Goal: Communication & Community: Participate in discussion

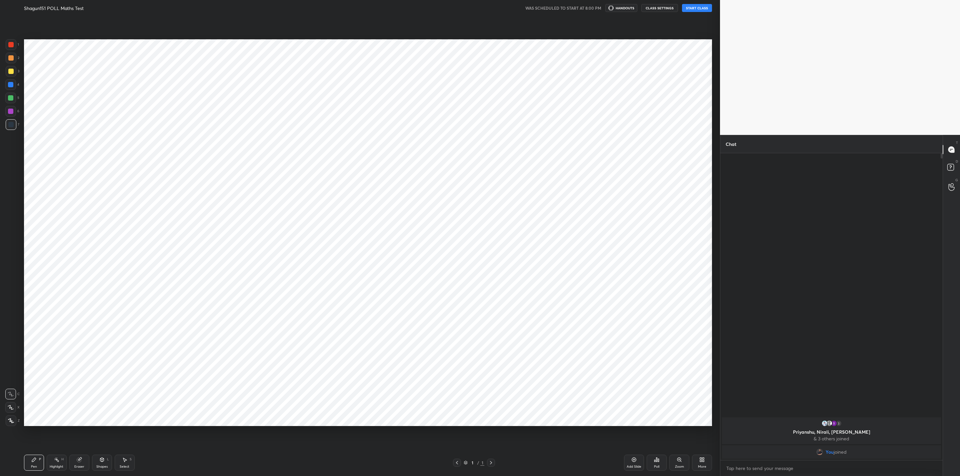
scroll to position [32906, 32647]
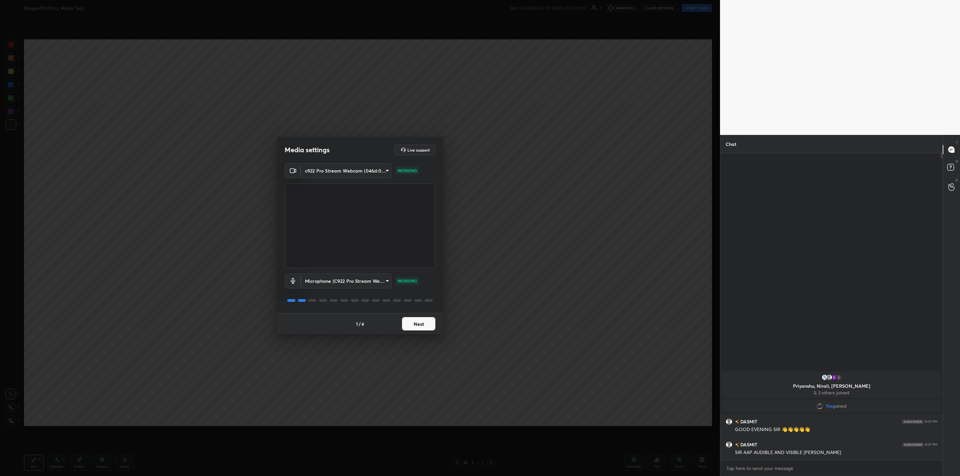
click at [423, 329] on button "Next" at bounding box center [418, 323] width 33 height 13
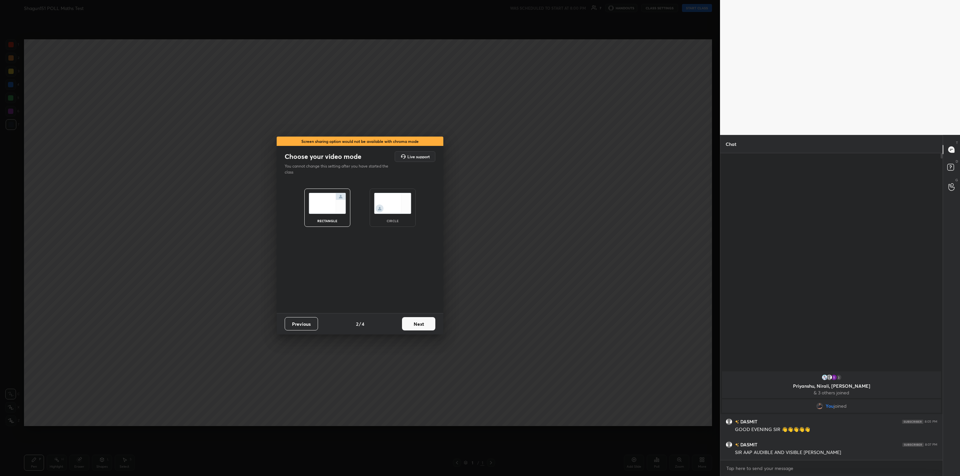
click at [423, 329] on button "Next" at bounding box center [418, 323] width 33 height 13
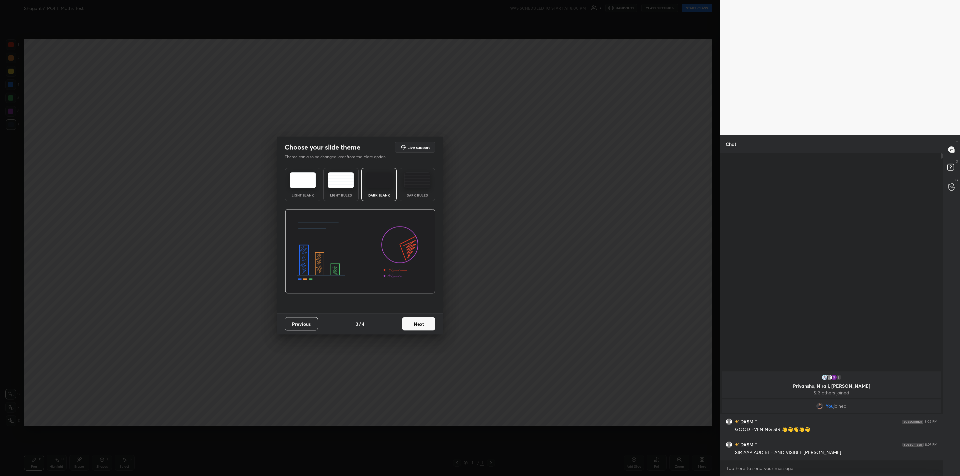
click at [423, 329] on button "Next" at bounding box center [418, 323] width 33 height 13
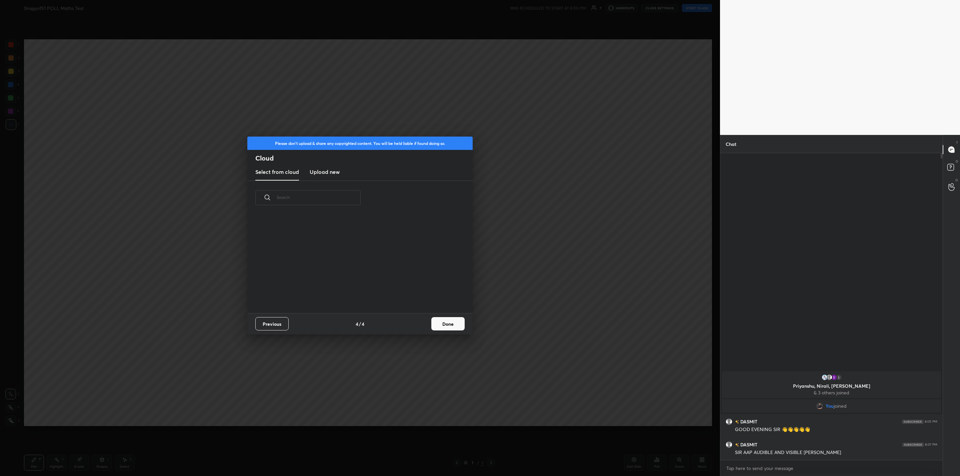
click at [423, 329] on div "Previous 4 / 4 Done" at bounding box center [359, 323] width 225 height 21
click at [433, 325] on button "Done" at bounding box center [447, 323] width 33 height 13
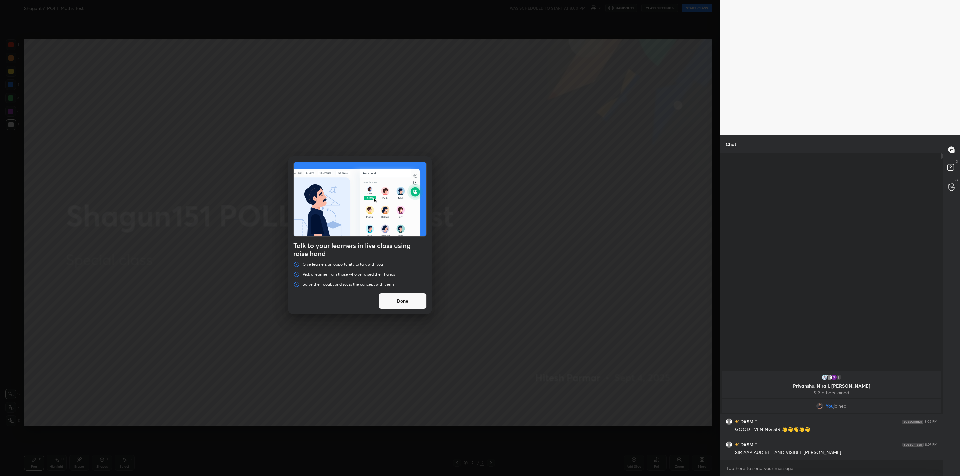
click at [402, 298] on button "Done" at bounding box center [403, 301] width 48 height 16
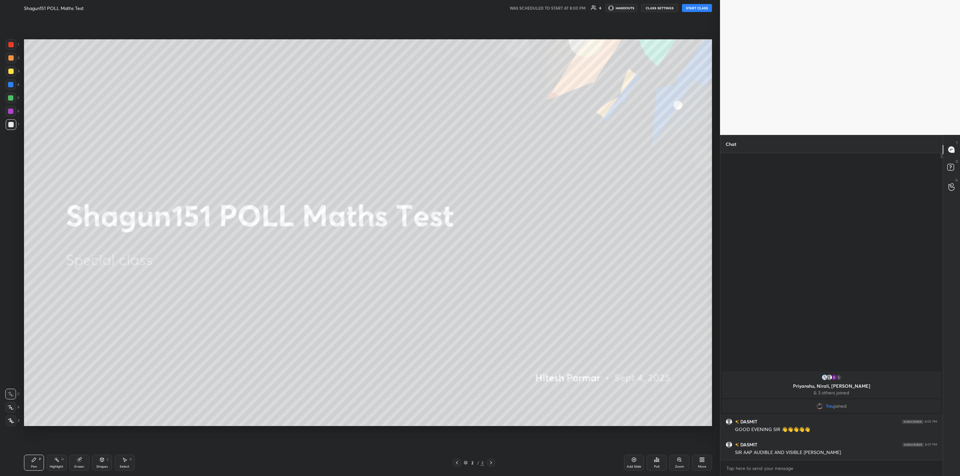
click at [686, 9] on button "START CLASS" at bounding box center [697, 8] width 30 height 8
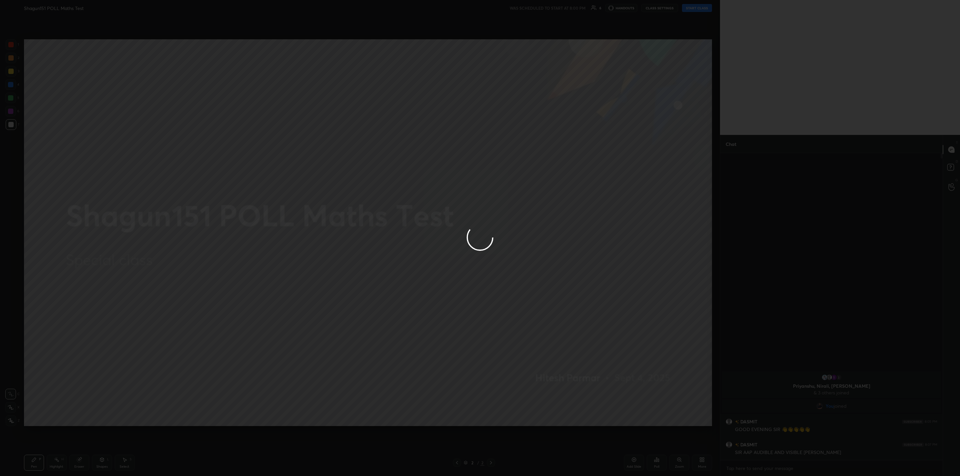
type textarea "x"
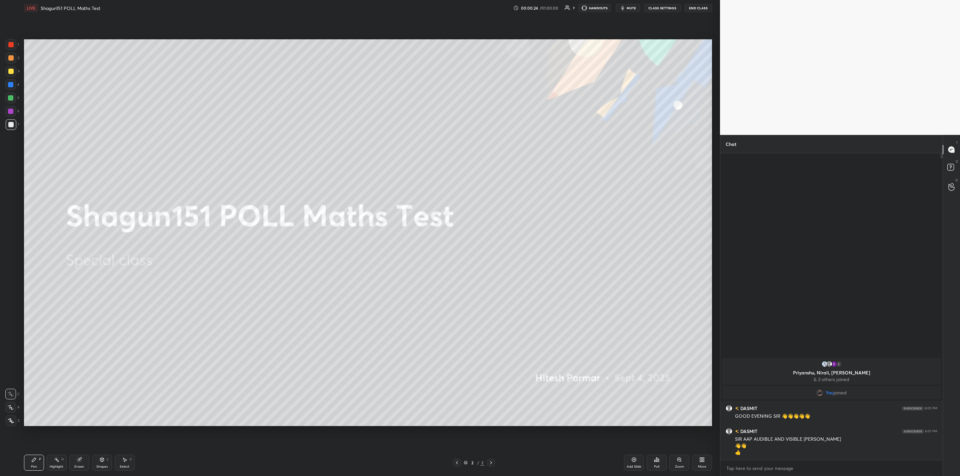
click at [654, 454] on div "Poll" at bounding box center [657, 462] width 20 height 37
click at [651, 465] on div "Poll" at bounding box center [657, 463] width 20 height 16
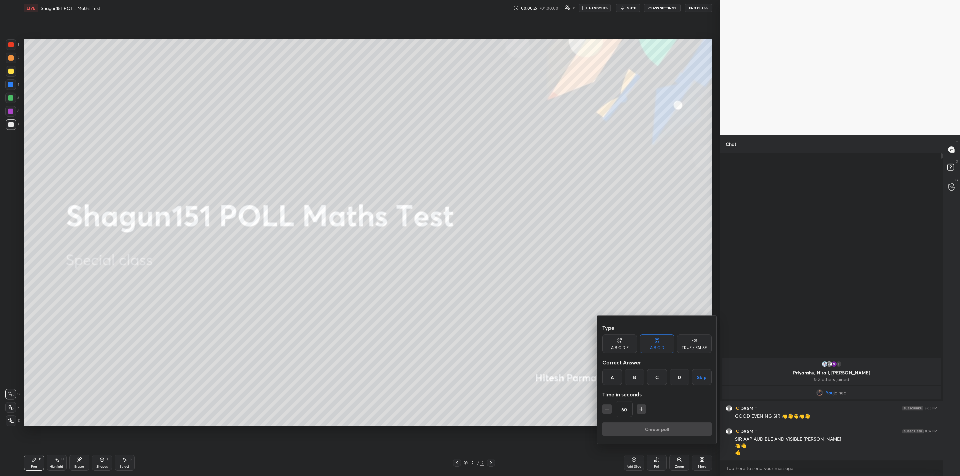
click at [612, 376] on div "A" at bounding box center [612, 377] width 20 height 16
click at [609, 409] on icon "button" at bounding box center [607, 409] width 7 height 7
type input "45"
click at [627, 428] on button "Create poll" at bounding box center [656, 429] width 109 height 13
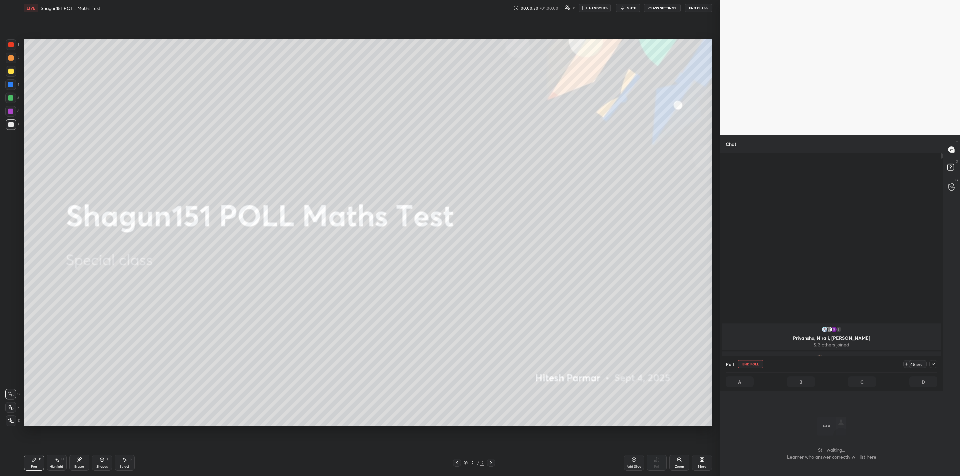
scroll to position [2, 2]
click at [934, 365] on icon at bounding box center [933, 364] width 3 height 2
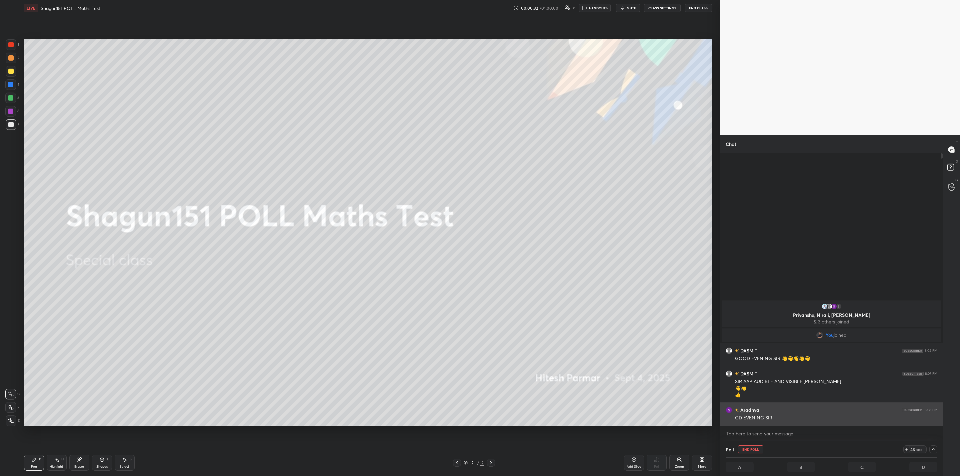
scroll to position [0, 2]
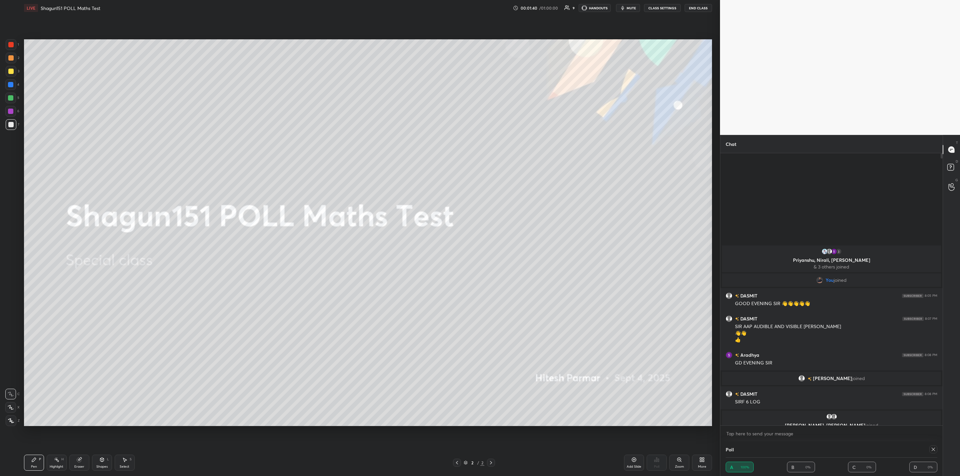
click at [932, 447] on icon at bounding box center [933, 449] width 5 height 5
type textarea "x"
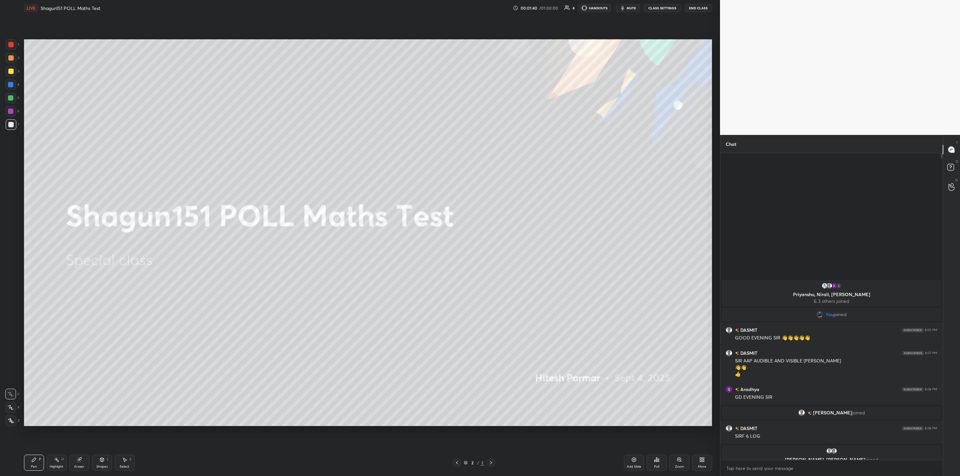
scroll to position [321, 220]
click at [656, 460] on icon at bounding box center [656, 460] width 1 height 4
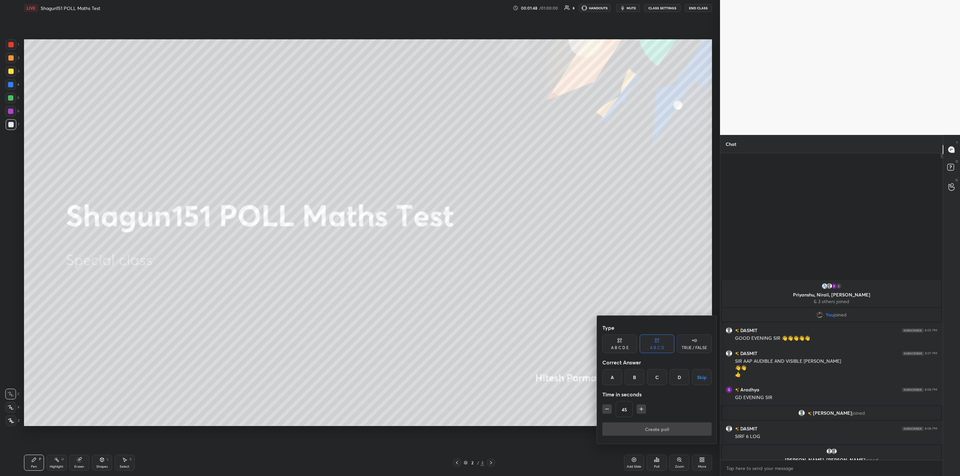
click at [334, 279] on div at bounding box center [480, 238] width 960 height 476
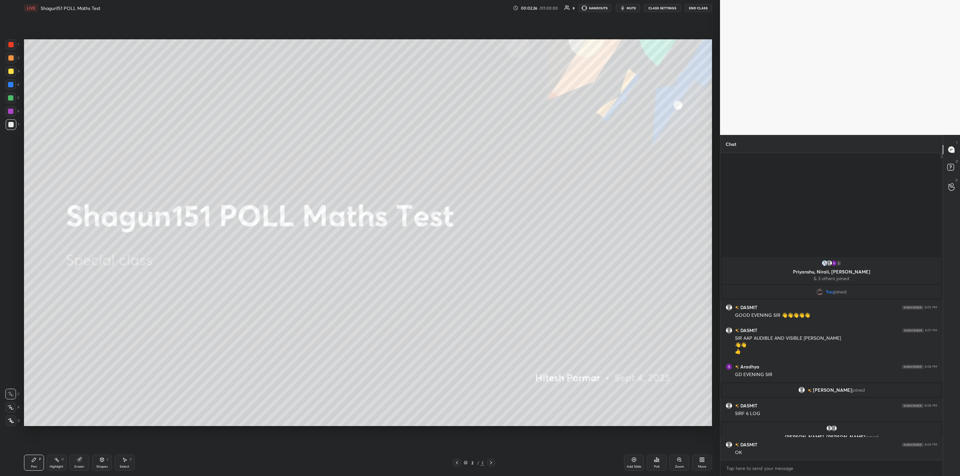
click at [703, 465] on div "More" at bounding box center [702, 466] width 8 height 3
click at [661, 398] on div "Upload File" at bounding box center [664, 397] width 17 height 3
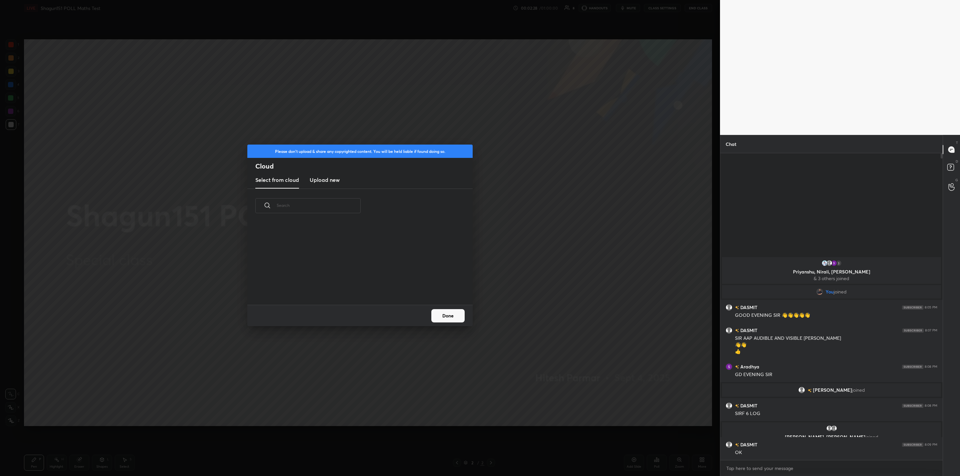
scroll to position [82, 214]
drag, startPoint x: 320, startPoint y: 180, endPoint x: 326, endPoint y: 184, distance: 7.2
click at [319, 182] on h3 "Upload new" at bounding box center [325, 180] width 30 height 8
click at [362, 283] on label "Browse" at bounding box center [360, 286] width 30 height 11
click at [345, 283] on input "Browse" at bounding box center [345, 286] width 0 height 11
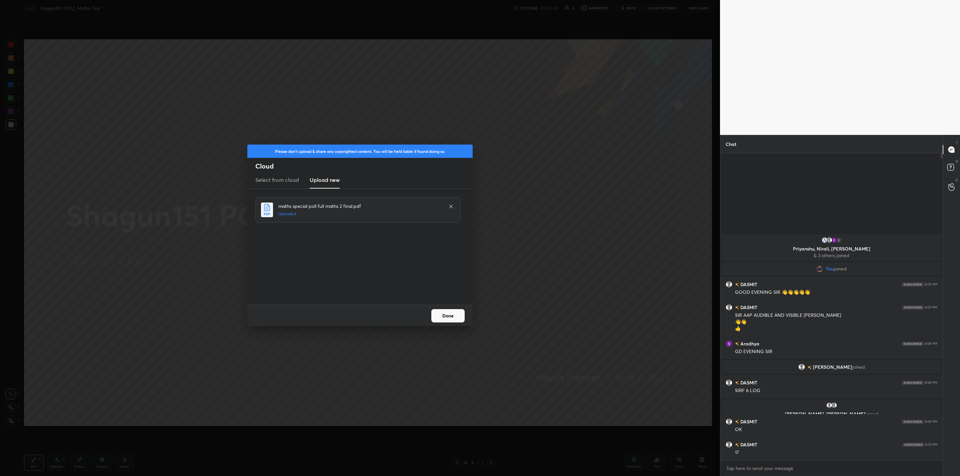
drag, startPoint x: 449, startPoint y: 317, endPoint x: 444, endPoint y: 318, distance: 5.4
click at [450, 316] on button "Done" at bounding box center [447, 315] width 33 height 13
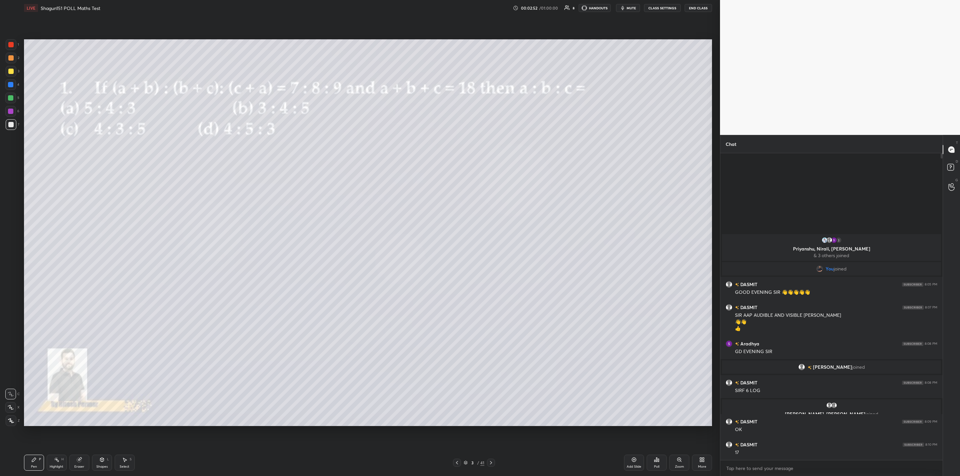
click at [492, 464] on icon at bounding box center [490, 462] width 5 height 5
click at [493, 464] on icon at bounding box center [490, 462] width 5 height 5
click at [495, 461] on div "5 / 41" at bounding box center [474, 463] width 300 height 8
click at [491, 462] on icon at bounding box center [490, 462] width 5 height 5
click at [492, 462] on icon at bounding box center [490, 462] width 5 height 5
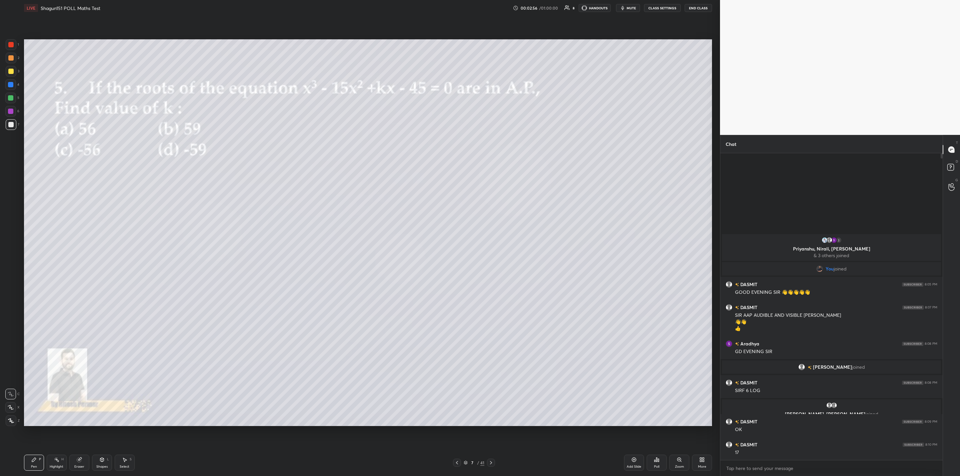
click at [492, 461] on icon at bounding box center [490, 462] width 5 height 5
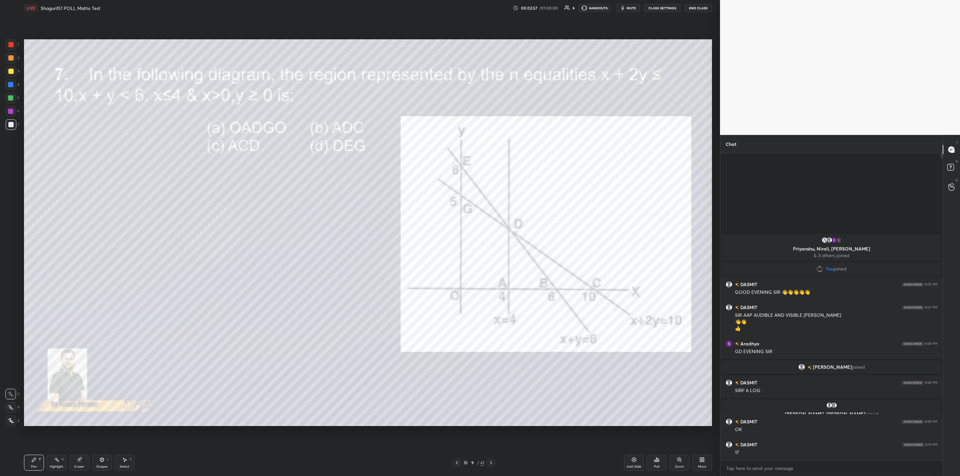
click at [490, 461] on icon at bounding box center [490, 462] width 5 height 5
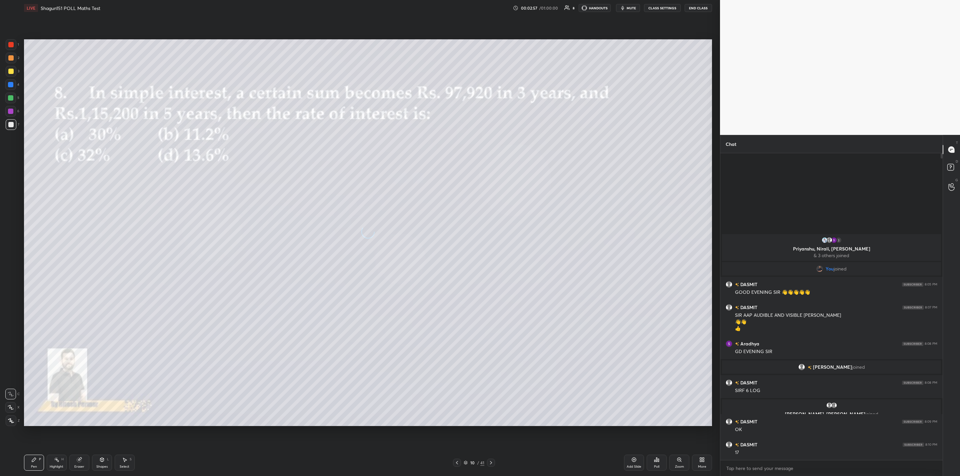
click at [491, 461] on icon at bounding box center [490, 462] width 5 height 5
click at [491, 460] on icon at bounding box center [490, 462] width 5 height 5
click at [491, 460] on div at bounding box center [491, 463] width 8 height 8
click at [489, 461] on div at bounding box center [491, 463] width 8 height 8
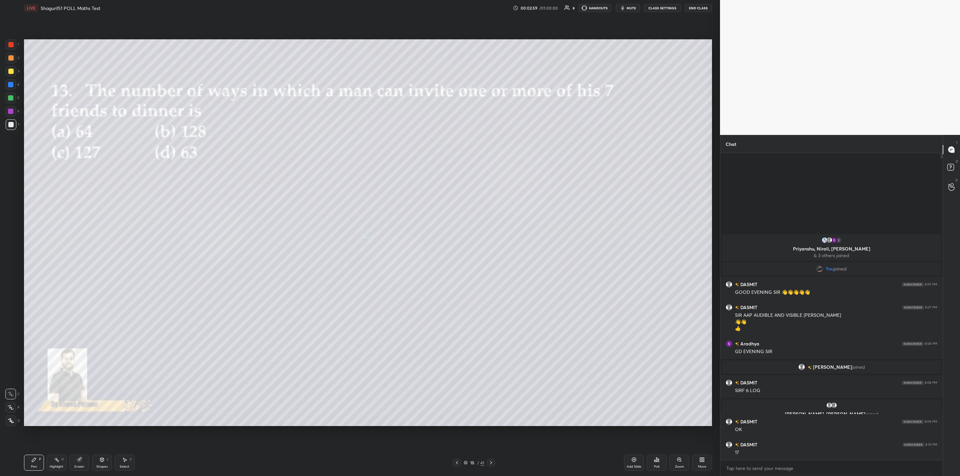
click at [490, 463] on icon at bounding box center [490, 462] width 5 height 5
click at [456, 463] on icon at bounding box center [456, 462] width 5 height 5
click at [489, 464] on icon at bounding box center [490, 462] width 5 height 5
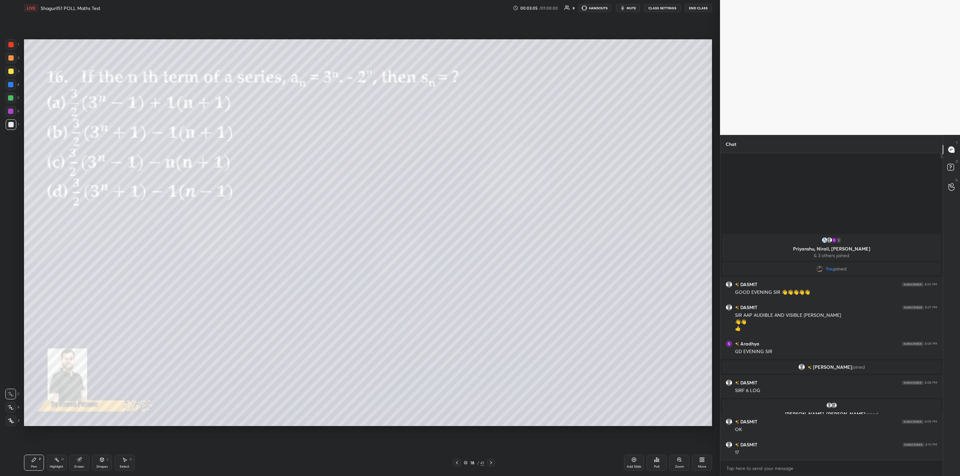
click at [457, 462] on icon at bounding box center [456, 462] width 5 height 5
click at [493, 463] on icon at bounding box center [490, 462] width 5 height 5
click at [491, 460] on icon at bounding box center [490, 462] width 5 height 5
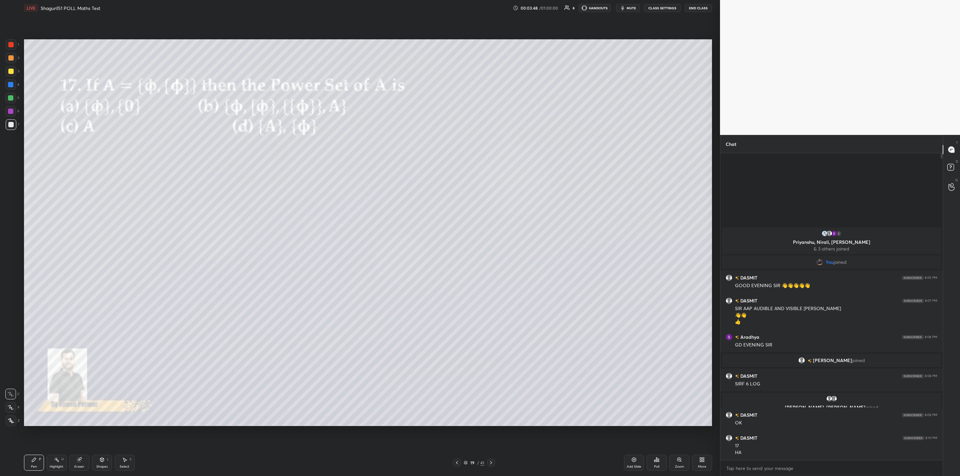
drag, startPoint x: 627, startPoint y: 5, endPoint x: 623, endPoint y: 26, distance: 21.4
click at [628, 5] on button "mute" at bounding box center [628, 8] width 24 height 8
click at [659, 462] on div "Poll" at bounding box center [657, 463] width 20 height 16
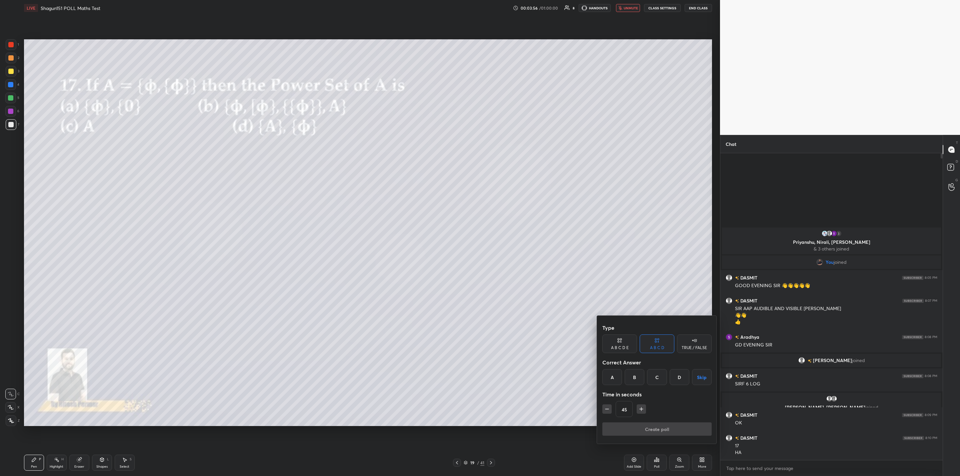
click at [635, 377] on div "B" at bounding box center [635, 377] width 20 height 16
drag, startPoint x: 651, startPoint y: 431, endPoint x: 574, endPoint y: 393, distance: 85.6
click at [561, 393] on div "Type A B C D E A B C D TRUE / FALSE Correct Answer A B C D Skip Time in seconds…" at bounding box center [480, 238] width 960 height 476
click at [642, 410] on icon "button" at bounding box center [641, 409] width 7 height 7
type input "60"
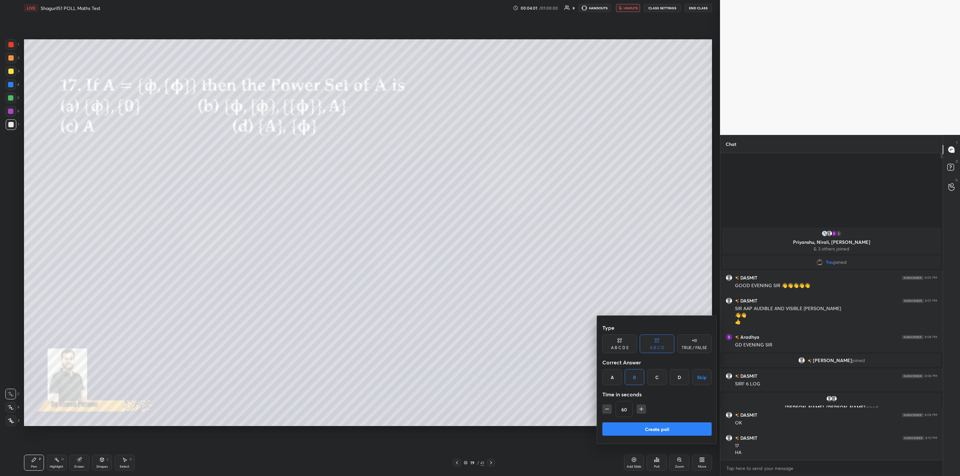
click at [647, 430] on button "Create poll" at bounding box center [656, 429] width 109 height 13
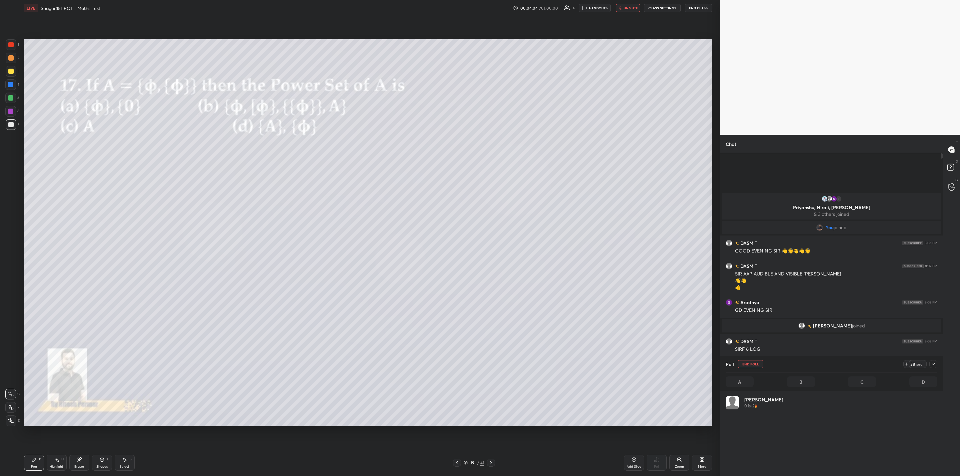
scroll to position [78, 209]
click at [624, 7] on span "unmute" at bounding box center [631, 8] width 14 height 5
drag, startPoint x: 931, startPoint y: 364, endPoint x: 928, endPoint y: 366, distance: 3.6
click at [931, 364] on icon at bounding box center [933, 364] width 5 height 5
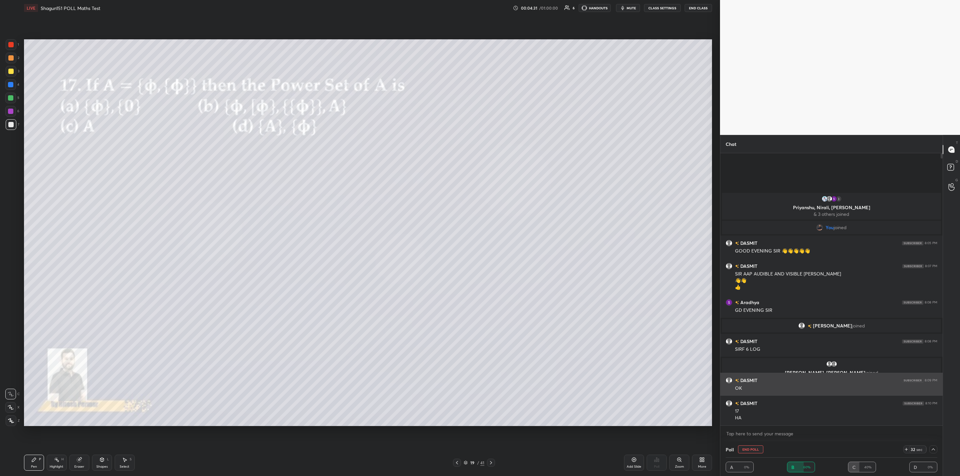
scroll to position [0, 2]
click at [933, 455] on div "Poll End Poll 7 sec" at bounding box center [832, 450] width 212 height 16
click at [931, 450] on icon at bounding box center [933, 449] width 5 height 5
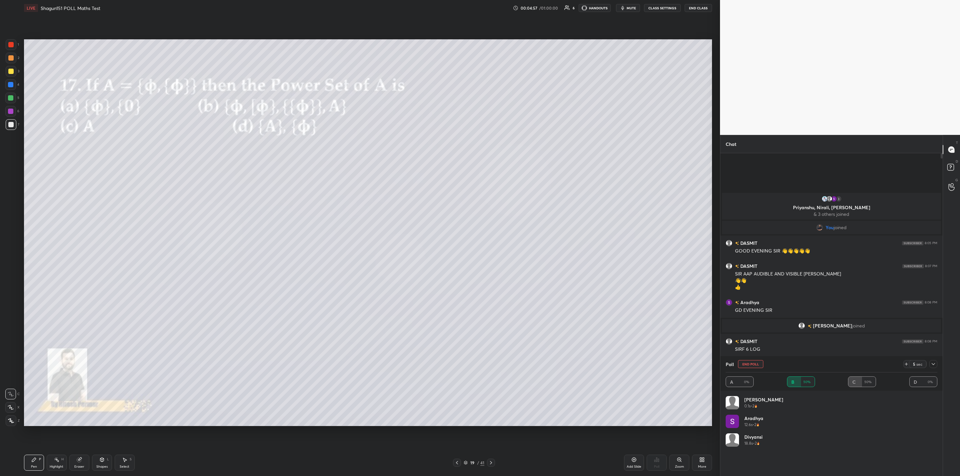
scroll to position [78, 209]
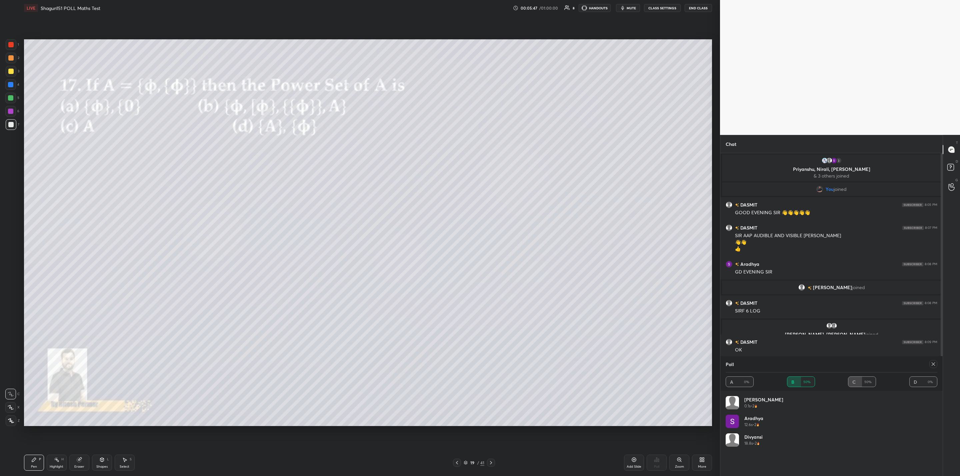
drag, startPoint x: 930, startPoint y: 363, endPoint x: 892, endPoint y: 380, distance: 42.2
click at [928, 365] on div at bounding box center [932, 364] width 11 height 8
click at [937, 361] on div at bounding box center [934, 364] width 8 height 8
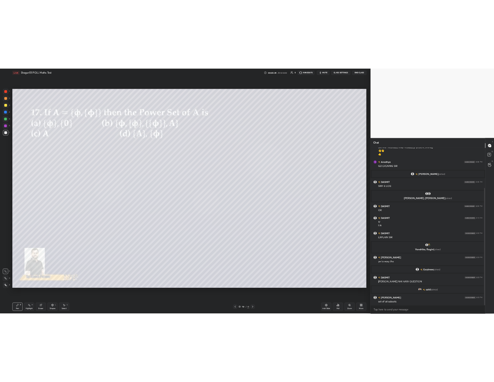
scroll to position [106, 0]
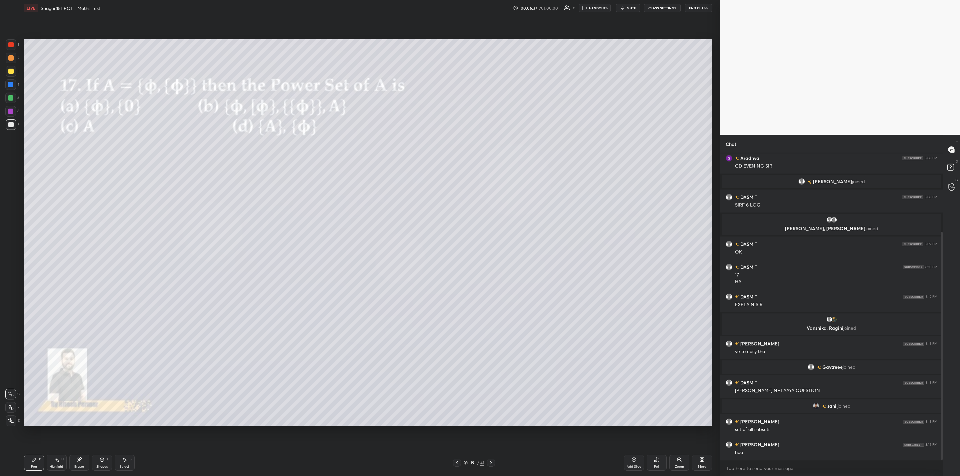
click at [490, 462] on icon at bounding box center [490, 462] width 5 height 5
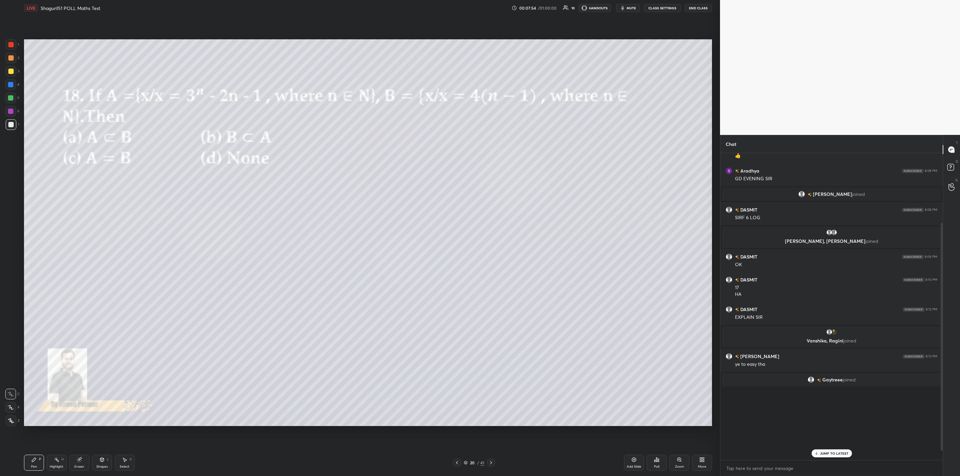
scroll to position [0, 0]
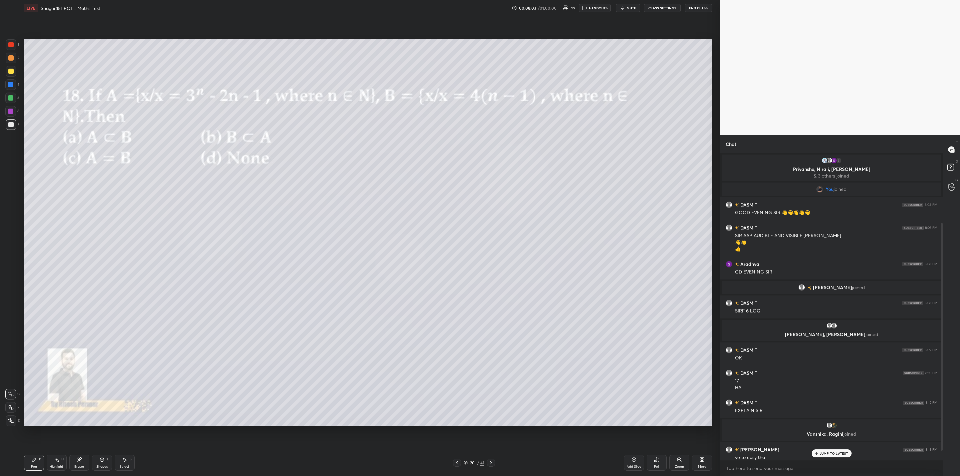
click at [827, 453] on p "JUMP TO LATEST" at bounding box center [834, 454] width 29 height 4
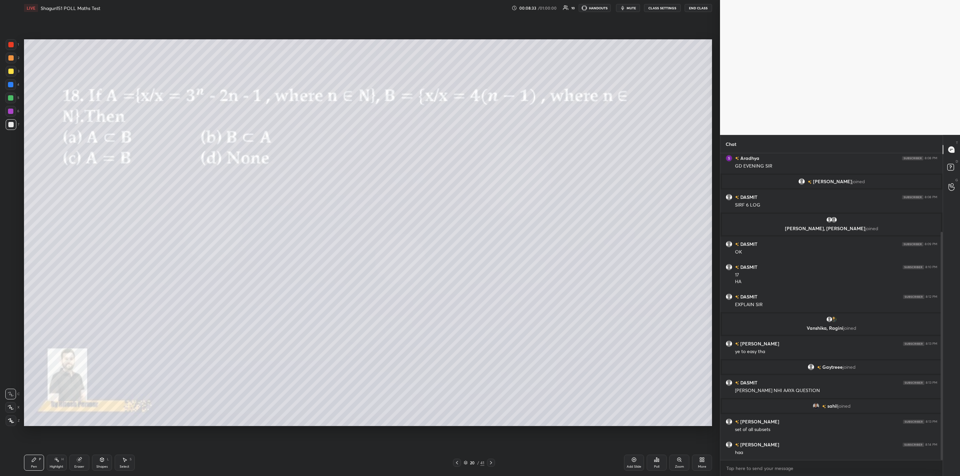
click at [657, 461] on div "Poll" at bounding box center [657, 463] width 20 height 16
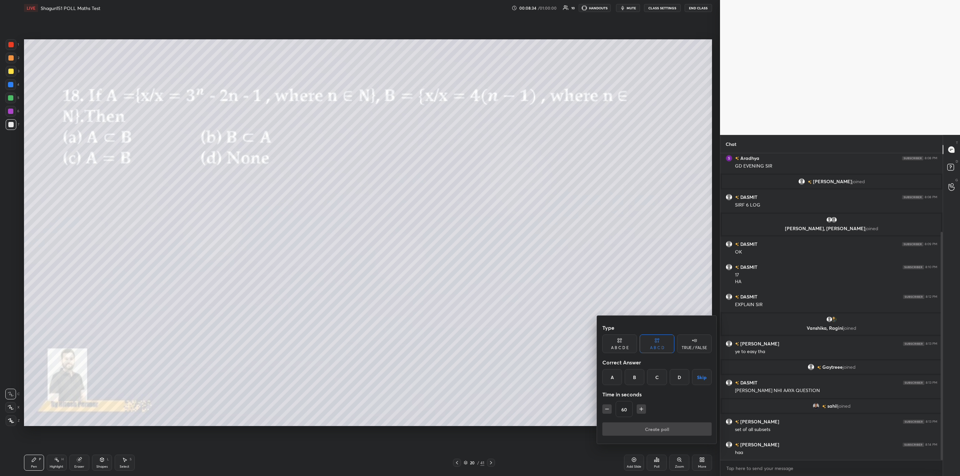
drag, startPoint x: 611, startPoint y: 377, endPoint x: 634, endPoint y: 404, distance: 35.9
click at [613, 379] on div "A" at bounding box center [612, 377] width 20 height 16
drag, startPoint x: 645, startPoint y: 426, endPoint x: 637, endPoint y: 429, distance: 8.2
click at [641, 427] on button "Create poll" at bounding box center [656, 429] width 109 height 13
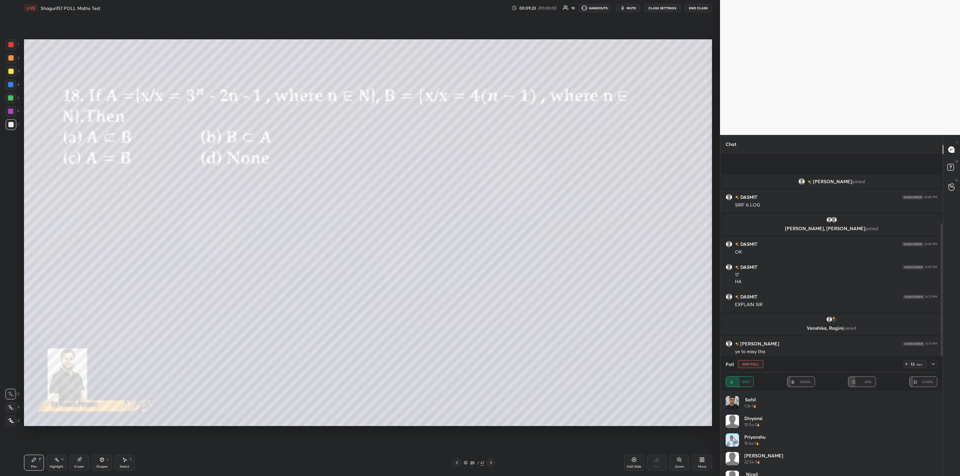
scroll to position [163, 0]
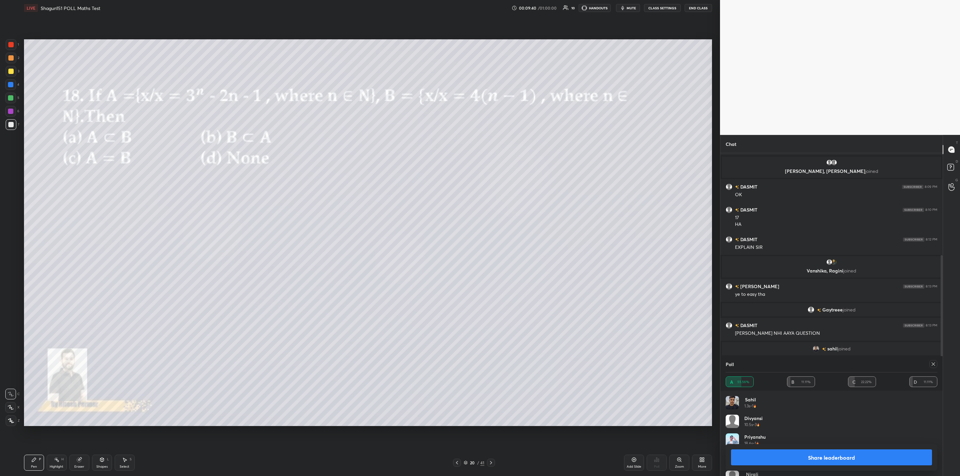
drag, startPoint x: 803, startPoint y: 456, endPoint x: 799, endPoint y: 469, distance: 13.8
click at [803, 458] on button "Share leaderboard" at bounding box center [831, 458] width 201 height 16
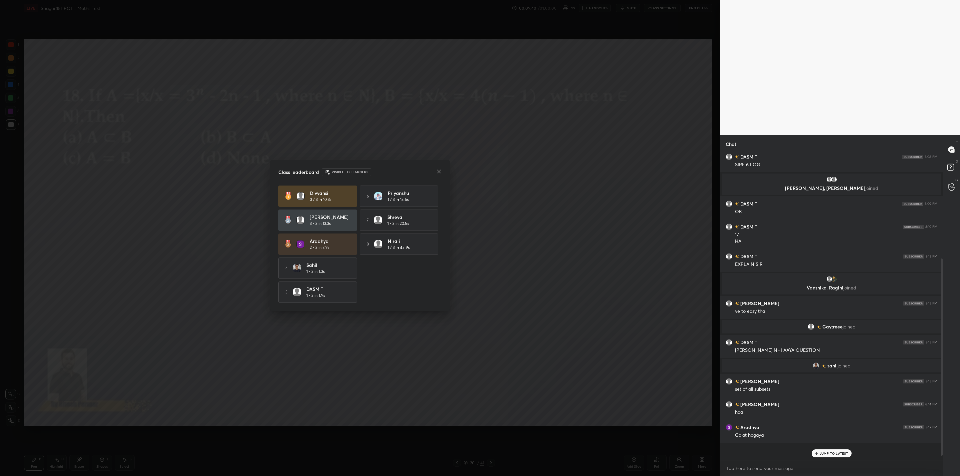
scroll to position [319, 220]
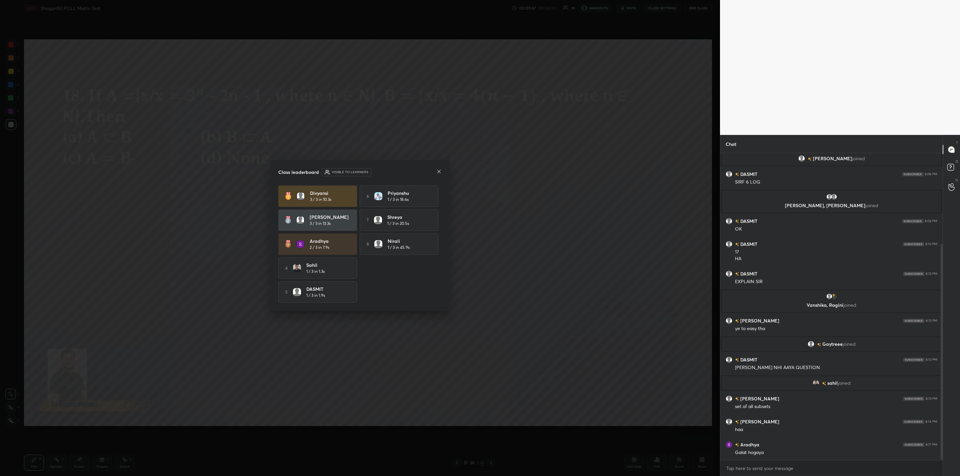
click at [437, 174] on div at bounding box center [438, 172] width 5 height 7
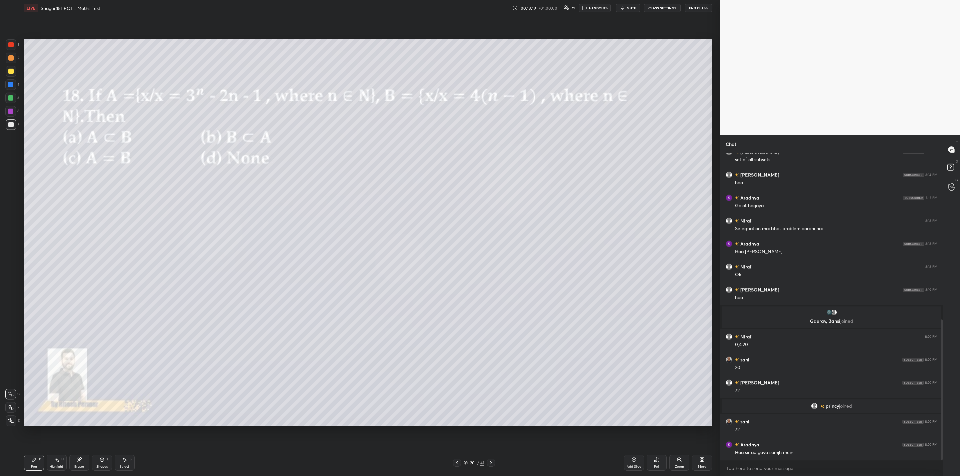
scroll to position [386, 0]
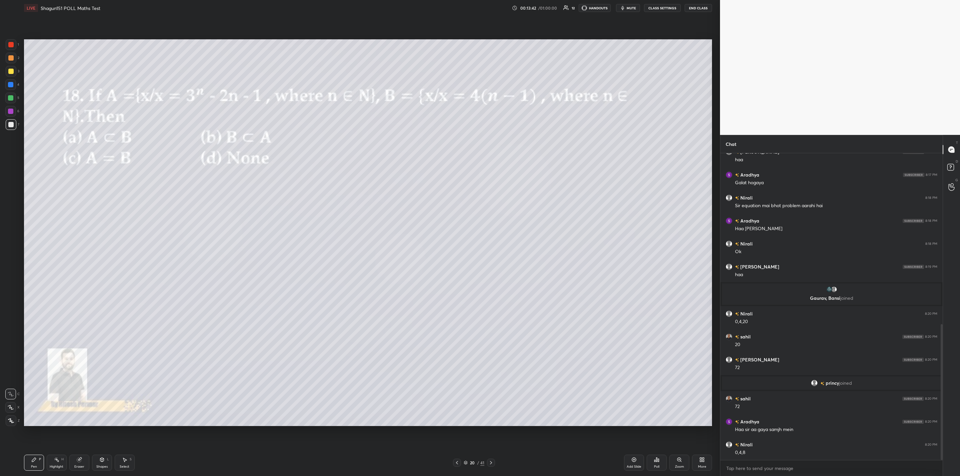
drag, startPoint x: 492, startPoint y: 461, endPoint x: 487, endPoint y: 474, distance: 13.9
click at [490, 463] on icon at bounding box center [490, 462] width 5 height 5
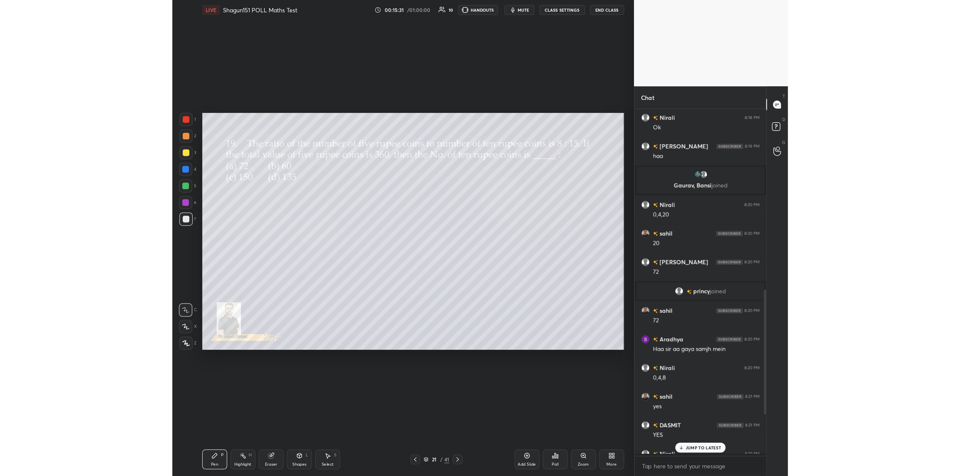
scroll to position [292, 104]
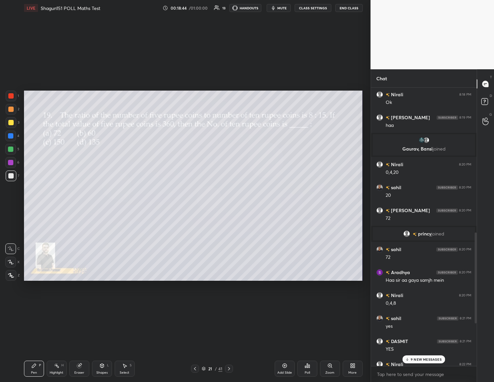
type textarea "x"
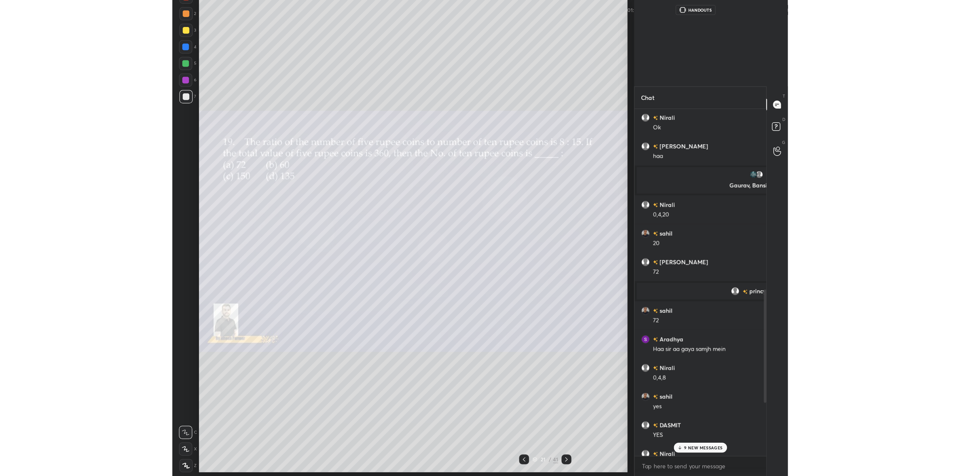
scroll to position [321, 220]
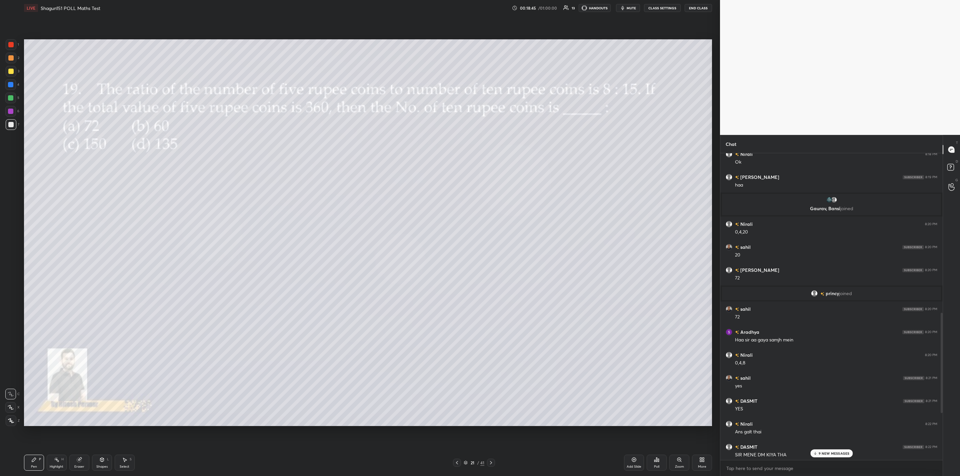
click at [659, 463] on div "Poll" at bounding box center [657, 463] width 20 height 16
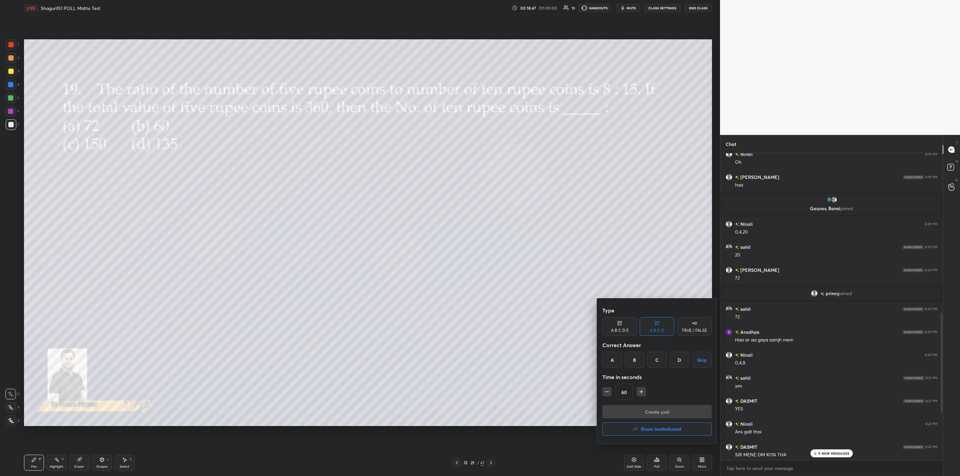
click at [675, 358] on div "D" at bounding box center [680, 360] width 20 height 16
click at [610, 390] on button "button" at bounding box center [606, 391] width 9 height 9
drag, startPoint x: 606, startPoint y: 390, endPoint x: 620, endPoint y: 397, distance: 15.7
click at [611, 390] on button "button" at bounding box center [606, 391] width 9 height 9
type input "30"
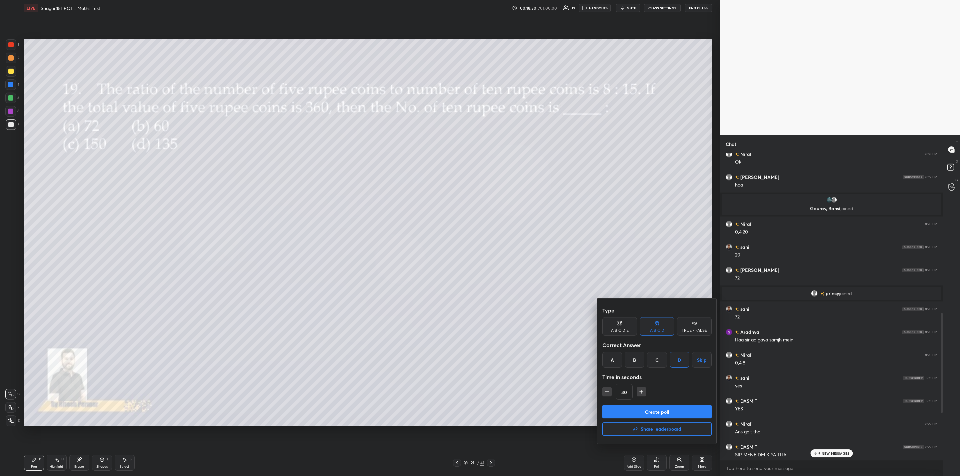
click at [644, 410] on button "Create poll" at bounding box center [656, 411] width 109 height 13
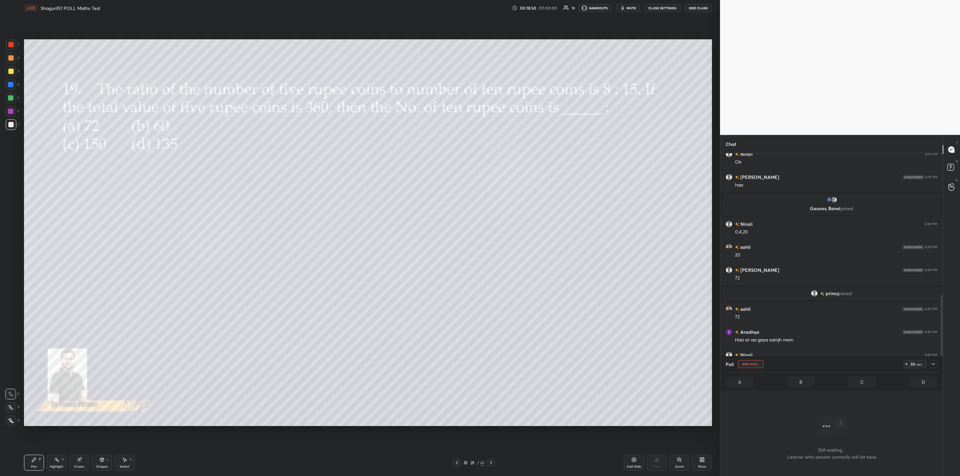
scroll to position [2, 2]
click at [932, 363] on icon at bounding box center [933, 364] width 5 height 5
drag, startPoint x: 823, startPoint y: 420, endPoint x: 819, endPoint y: 423, distance: 4.8
click at [821, 421] on p "9 NEW MESSAGES" at bounding box center [834, 419] width 31 height 4
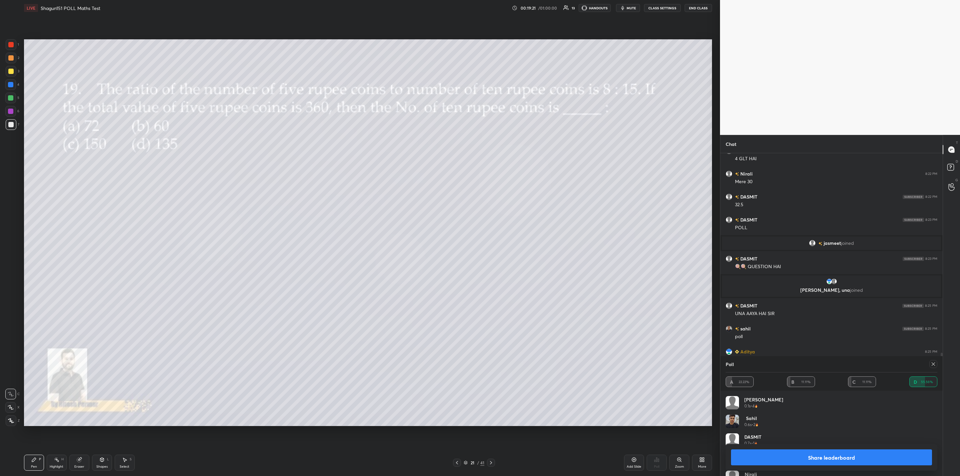
scroll to position [772, 0]
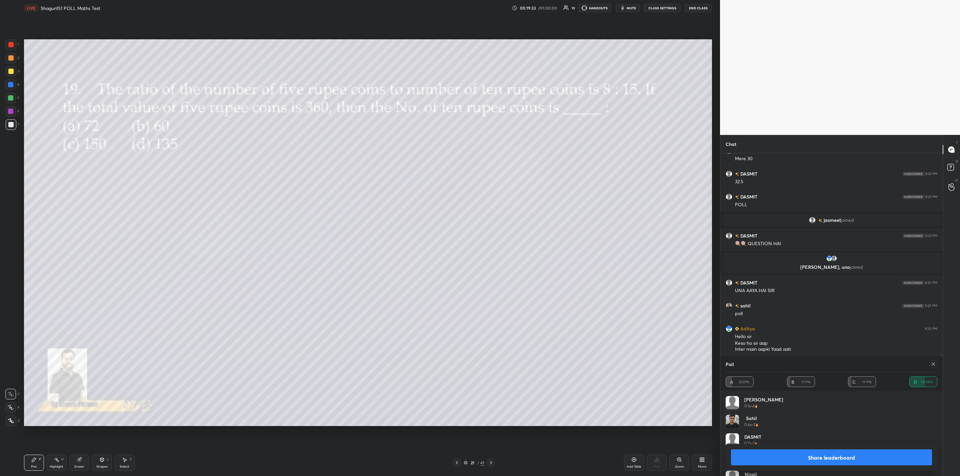
drag, startPoint x: 840, startPoint y: 459, endPoint x: 836, endPoint y: 462, distance: 4.7
click at [836, 462] on button "Share leaderboard" at bounding box center [831, 458] width 201 height 16
type textarea "x"
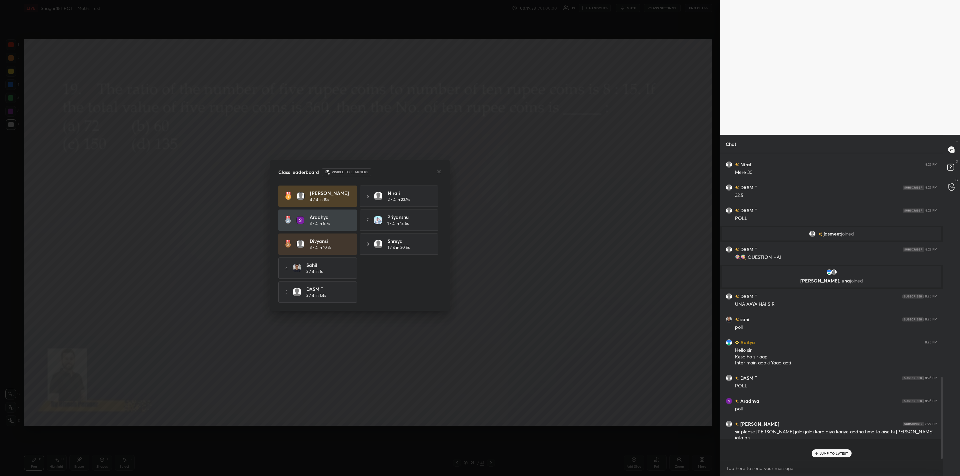
scroll to position [740, 0]
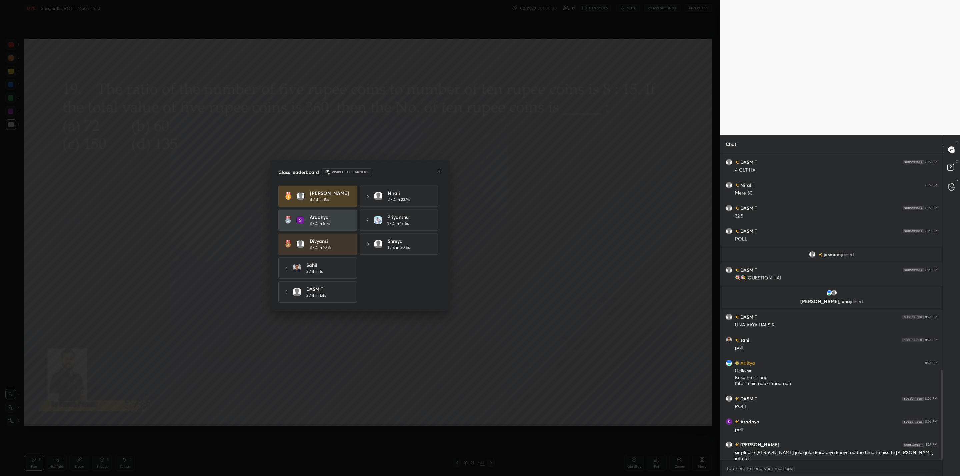
click at [439, 171] on icon at bounding box center [438, 171] width 5 height 5
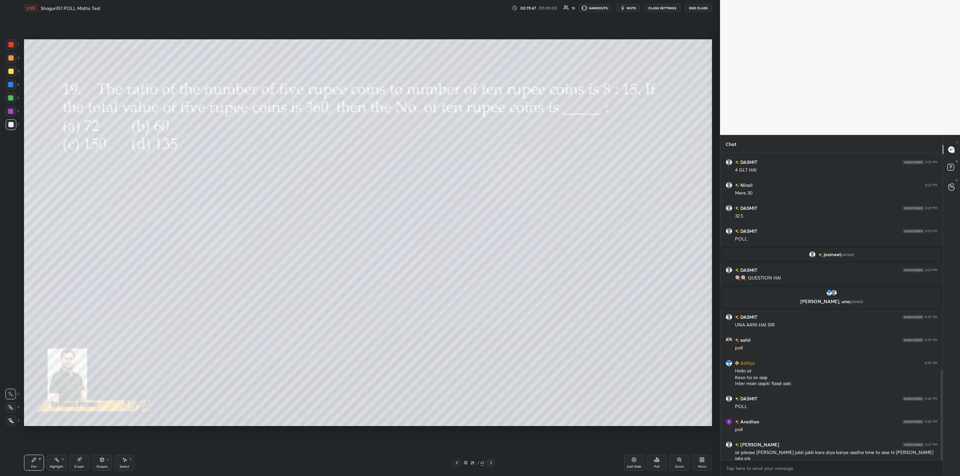
click at [414, 411] on div "LIVE Shagun151 POLL Maths Test 00:19:47 / 01:00:00 13 HANDOUTS mute CLASS SETTI…" at bounding box center [367, 238] width 693 height 476
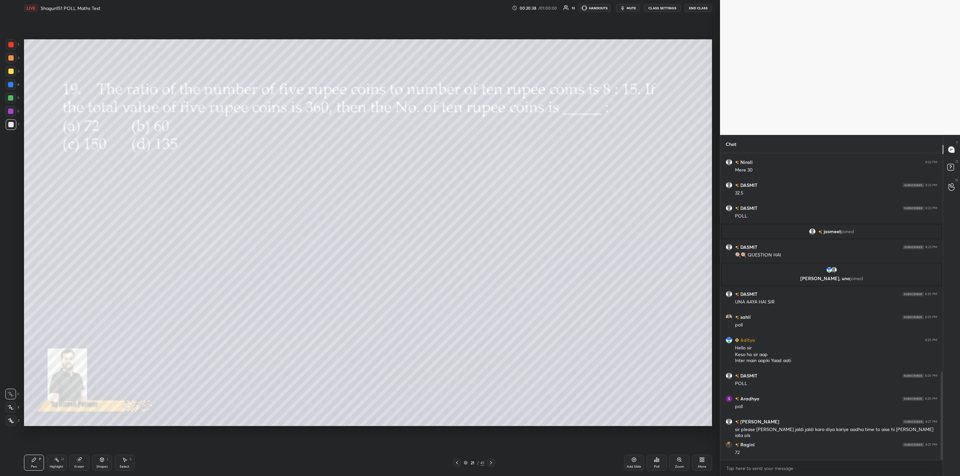
drag, startPoint x: 491, startPoint y: 464, endPoint x: 486, endPoint y: 462, distance: 5.1
click at [490, 464] on icon at bounding box center [490, 462] width 5 height 5
click at [657, 461] on icon at bounding box center [656, 459] width 5 height 5
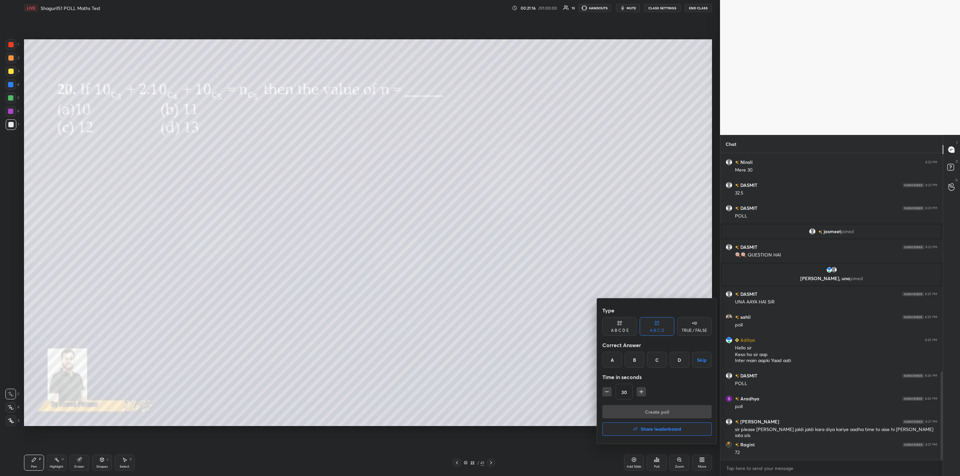
click at [654, 359] on div "C" at bounding box center [657, 360] width 20 height 16
drag, startPoint x: 641, startPoint y: 391, endPoint x: 644, endPoint y: 394, distance: 4.2
click at [642, 391] on icon "button" at bounding box center [641, 392] width 7 height 7
drag, startPoint x: 640, startPoint y: 392, endPoint x: 645, endPoint y: 397, distance: 7.5
click at [642, 390] on icon "button" at bounding box center [641, 392] width 7 height 7
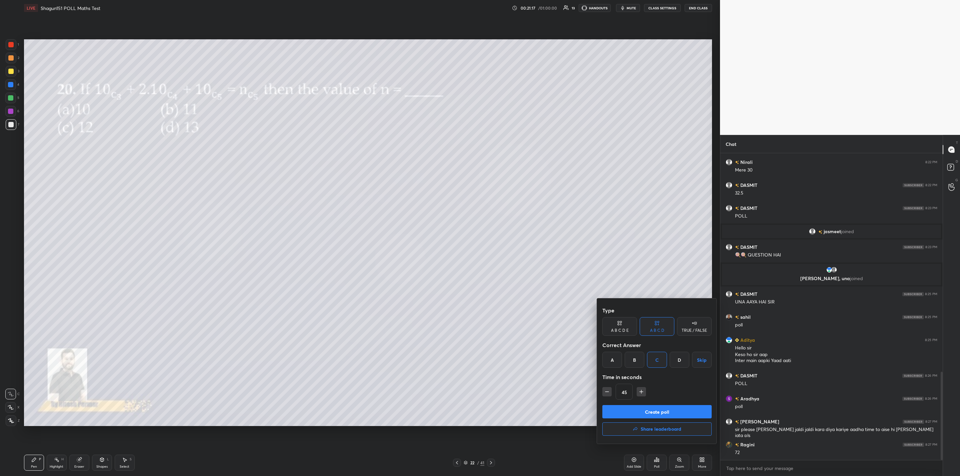
type input "60"
drag, startPoint x: 652, startPoint y: 410, endPoint x: 637, endPoint y: 418, distance: 16.7
click at [650, 412] on button "Create poll" at bounding box center [656, 411] width 109 height 13
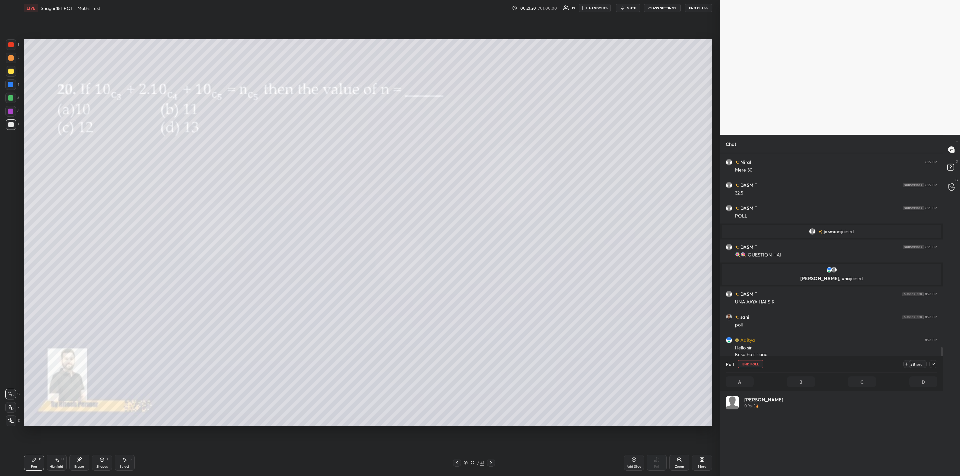
scroll to position [78, 209]
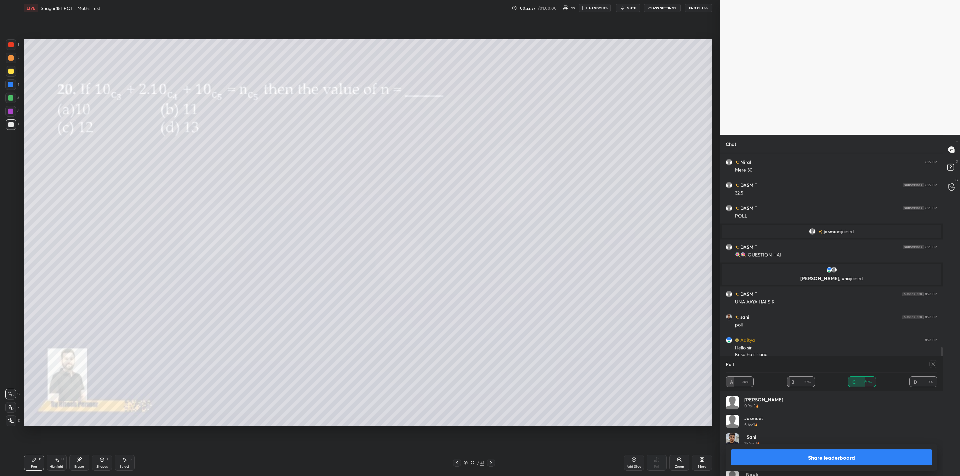
drag, startPoint x: 819, startPoint y: 459, endPoint x: 811, endPoint y: 459, distance: 8.0
click at [820, 460] on button "Share leaderboard" at bounding box center [831, 458] width 201 height 16
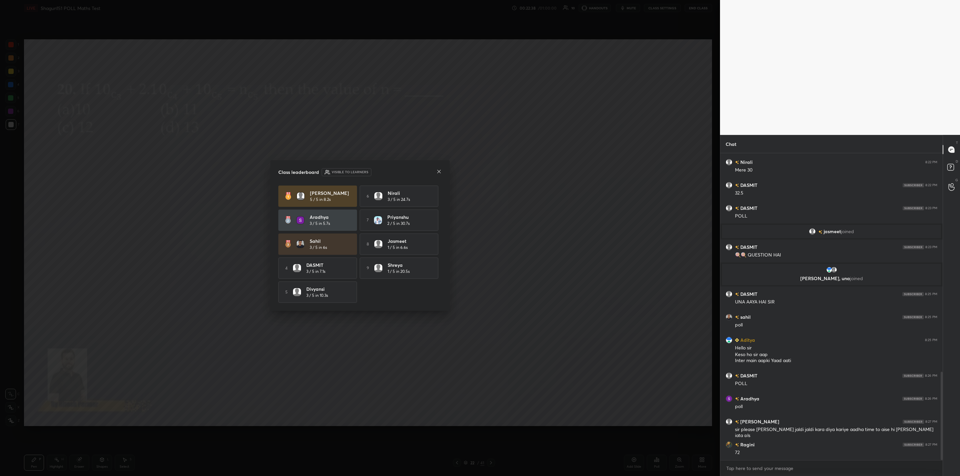
scroll to position [2, 2]
drag, startPoint x: 439, startPoint y: 171, endPoint x: 439, endPoint y: 167, distance: 3.7
click at [439, 169] on icon at bounding box center [438, 171] width 5 height 5
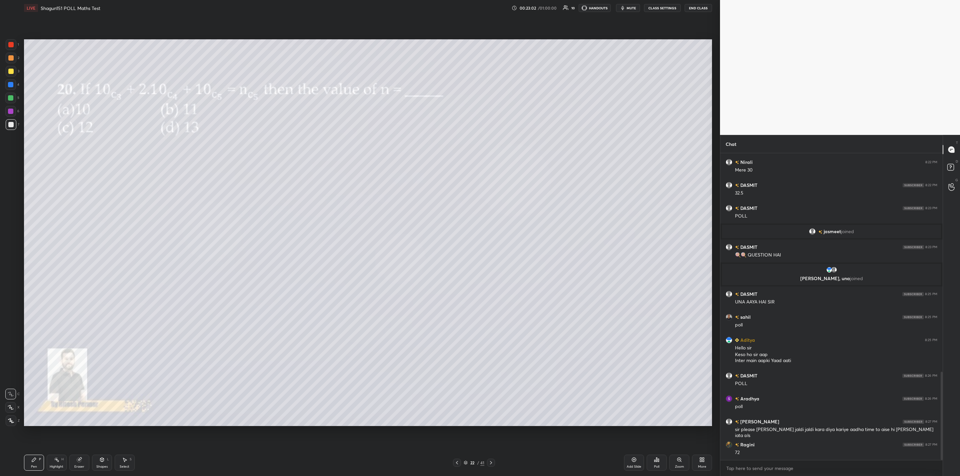
scroll to position [777, 0]
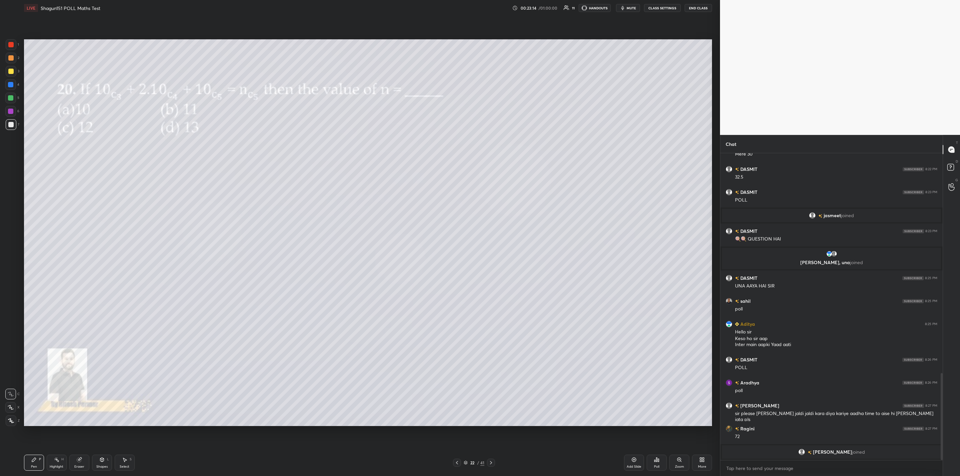
drag, startPoint x: 489, startPoint y: 459, endPoint x: 491, endPoint y: 452, distance: 7.3
click at [487, 457] on div "Pen P Highlight H Eraser Shapes L Select S 22 / 41 Add Slide Poll Zoom More" at bounding box center [368, 463] width 688 height 27
click at [492, 464] on icon at bounding box center [490, 462] width 5 height 5
click at [659, 462] on icon at bounding box center [656, 459] width 5 height 5
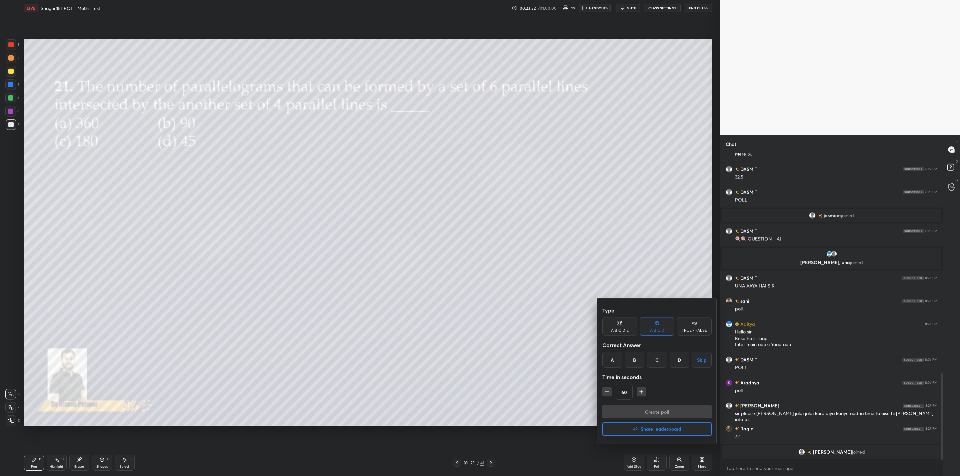
click at [636, 359] on div "B" at bounding box center [635, 360] width 20 height 16
click at [646, 411] on button "Create poll" at bounding box center [656, 411] width 109 height 13
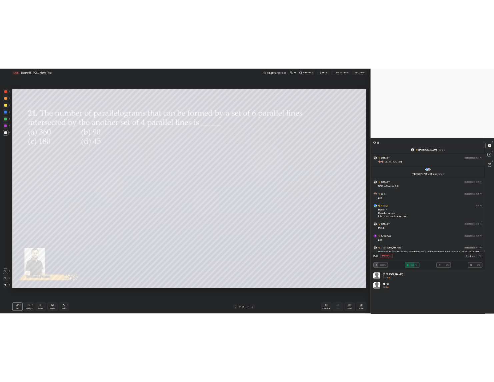
scroll to position [746, 0]
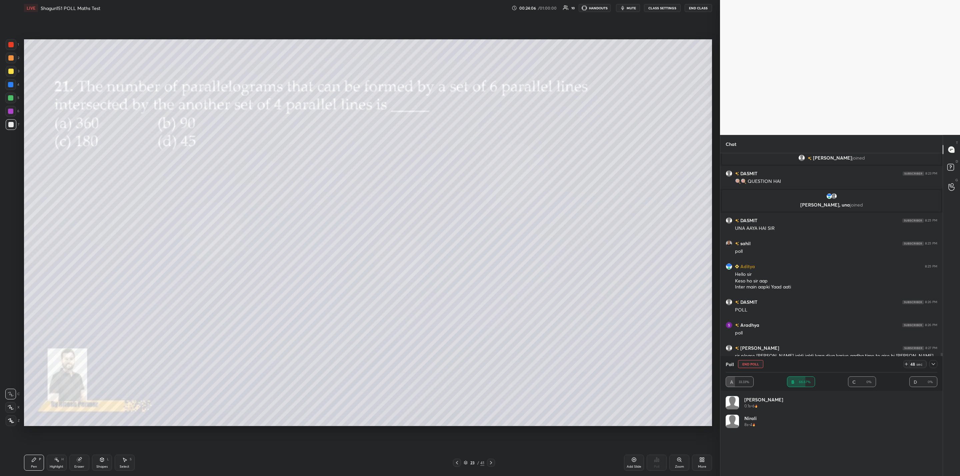
click at [611, 475] on div "Pen P Highlight H Eraser Shapes L Select S 23 / 41 Add Slide Poll Zoom More" at bounding box center [368, 463] width 688 height 27
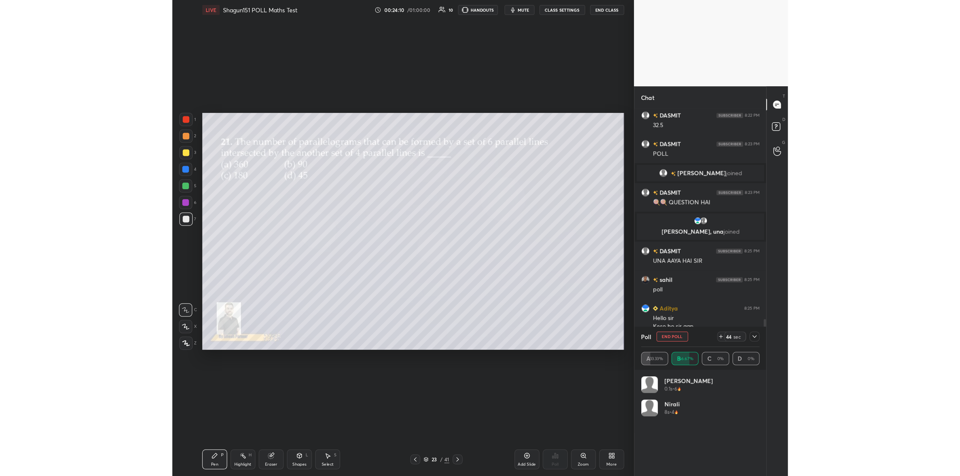
scroll to position [258, 104]
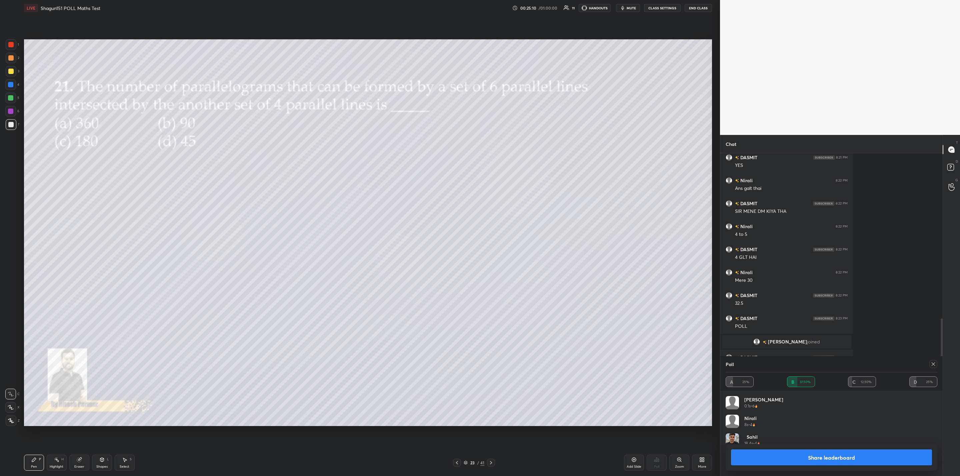
click at [771, 450] on button "Share leaderboard" at bounding box center [831, 458] width 201 height 16
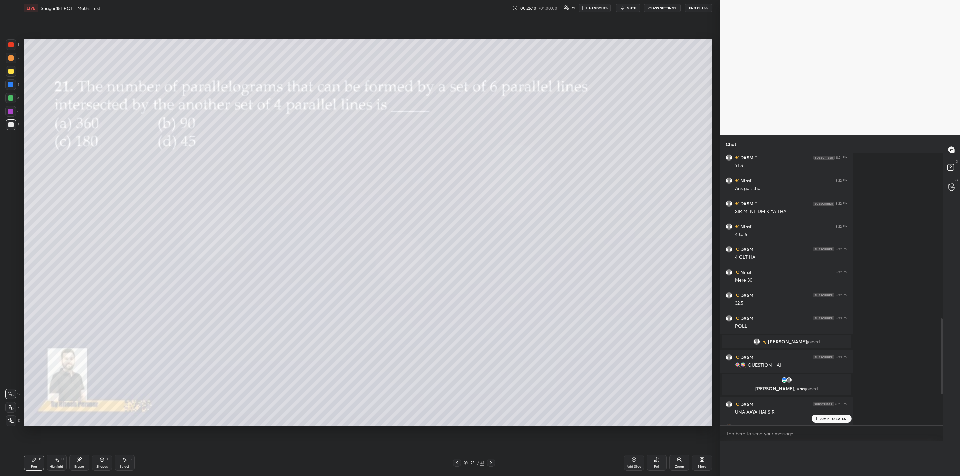
scroll to position [0, 0]
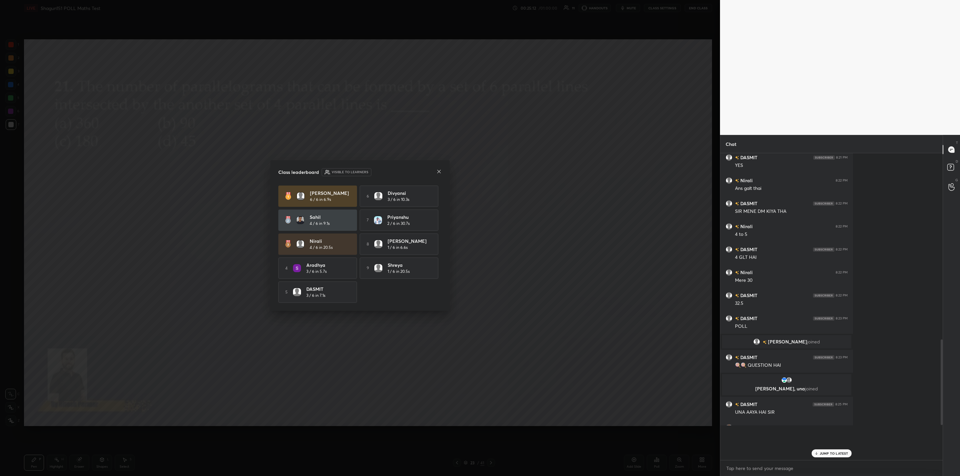
click at [824, 456] on div "JUMP TO LATEST" at bounding box center [832, 454] width 40 height 8
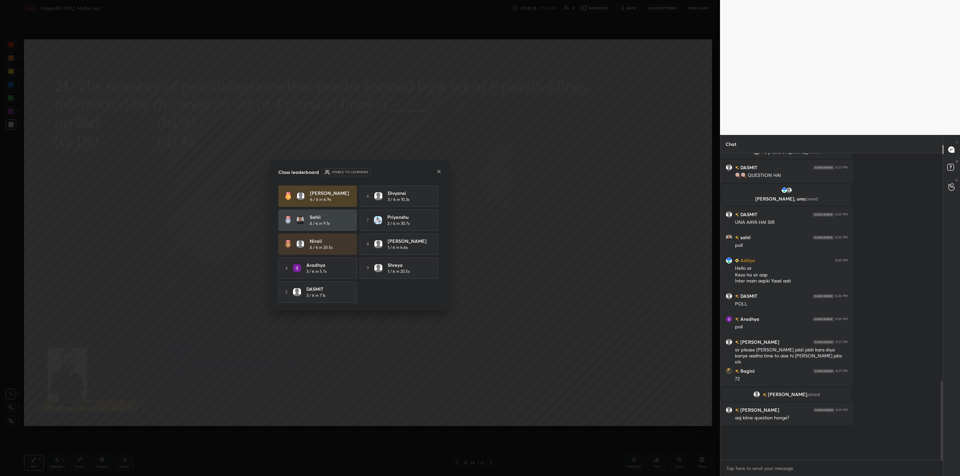
click at [438, 172] on icon at bounding box center [438, 171] width 5 height 5
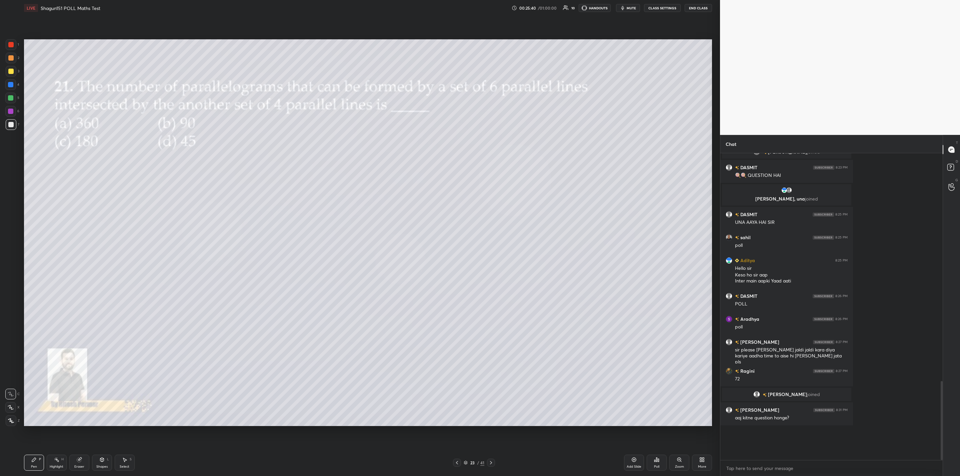
drag, startPoint x: 489, startPoint y: 461, endPoint x: 485, endPoint y: 452, distance: 10.2
click at [489, 462] on icon at bounding box center [490, 462] width 5 height 5
click at [651, 470] on div "Poll" at bounding box center [657, 463] width 20 height 16
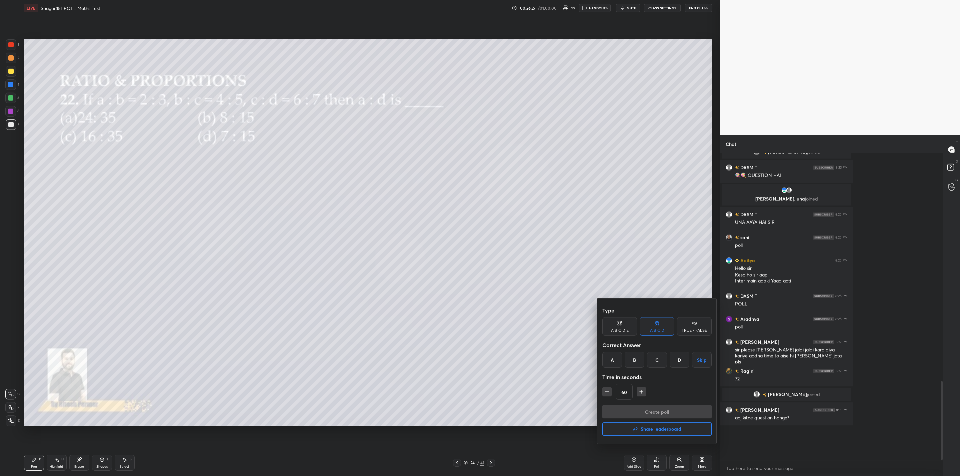
drag, startPoint x: 655, startPoint y: 359, endPoint x: 652, endPoint y: 387, distance: 27.8
click at [654, 361] on div "C" at bounding box center [657, 360] width 20 height 16
click at [647, 410] on button "Create poll" at bounding box center [656, 411] width 109 height 13
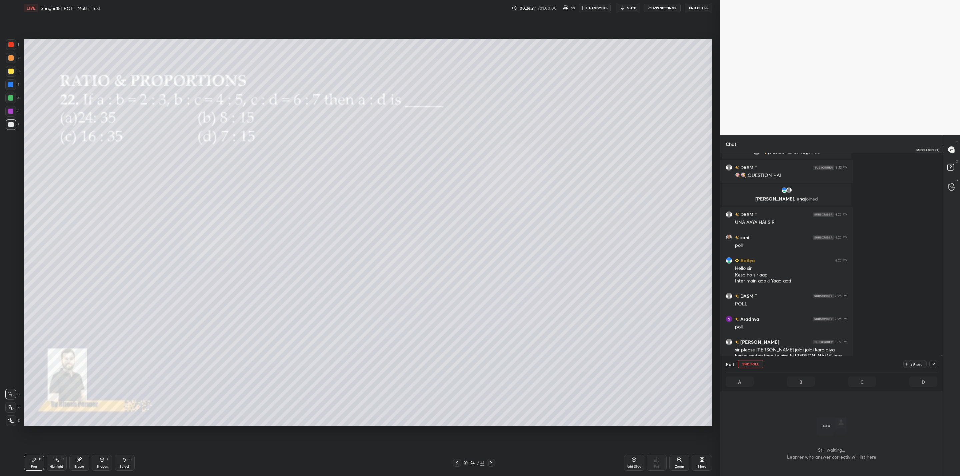
click at [949, 149] on icon at bounding box center [951, 149] width 7 height 7
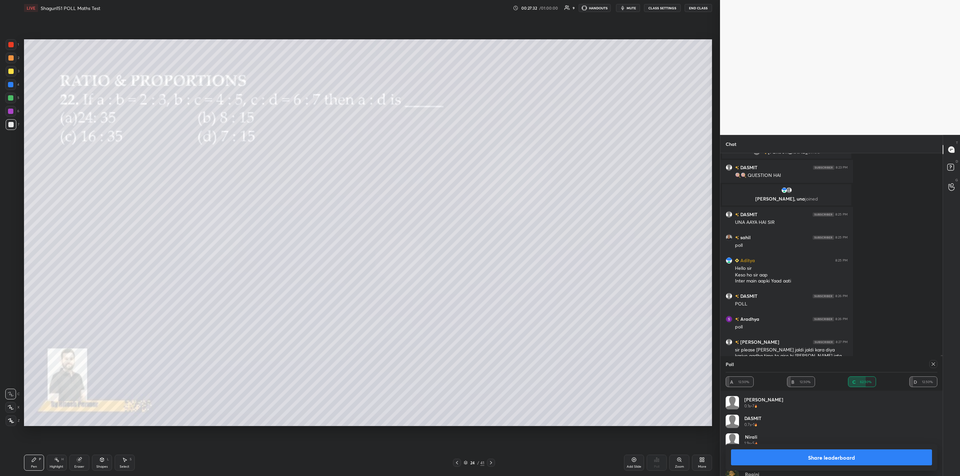
drag, startPoint x: 13, startPoint y: 403, endPoint x: 21, endPoint y: 402, distance: 8.1
click at [14, 403] on div at bounding box center [10, 407] width 11 height 11
drag, startPoint x: 810, startPoint y: 454, endPoint x: 802, endPoint y: 455, distance: 7.4
click at [805, 454] on button "Share leaderboard" at bounding box center [831, 458] width 201 height 16
type textarea "x"
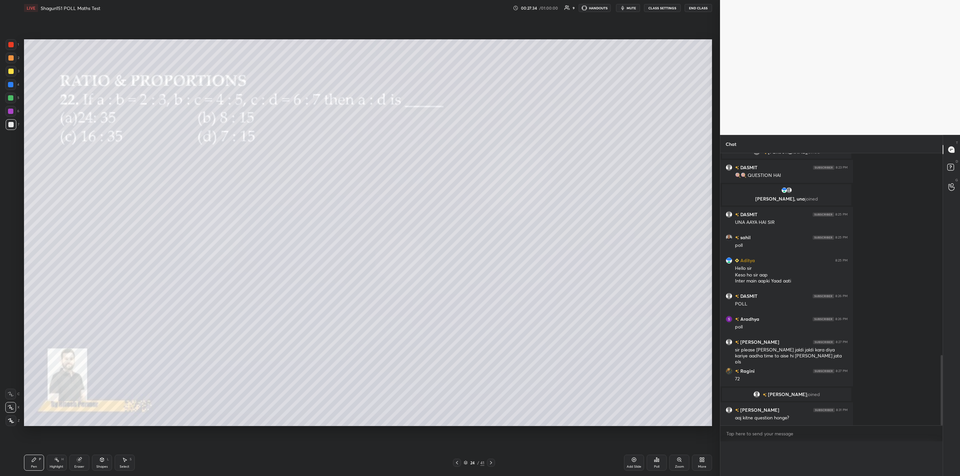
scroll to position [0, 2]
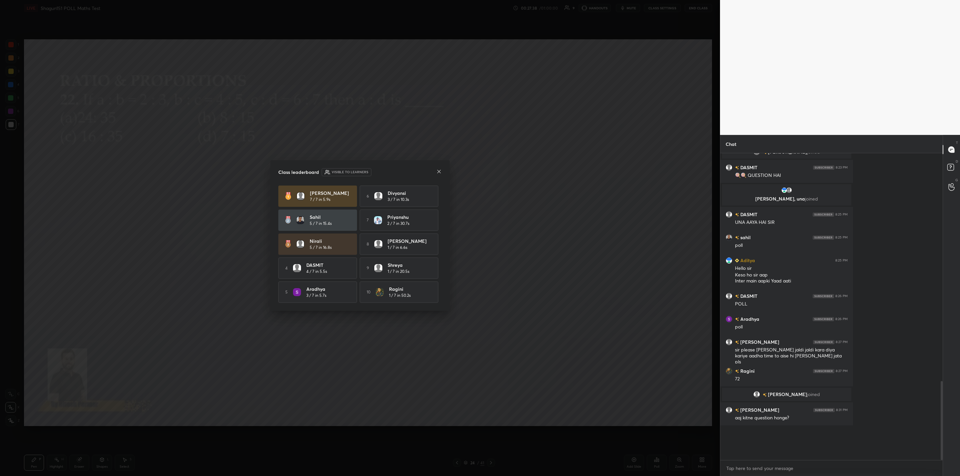
click at [441, 170] on icon at bounding box center [438, 171] width 5 height 5
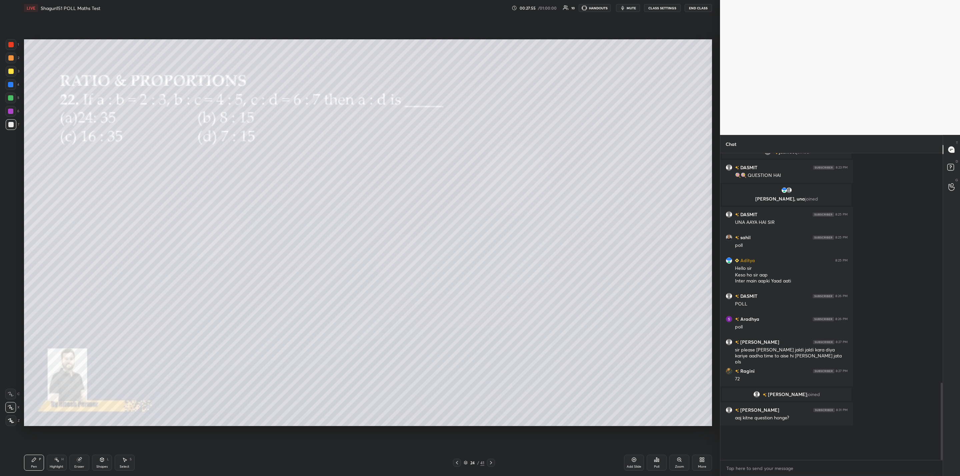
scroll to position [807, 0]
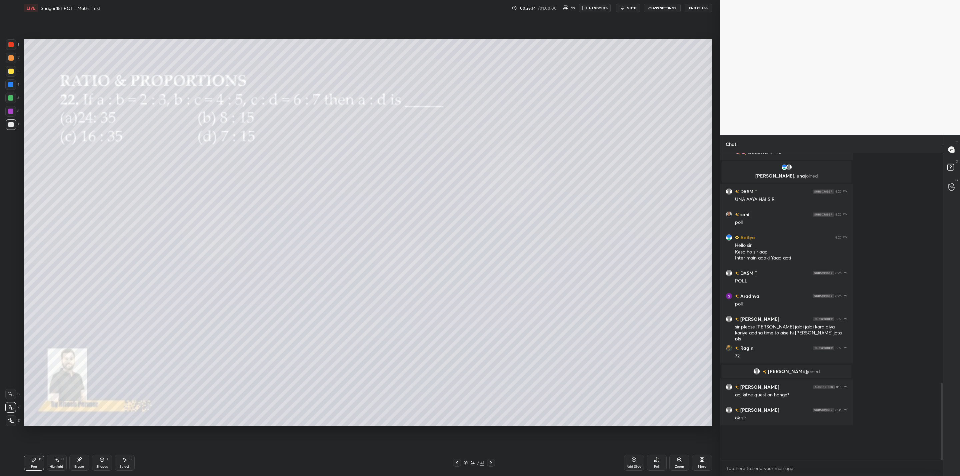
drag, startPoint x: 6, startPoint y: 71, endPoint x: 17, endPoint y: 78, distance: 13.5
click at [17, 78] on div "3" at bounding box center [13, 72] width 14 height 13
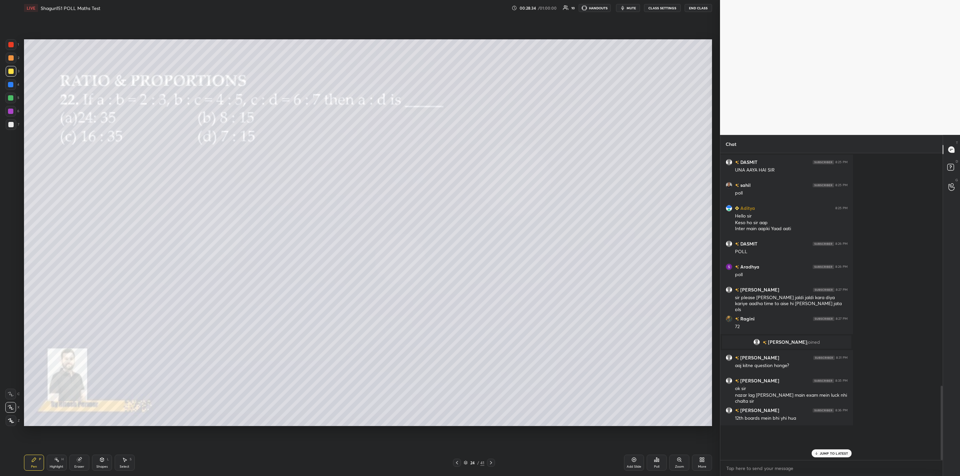
scroll to position [853, 0]
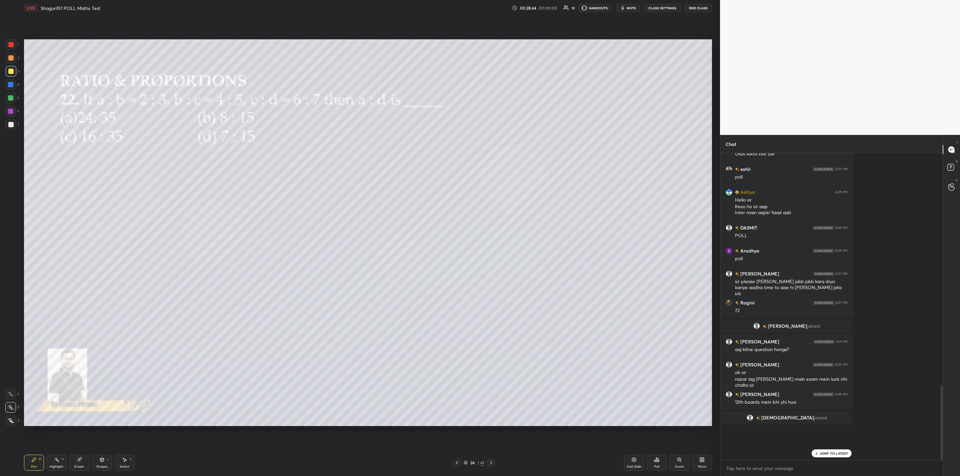
drag, startPoint x: 488, startPoint y: 462, endPoint x: 484, endPoint y: 465, distance: 5.0
click at [487, 462] on div at bounding box center [491, 463] width 8 height 8
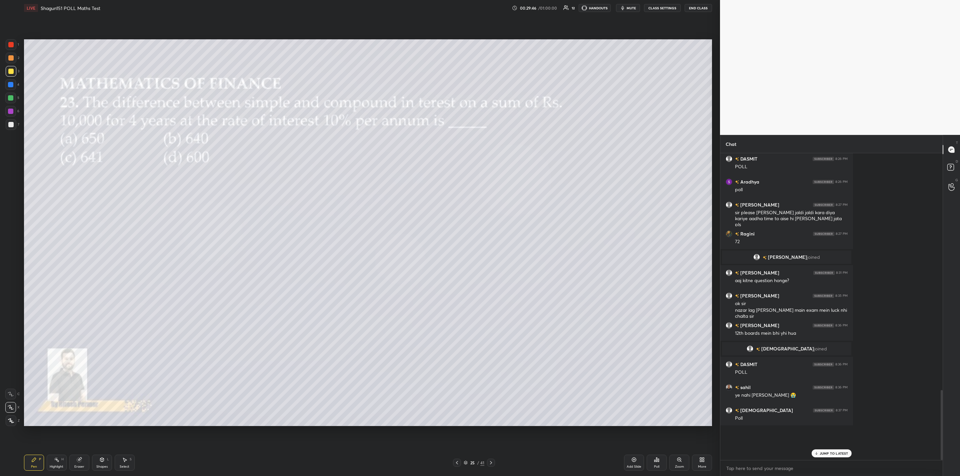
scroll to position [945, 0]
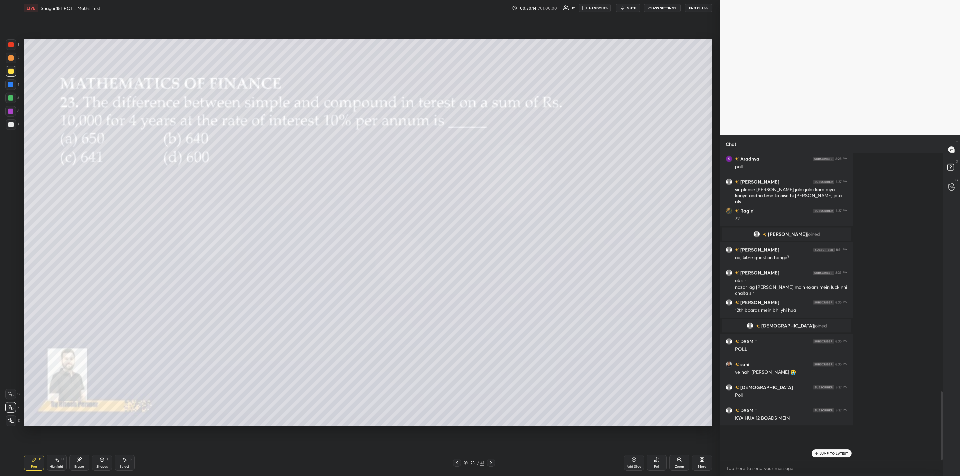
click at [661, 467] on div "Poll" at bounding box center [657, 463] width 20 height 16
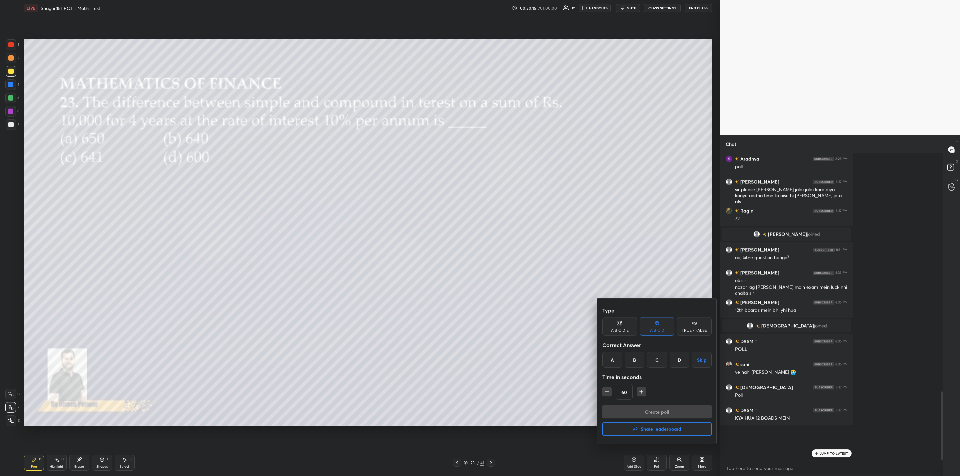
drag, startPoint x: 656, startPoint y: 353, endPoint x: 648, endPoint y: 365, distance: 14.1
click at [654, 358] on div "C" at bounding box center [657, 360] width 20 height 16
drag, startPoint x: 608, startPoint y: 390, endPoint x: 626, endPoint y: 399, distance: 20.1
click at [611, 391] on button "button" at bounding box center [606, 391] width 9 height 9
type input "45"
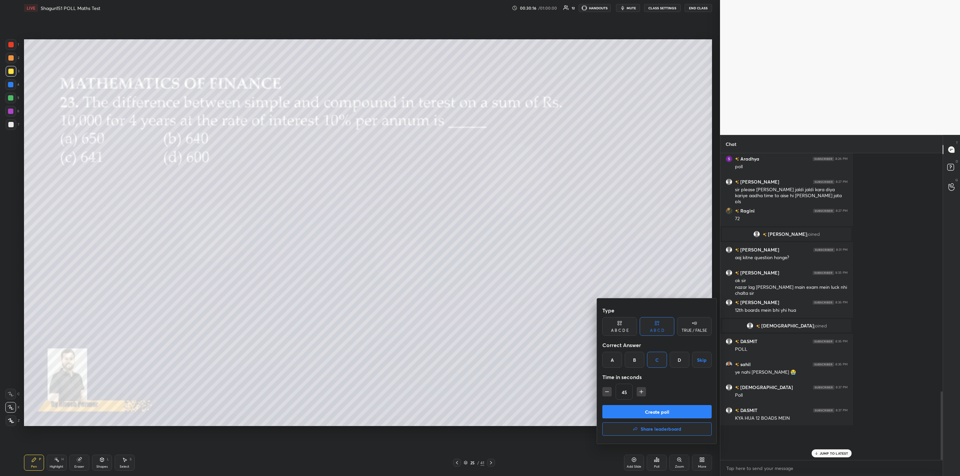
drag, startPoint x: 642, startPoint y: 410, endPoint x: 628, endPoint y: 431, distance: 25.2
click at [640, 409] on button "Create poll" at bounding box center [656, 411] width 109 height 13
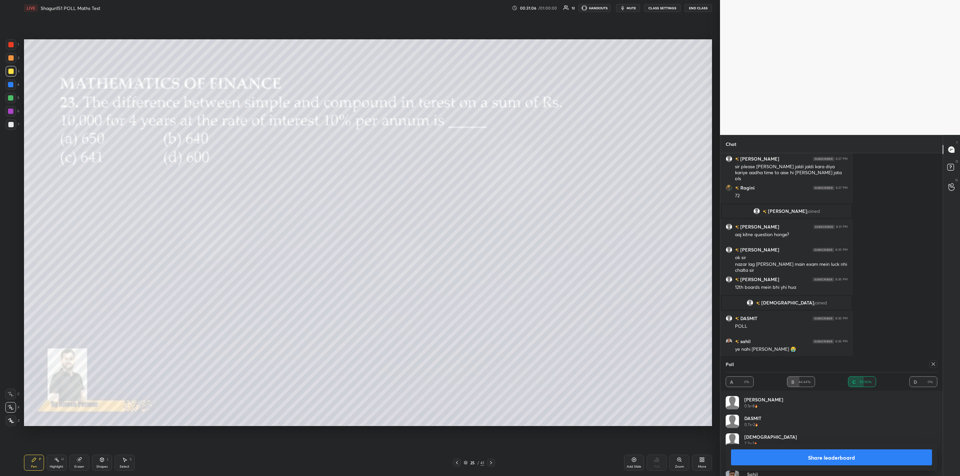
scroll to position [991, 0]
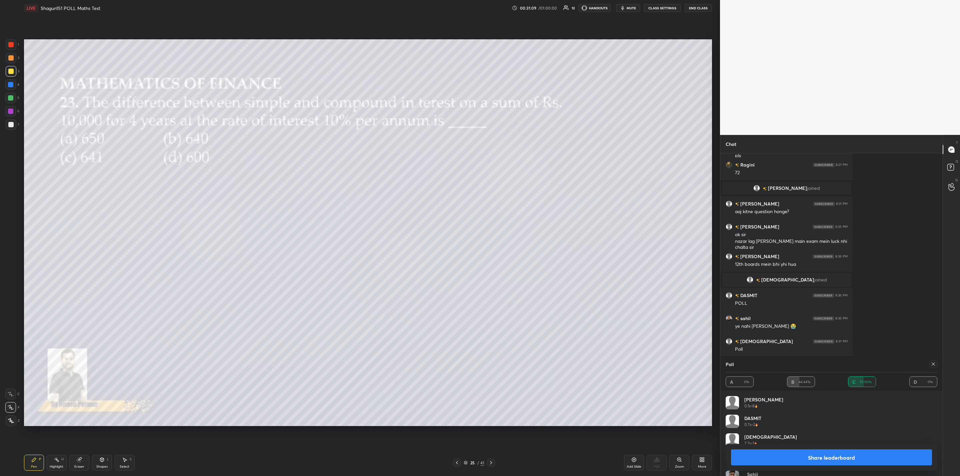
drag, startPoint x: 826, startPoint y: 452, endPoint x: 824, endPoint y: 462, distance: 10.2
click at [829, 452] on button "Share leaderboard" at bounding box center [831, 458] width 201 height 16
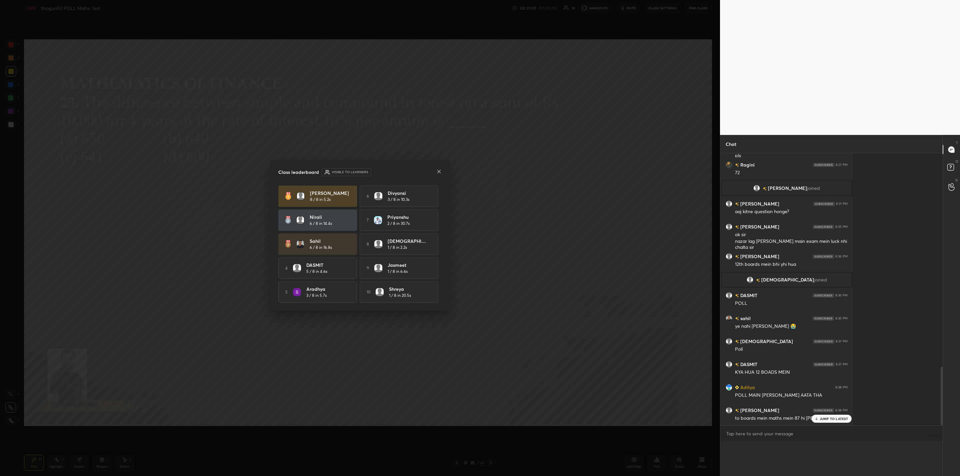
scroll to position [0, 0]
click at [439, 169] on icon at bounding box center [438, 171] width 5 height 5
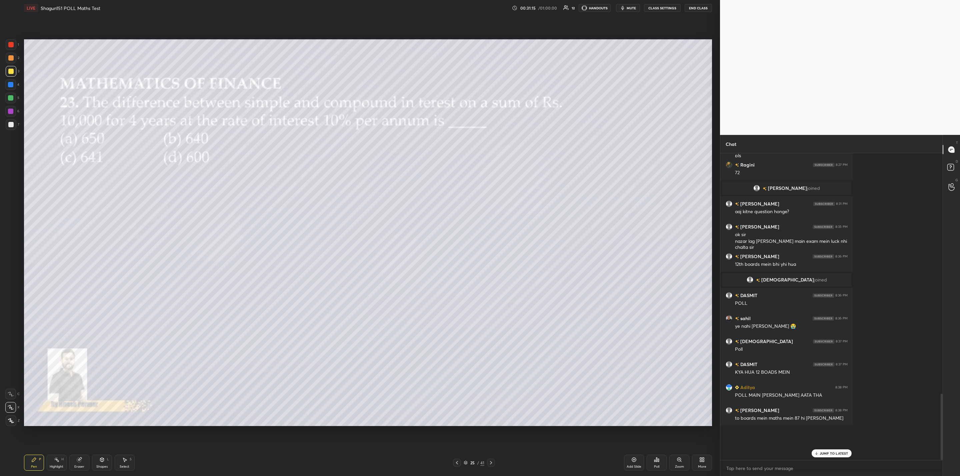
click at [823, 453] on p "JUMP TO LATEST" at bounding box center [834, 454] width 29 height 4
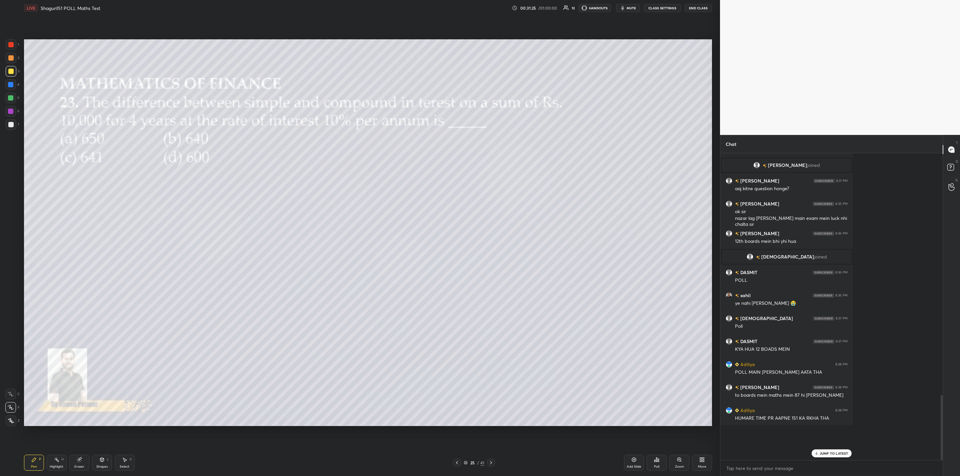
drag, startPoint x: 490, startPoint y: 461, endPoint x: 503, endPoint y: 463, distance: 12.8
click at [492, 462] on icon at bounding box center [490, 462] width 5 height 5
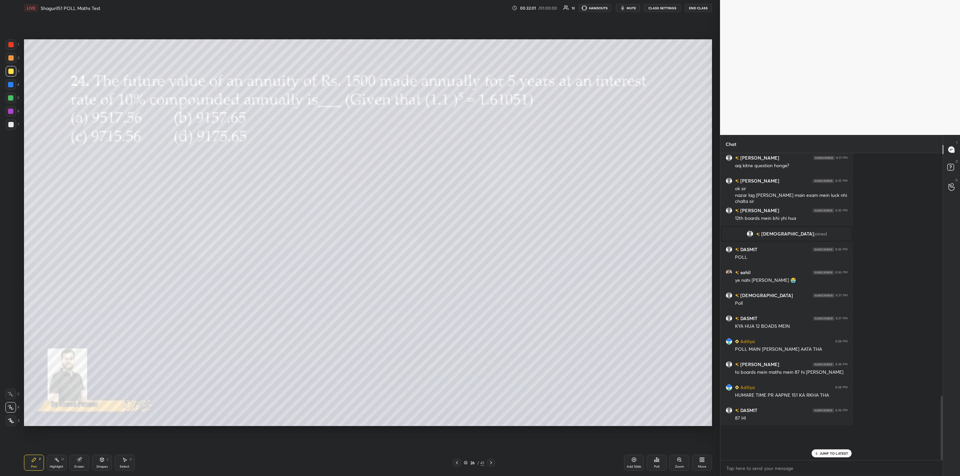
click at [660, 460] on div "Poll" at bounding box center [657, 463] width 20 height 16
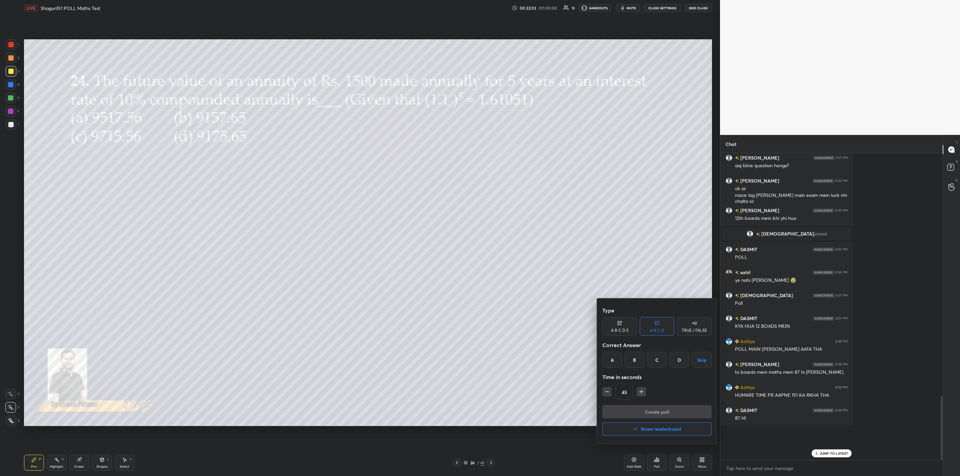
click at [638, 360] on div "B" at bounding box center [635, 360] width 20 height 16
click at [653, 413] on button "Create poll" at bounding box center [656, 411] width 109 height 13
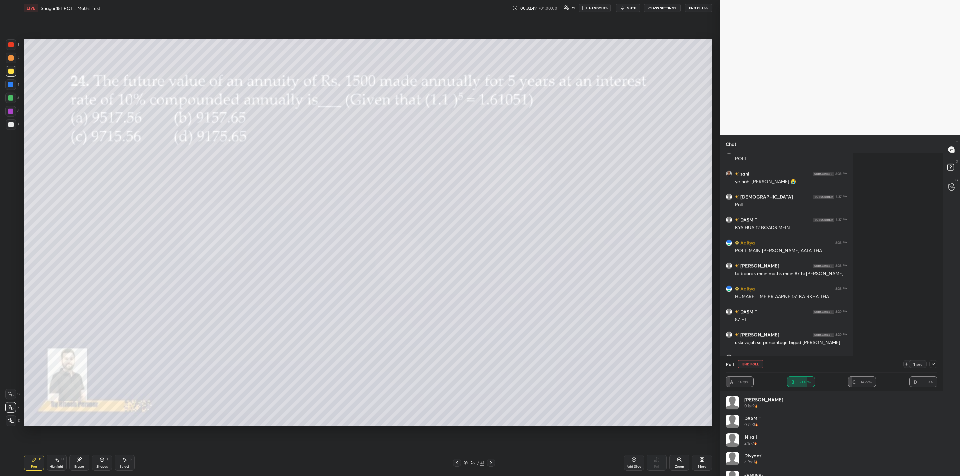
scroll to position [1158, 0]
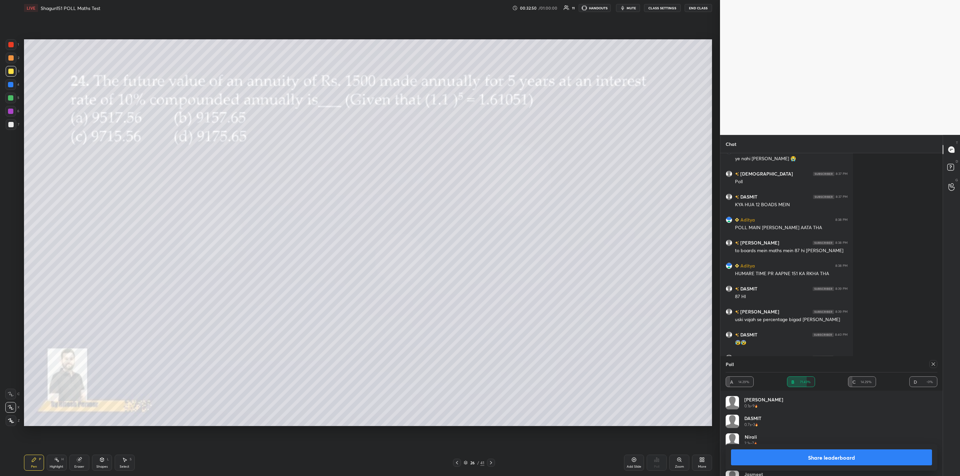
drag, startPoint x: 808, startPoint y: 456, endPoint x: 798, endPoint y: 461, distance: 11.0
click at [808, 457] on button "Share leaderboard" at bounding box center [831, 458] width 201 height 16
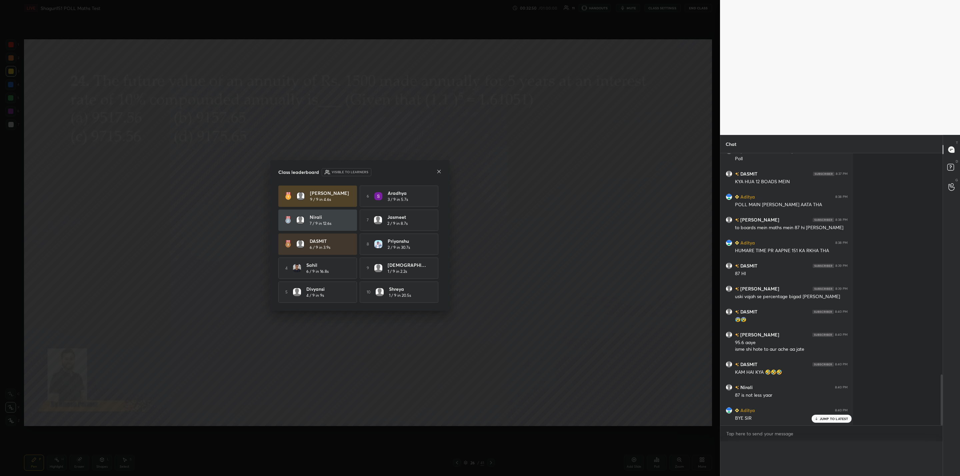
scroll to position [0, 0]
click at [439, 170] on icon at bounding box center [438, 171] width 5 height 5
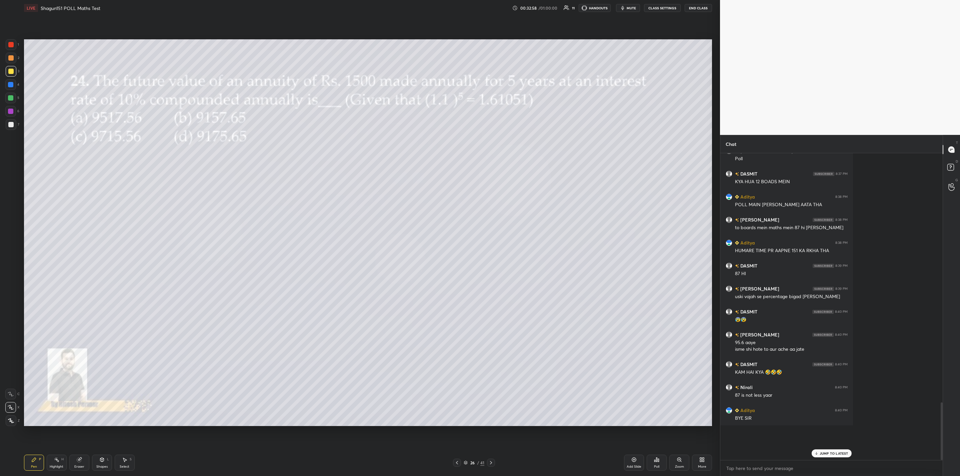
drag, startPoint x: 489, startPoint y: 462, endPoint x: 488, endPoint y: 472, distance: 9.7
click at [487, 462] on div at bounding box center [491, 463] width 8 height 8
click at [456, 462] on icon at bounding box center [456, 462] width 5 height 5
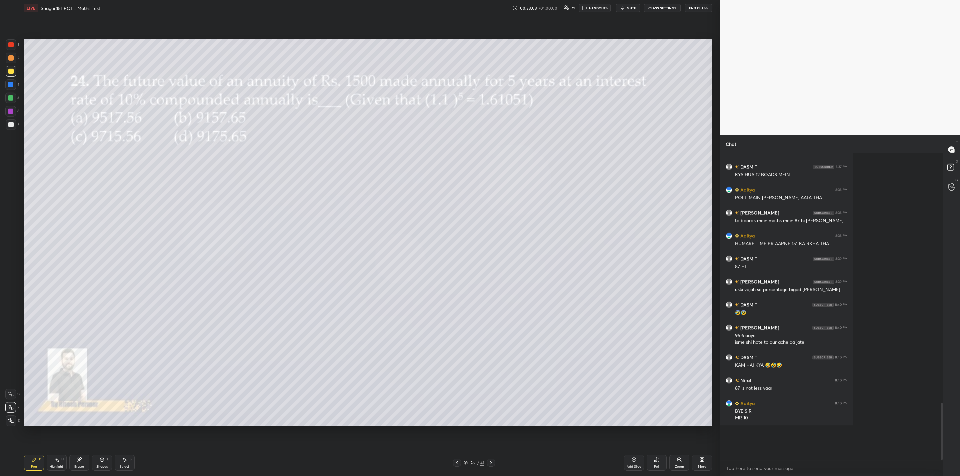
click at [487, 461] on div at bounding box center [491, 463] width 8 height 8
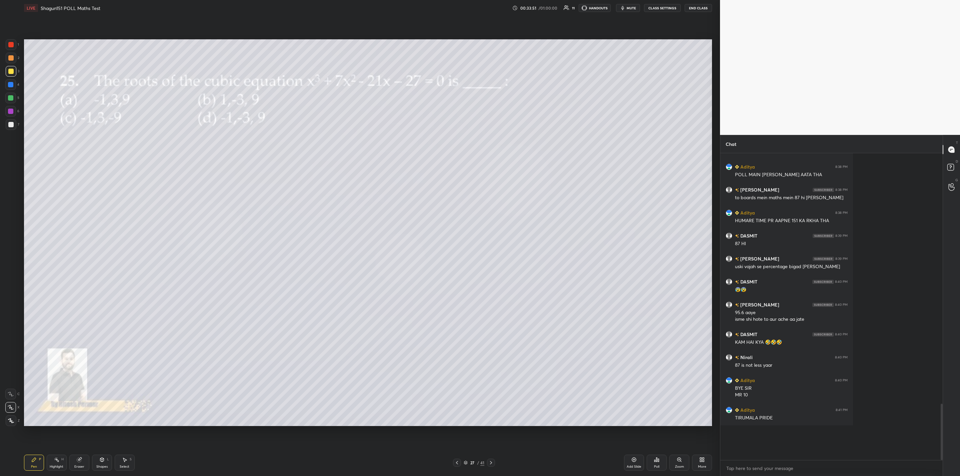
click at [656, 464] on div "Poll" at bounding box center [657, 463] width 20 height 16
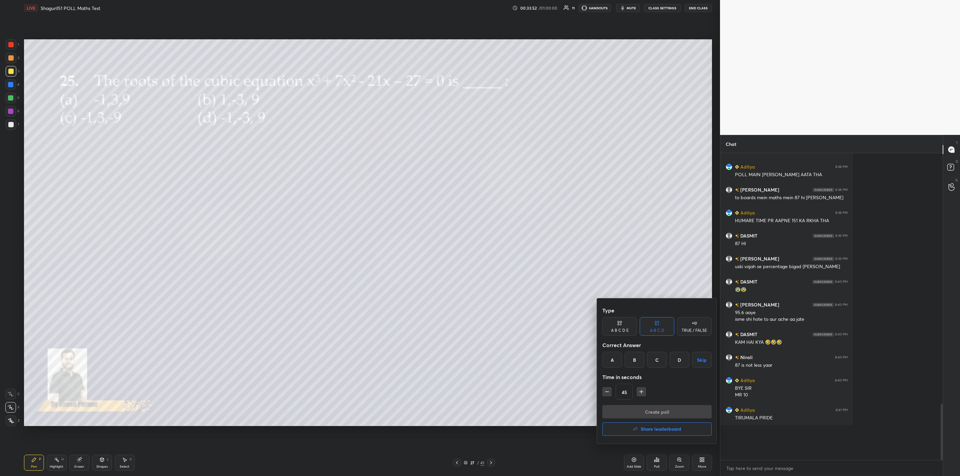
click at [634, 359] on div "B" at bounding box center [635, 360] width 20 height 16
drag, startPoint x: 635, startPoint y: 409, endPoint x: 626, endPoint y: 426, distance: 18.9
click at [631, 409] on button "Create poll" at bounding box center [656, 411] width 109 height 13
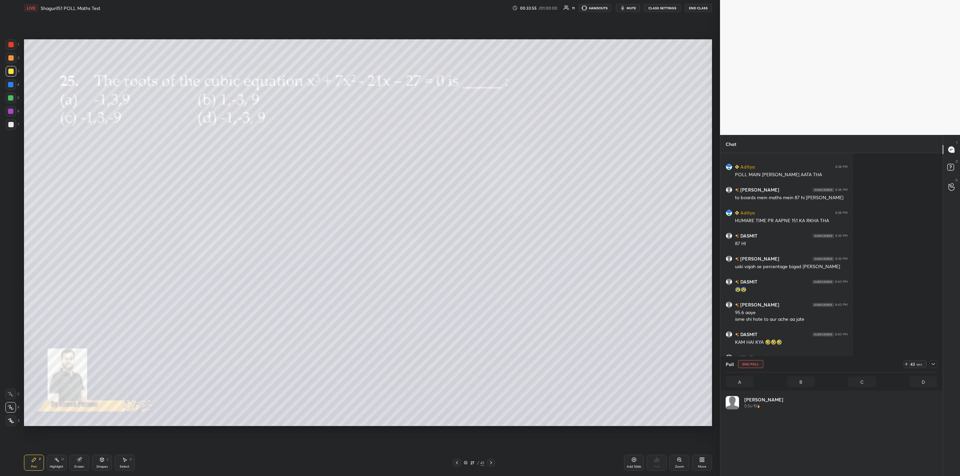
scroll to position [78, 209]
drag, startPoint x: 934, startPoint y: 362, endPoint x: 922, endPoint y: 365, distance: 12.4
click at [935, 362] on icon at bounding box center [933, 364] width 5 height 5
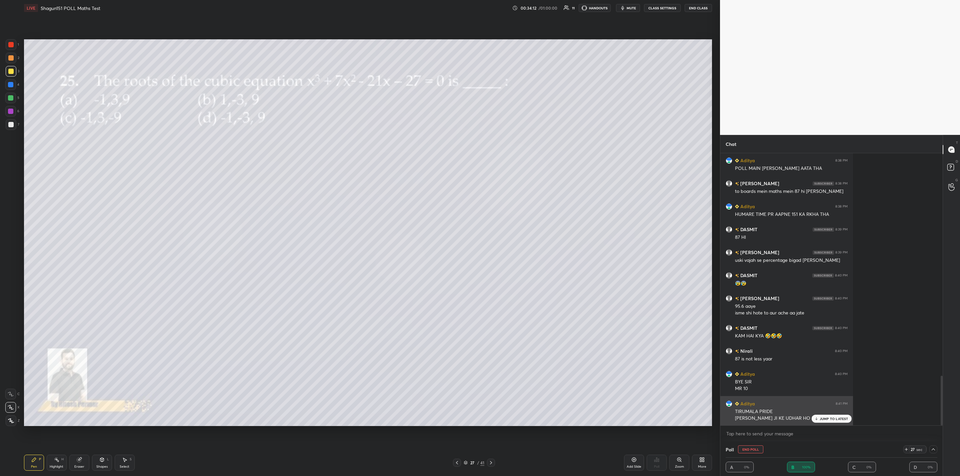
click at [814, 420] on div "JUMP TO LATEST" at bounding box center [832, 419] width 40 height 8
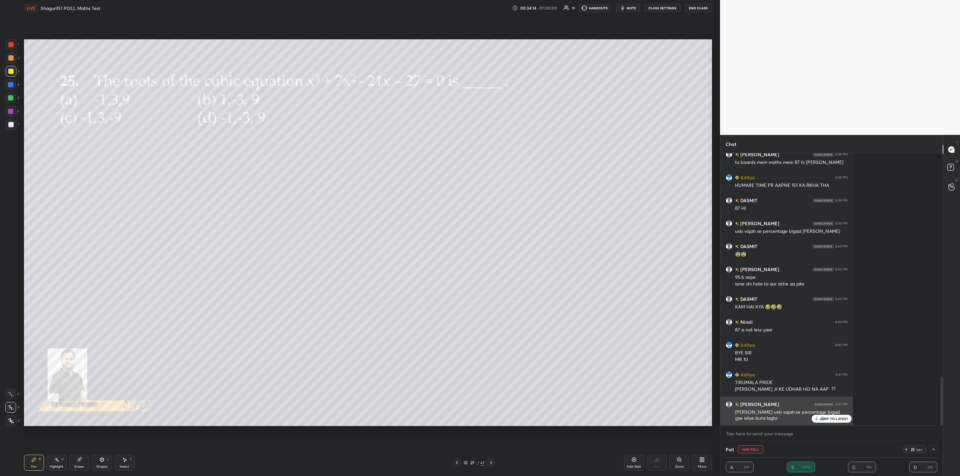
drag, startPoint x: 824, startPoint y: 418, endPoint x: 821, endPoint y: 420, distance: 3.4
click at [823, 418] on p "JUMP TO LATEST" at bounding box center [834, 419] width 29 height 4
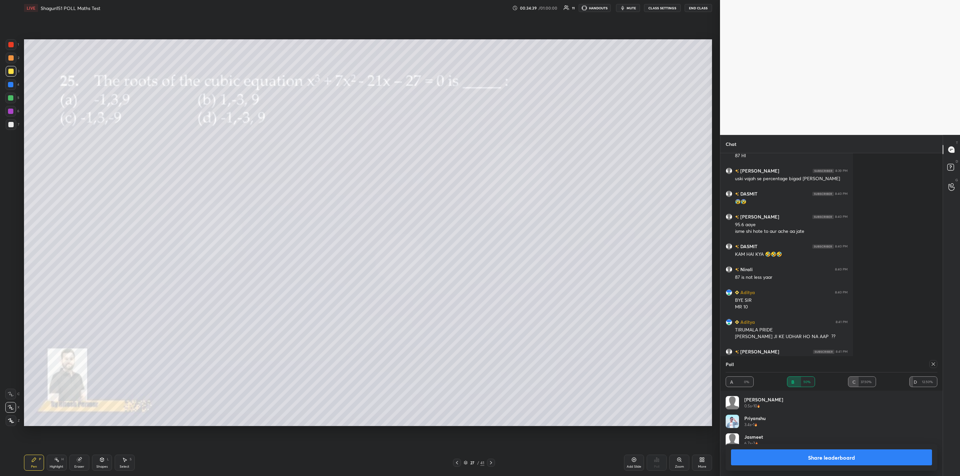
scroll to position [78, 209]
drag, startPoint x: 812, startPoint y: 457, endPoint x: 785, endPoint y: 466, distance: 27.8
click at [813, 459] on button "Share leaderboard" at bounding box center [831, 458] width 201 height 16
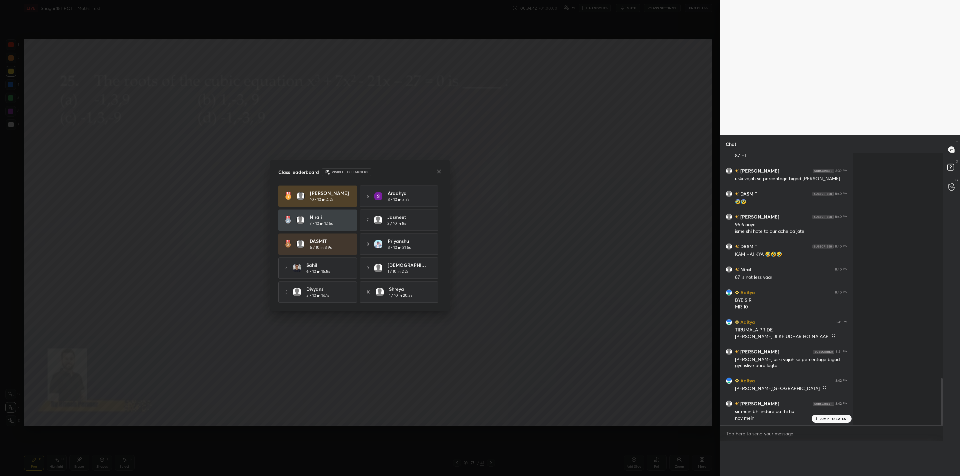
scroll to position [0, 0]
click at [438, 170] on icon at bounding box center [438, 171] width 5 height 5
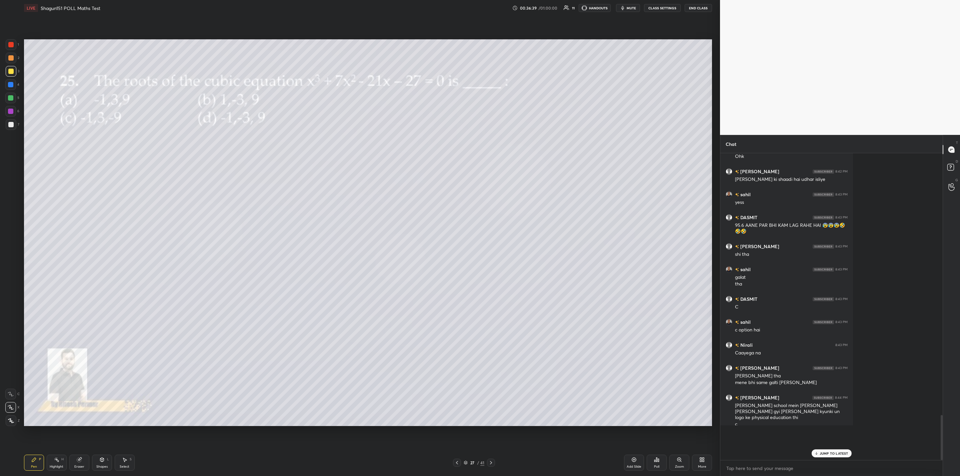
scroll to position [1607, 0]
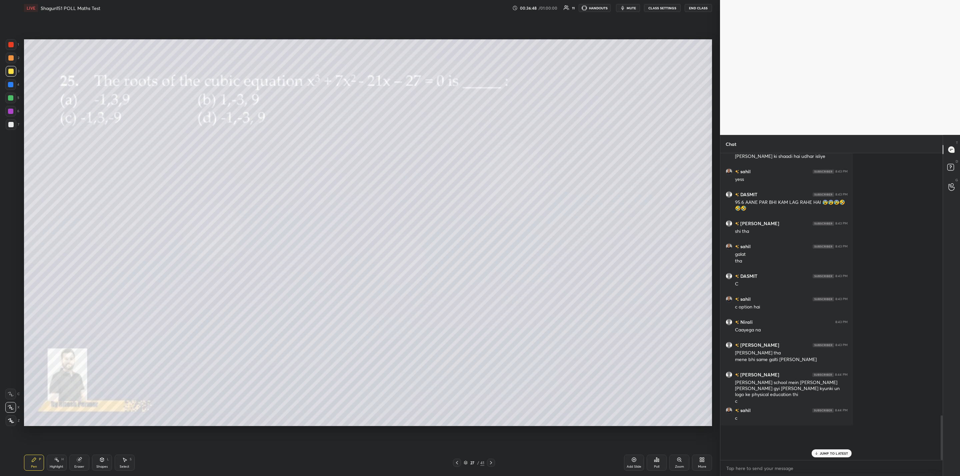
click at [651, 463] on div "Poll" at bounding box center [657, 463] width 20 height 16
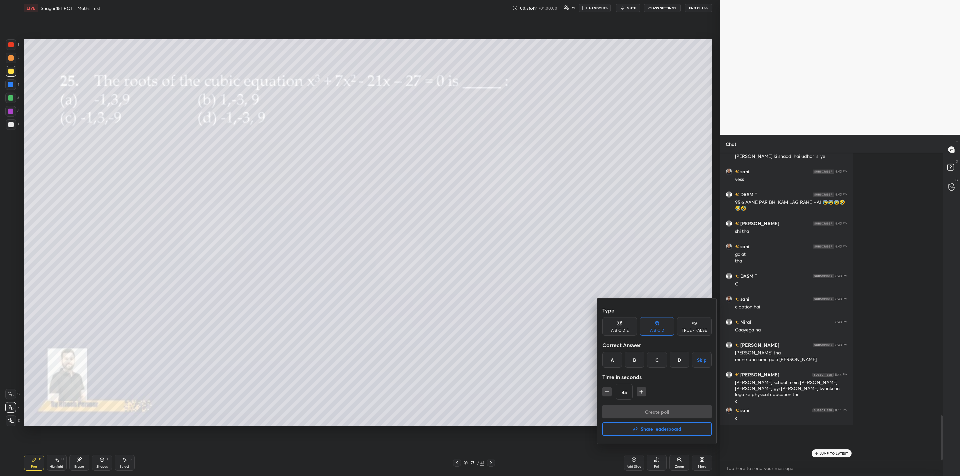
drag, startPoint x: 644, startPoint y: 429, endPoint x: 639, endPoint y: 436, distance: 8.4
click at [643, 430] on h4 "Share leaderboard" at bounding box center [661, 429] width 41 height 5
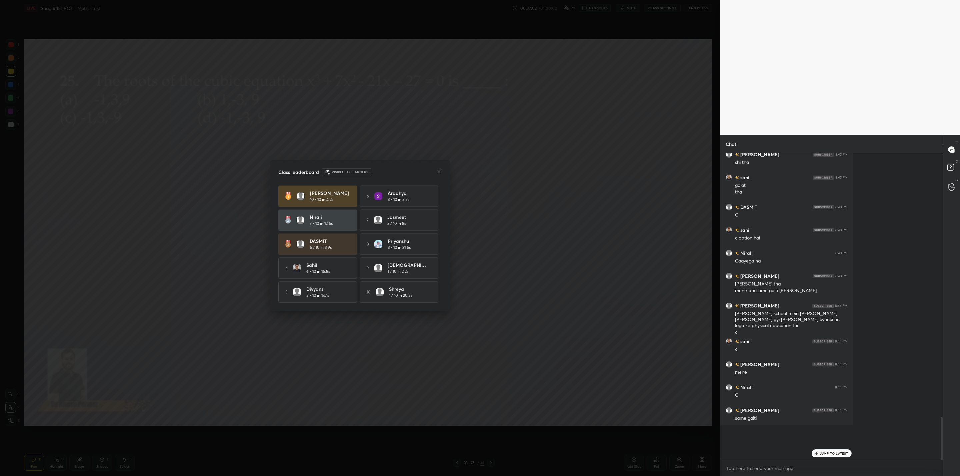
scroll to position [1705, 0]
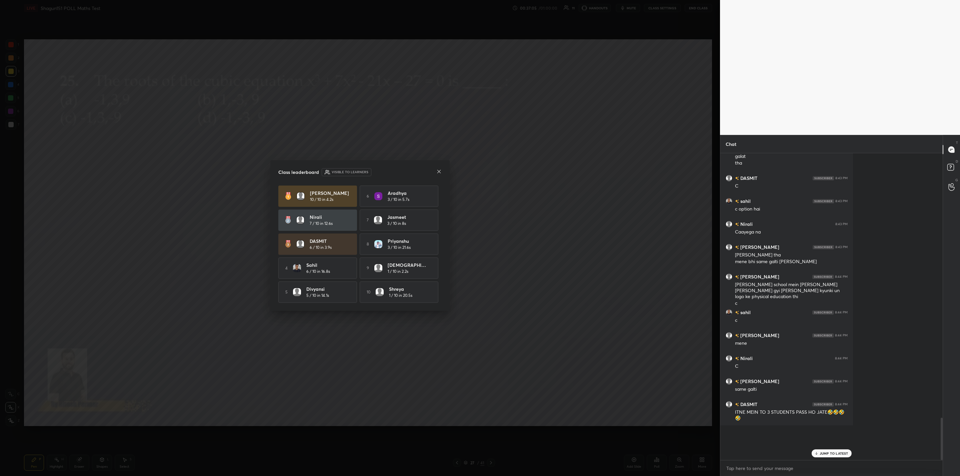
drag, startPoint x: 437, startPoint y: 172, endPoint x: 433, endPoint y: 183, distance: 11.9
click at [433, 183] on div "Class leaderboard Visible to learners [PERSON_NAME] 10 / 10 in 4.2s 6 [PERSON_N…" at bounding box center [359, 235] width 179 height 151
drag, startPoint x: 439, startPoint y: 171, endPoint x: 429, endPoint y: 188, distance: 20.0
click at [436, 175] on div "Class leaderboard Visible to learners" at bounding box center [359, 172] width 163 height 8
click at [438, 171] on icon at bounding box center [438, 171] width 3 height 3
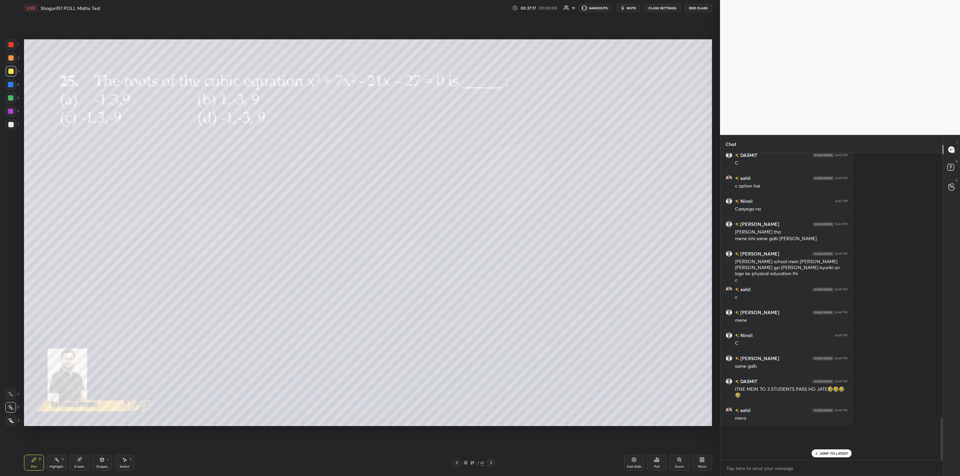
scroll to position [1751, 0]
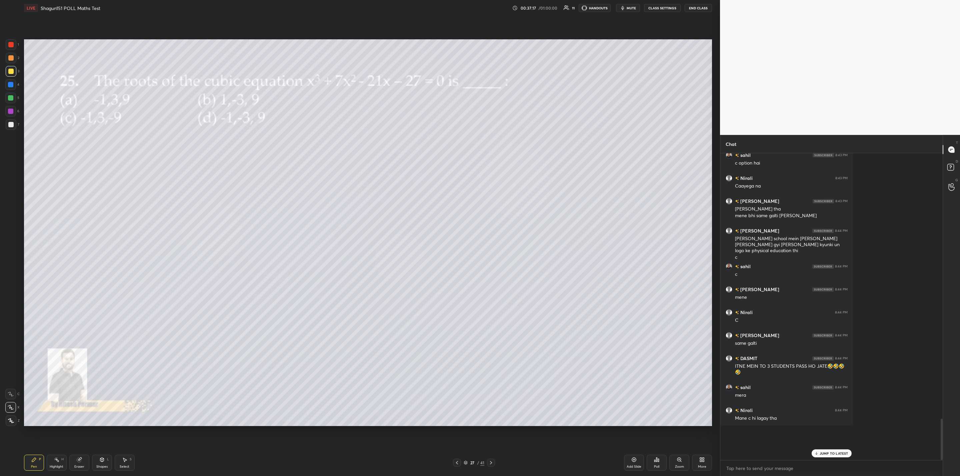
click at [493, 464] on icon at bounding box center [490, 462] width 5 height 5
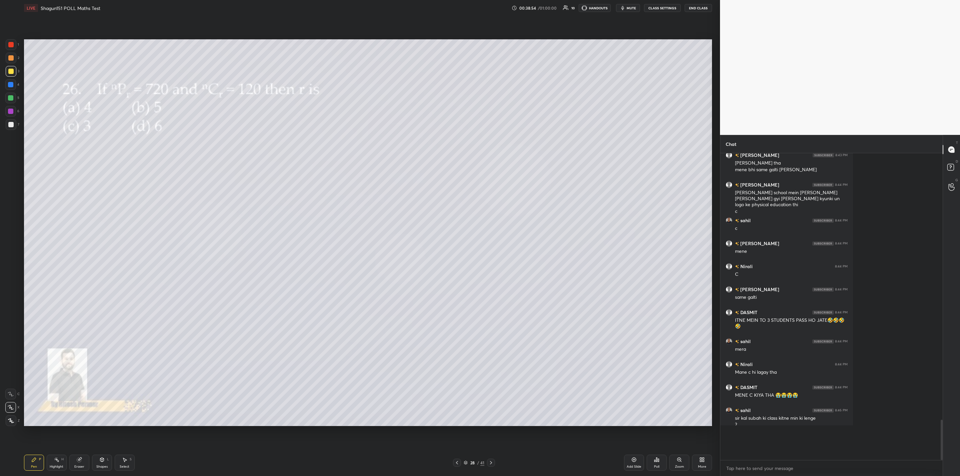
scroll to position [1804, 0]
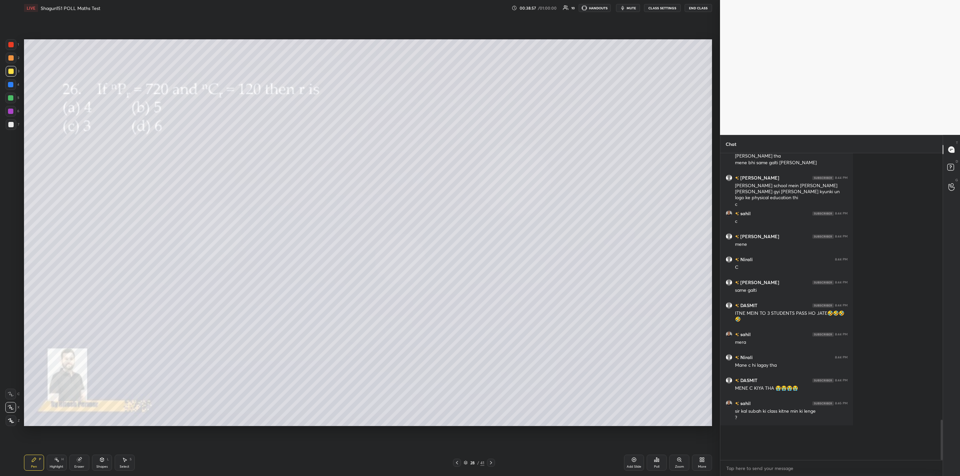
click at [657, 468] on div "Poll" at bounding box center [656, 466] width 5 height 3
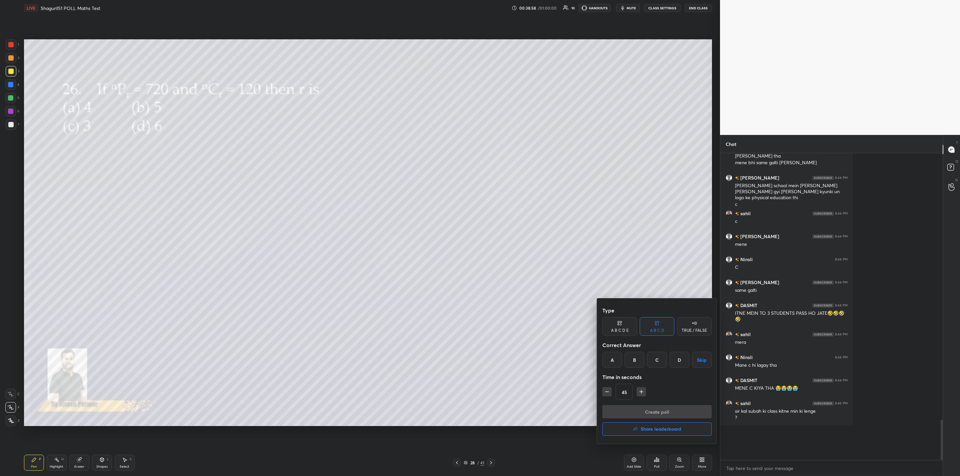
click at [657, 358] on div "C" at bounding box center [657, 360] width 20 height 16
click at [644, 408] on button "Create poll" at bounding box center [656, 411] width 109 height 13
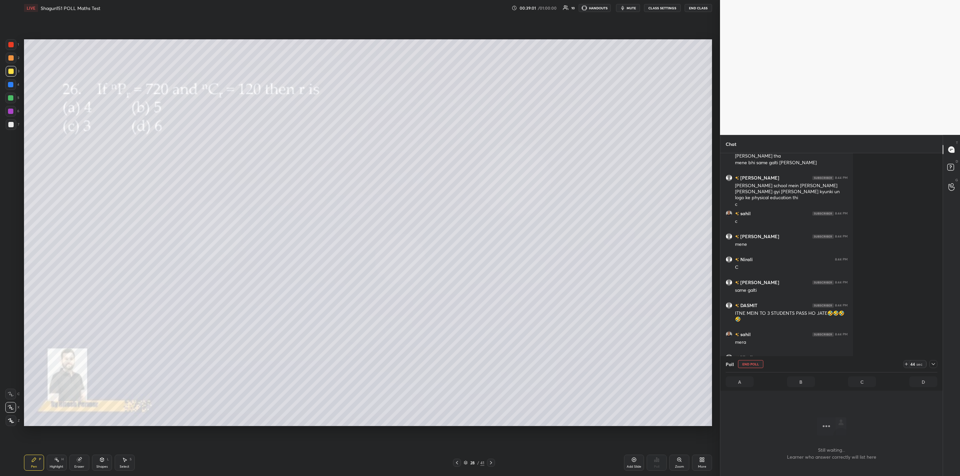
drag, startPoint x: 934, startPoint y: 364, endPoint x: 931, endPoint y: 367, distance: 4.1
click at [933, 362] on icon at bounding box center [933, 364] width 5 height 5
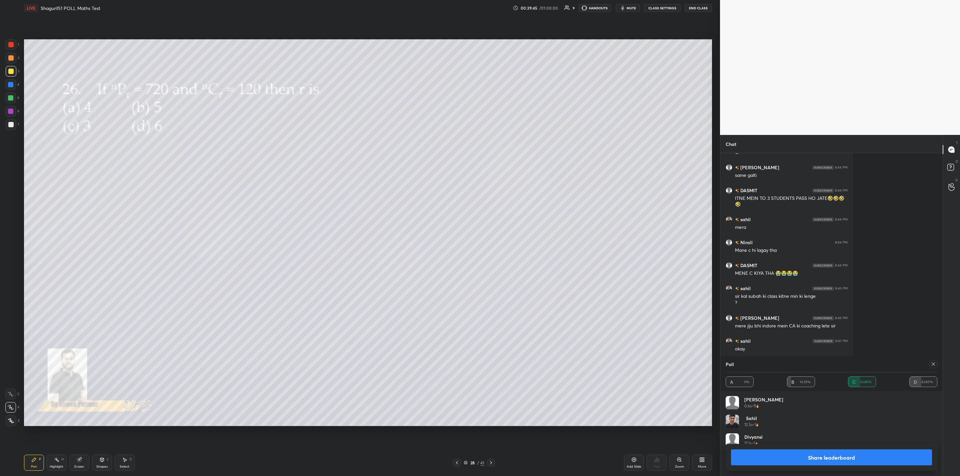
scroll to position [1926, 0]
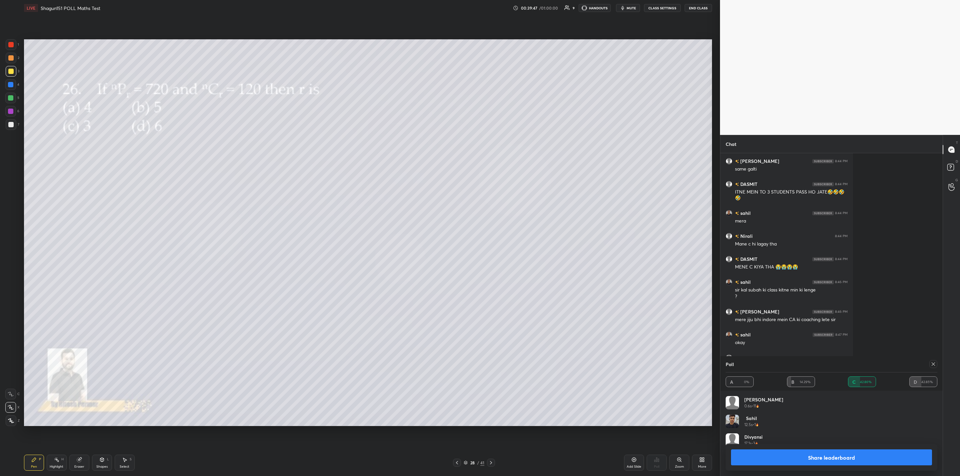
click at [840, 456] on button "Share leaderboard" at bounding box center [831, 458] width 201 height 16
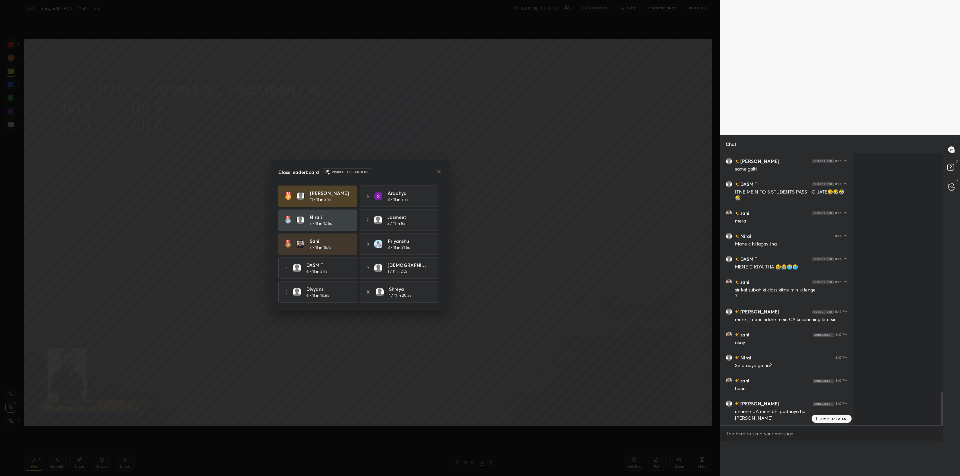
scroll to position [0, 0]
click at [439, 170] on icon at bounding box center [438, 171] width 5 height 5
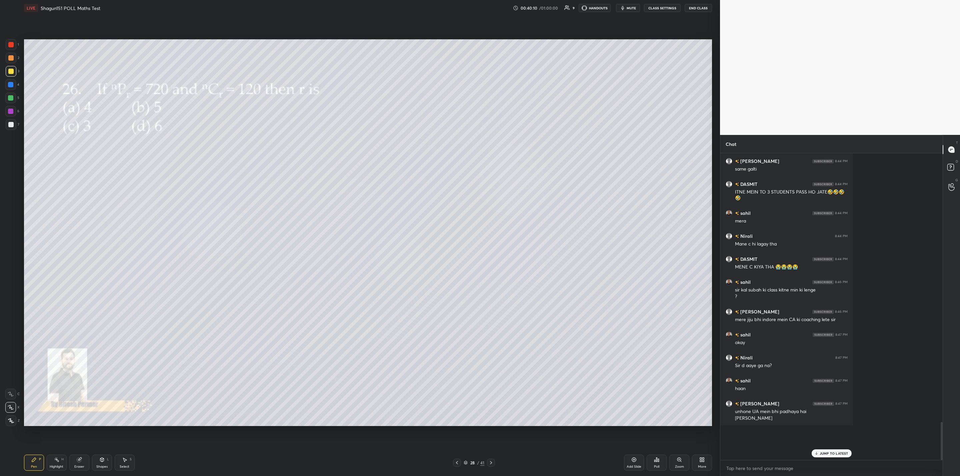
scroll to position [1932, 0]
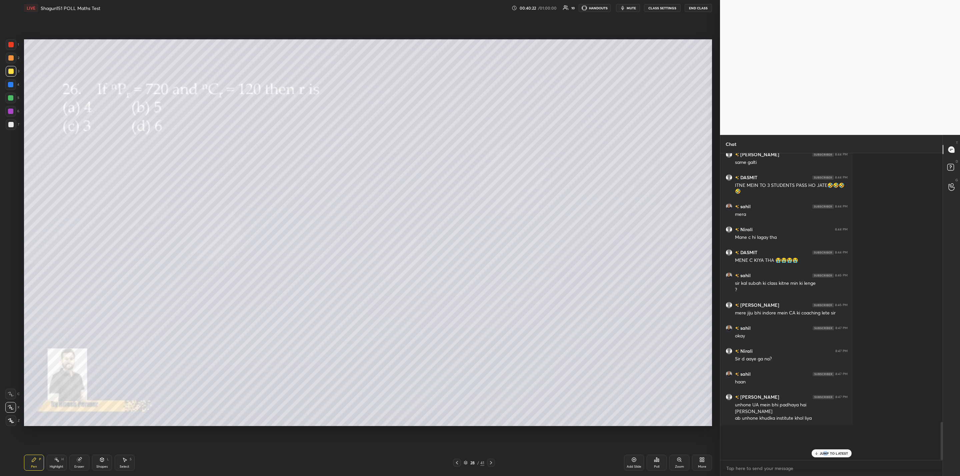
drag, startPoint x: 826, startPoint y: 454, endPoint x: 821, endPoint y: 459, distance: 6.4
click at [826, 455] on p "JUMP TO LATEST" at bounding box center [834, 454] width 29 height 4
click at [656, 463] on div "Poll" at bounding box center [657, 463] width 20 height 16
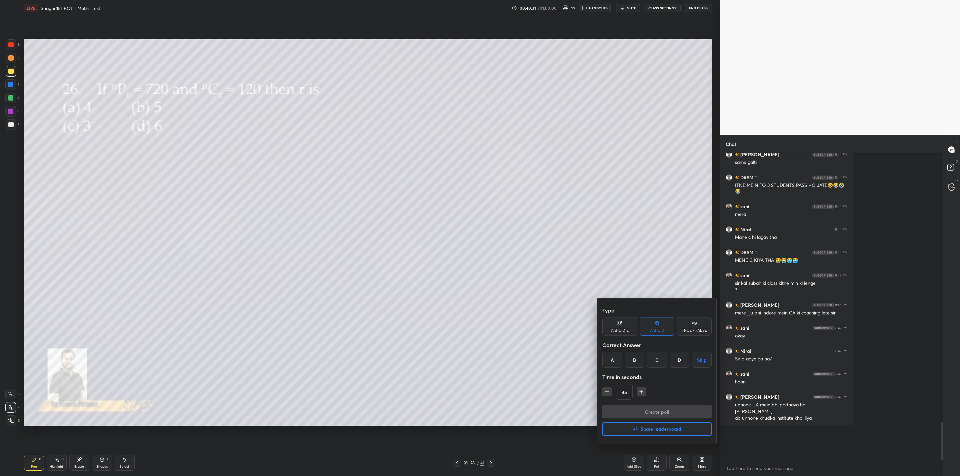
click at [650, 430] on h4 "Share leaderboard" at bounding box center [661, 429] width 41 height 5
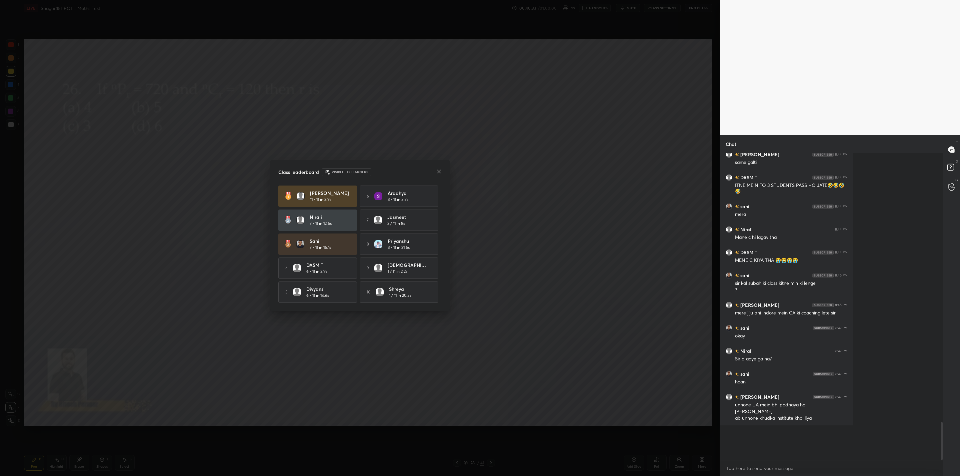
click at [437, 172] on icon at bounding box center [438, 171] width 3 height 3
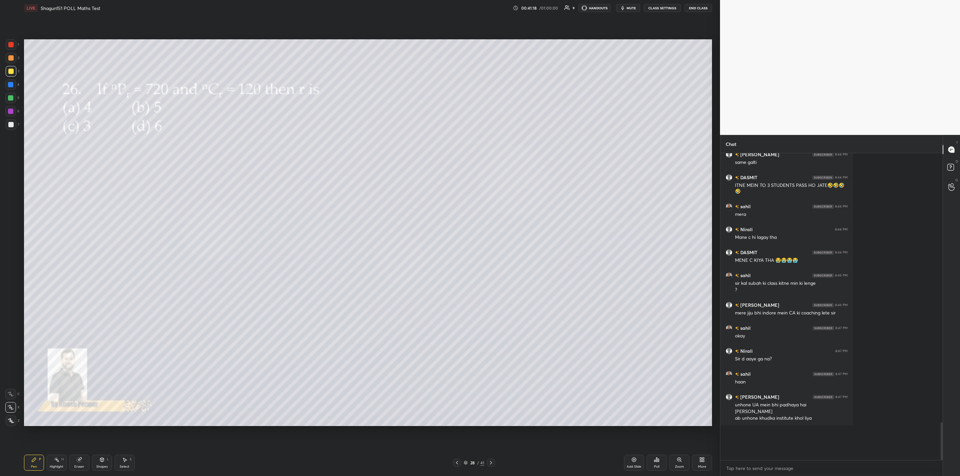
scroll to position [1955, 0]
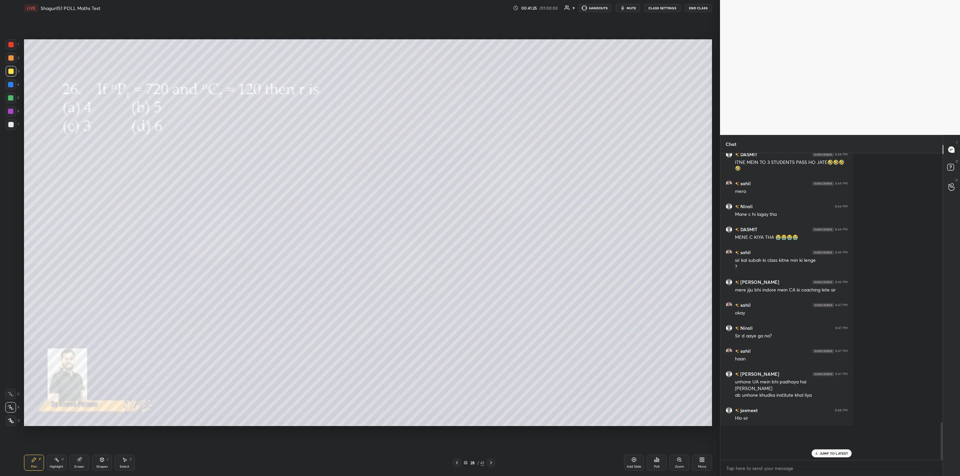
click at [492, 462] on icon at bounding box center [490, 462] width 5 height 5
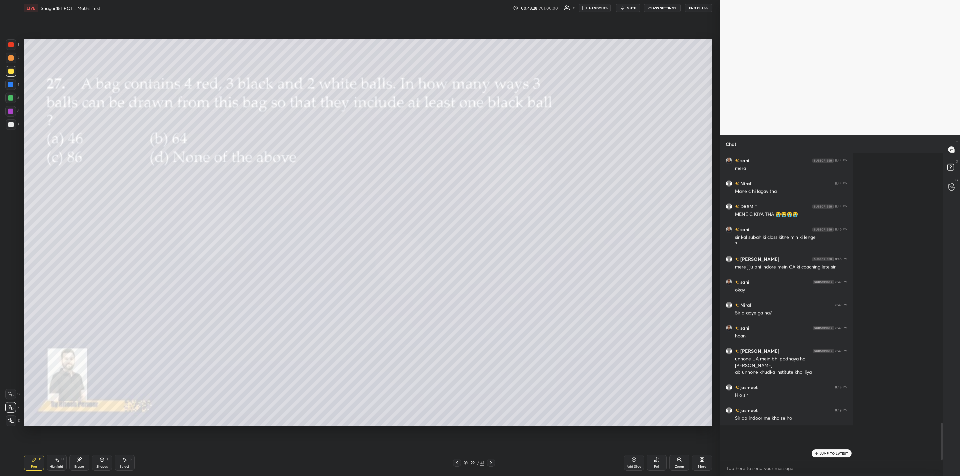
click at [492, 448] on div "Setting up your live class Poll for secs No correct answer Start poll" at bounding box center [367, 233] width 693 height 434
click at [659, 463] on div "Poll" at bounding box center [657, 463] width 20 height 16
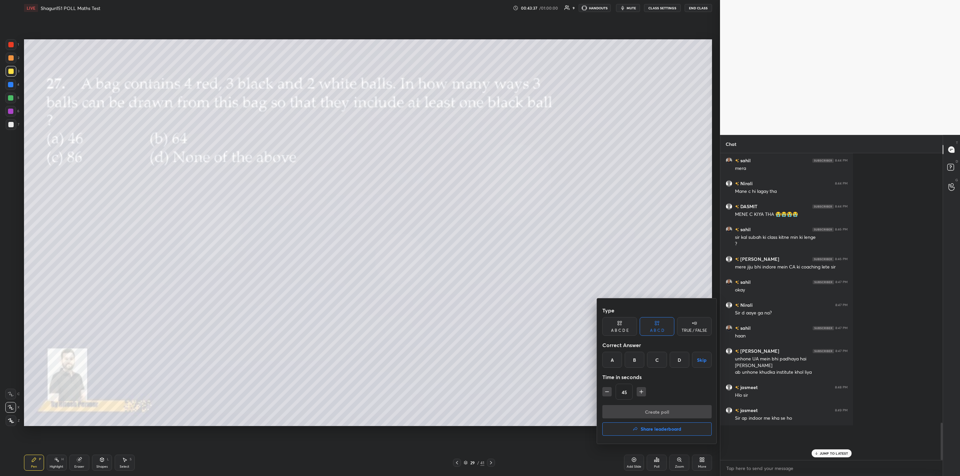
drag, startPoint x: 674, startPoint y: 353, endPoint x: 669, endPoint y: 373, distance: 20.3
click at [671, 355] on div "D" at bounding box center [680, 360] width 20 height 16
drag, startPoint x: 660, startPoint y: 413, endPoint x: 650, endPoint y: 416, distance: 10.4
click at [659, 413] on button "Create poll" at bounding box center [656, 411] width 109 height 13
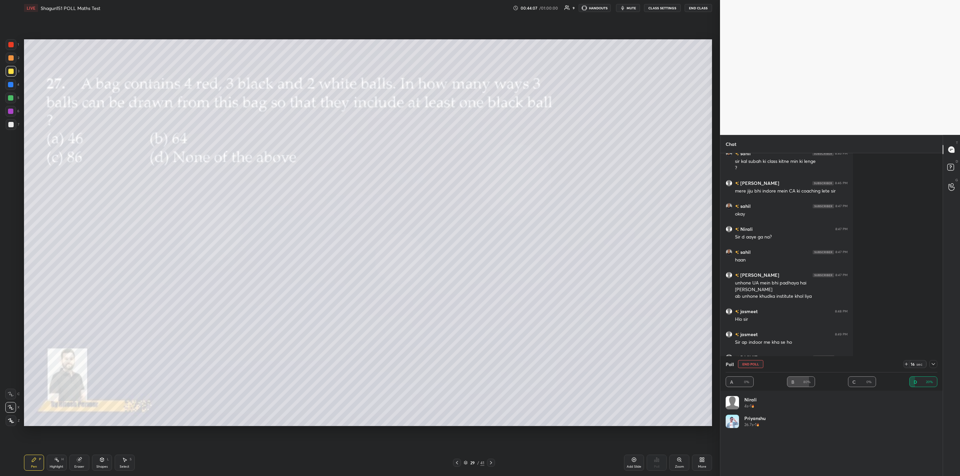
scroll to position [2077, 0]
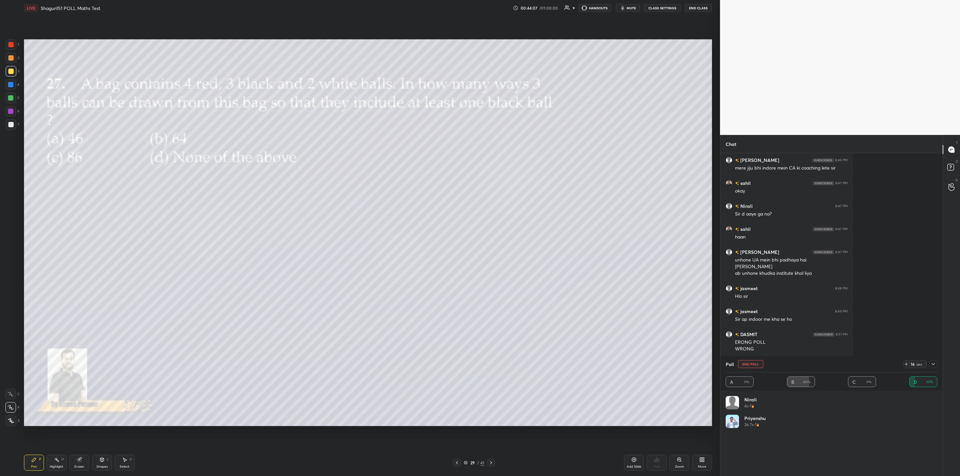
drag, startPoint x: 8, startPoint y: 97, endPoint x: 18, endPoint y: 101, distance: 10.9
click at [8, 98] on div at bounding box center [10, 97] width 5 height 5
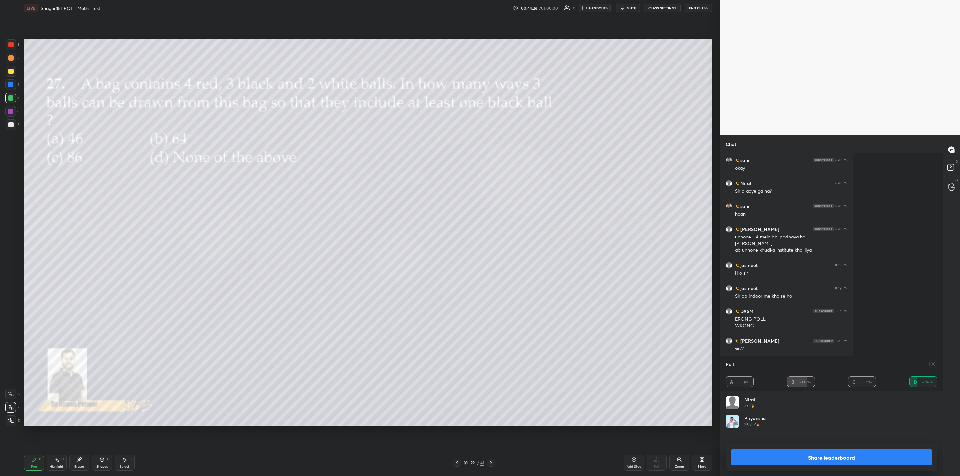
click at [809, 462] on button "Share leaderboard" at bounding box center [831, 458] width 201 height 16
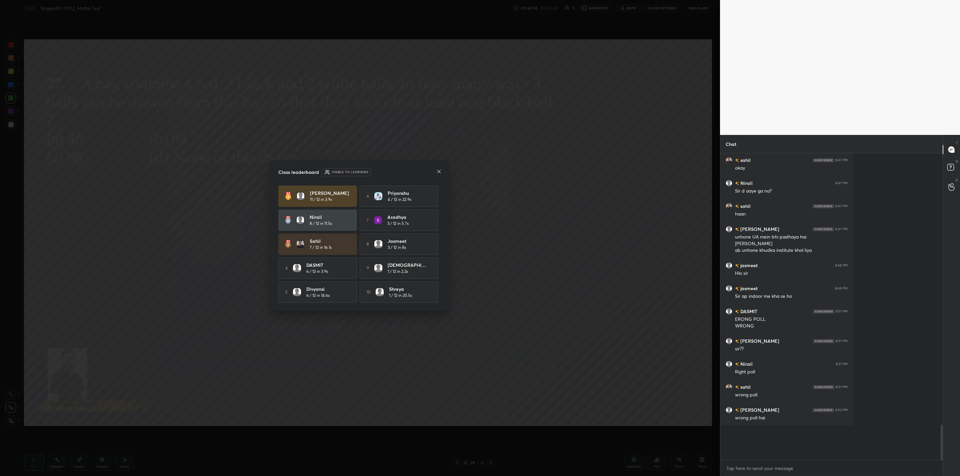
click at [438, 171] on icon at bounding box center [438, 171] width 5 height 5
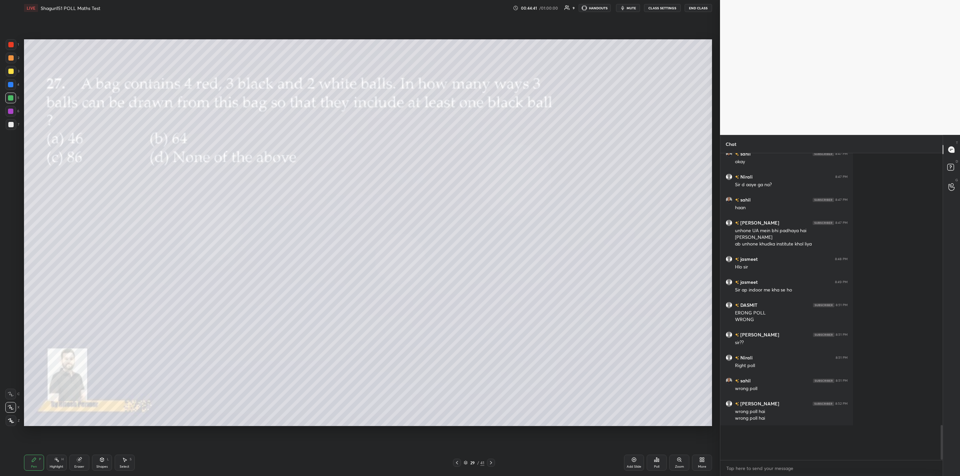
scroll to position [2130, 0]
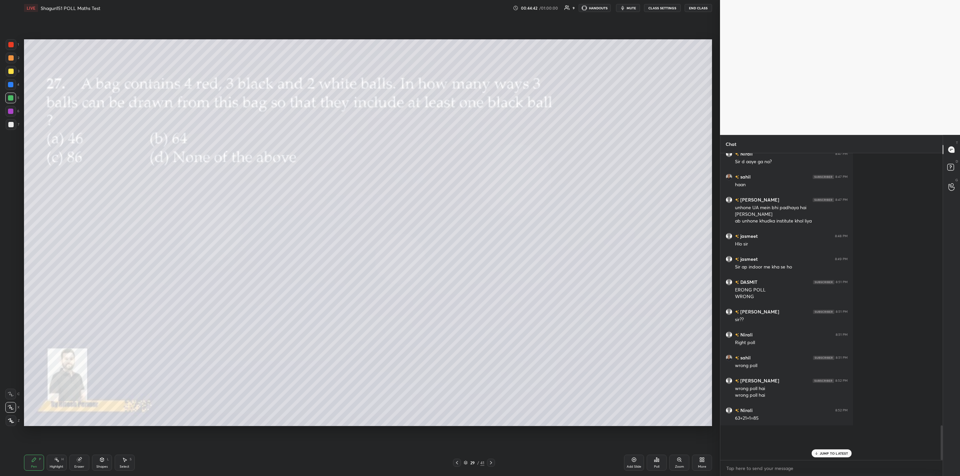
drag, startPoint x: 13, startPoint y: 122, endPoint x: 19, endPoint y: 127, distance: 7.9
click at [14, 125] on div at bounding box center [11, 124] width 11 height 11
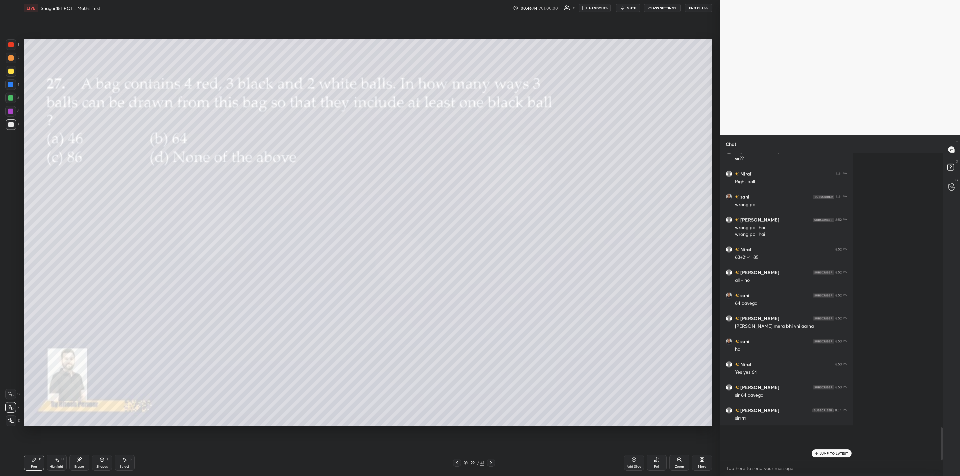
scroll to position [2314, 0]
drag, startPoint x: 492, startPoint y: 462, endPoint x: 490, endPoint y: 475, distance: 13.2
click at [490, 463] on icon at bounding box center [490, 462] width 5 height 5
click at [656, 465] on div "Poll" at bounding box center [656, 466] width 5 height 3
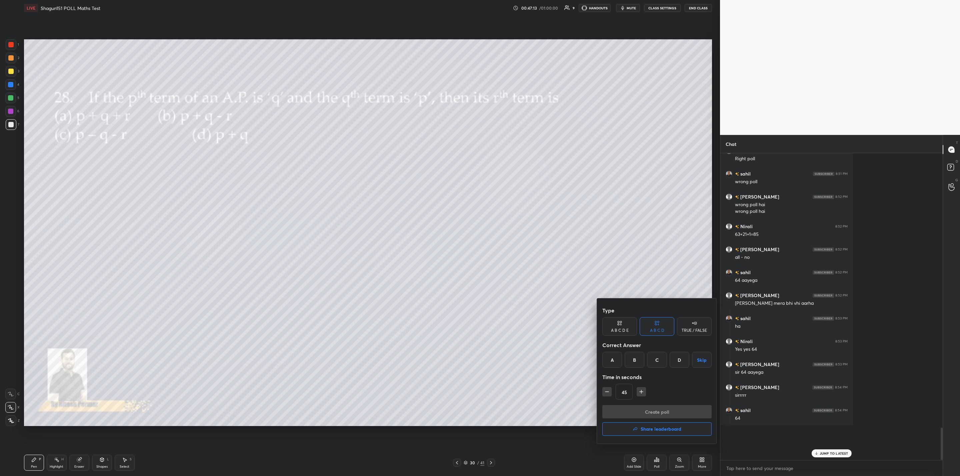
drag, startPoint x: 633, startPoint y: 351, endPoint x: 633, endPoint y: 362, distance: 11.0
click at [629, 354] on div "B" at bounding box center [635, 360] width 20 height 16
drag, startPoint x: 641, startPoint y: 409, endPoint x: 633, endPoint y: 415, distance: 10.0
click at [640, 411] on button "Create poll" at bounding box center [656, 411] width 109 height 13
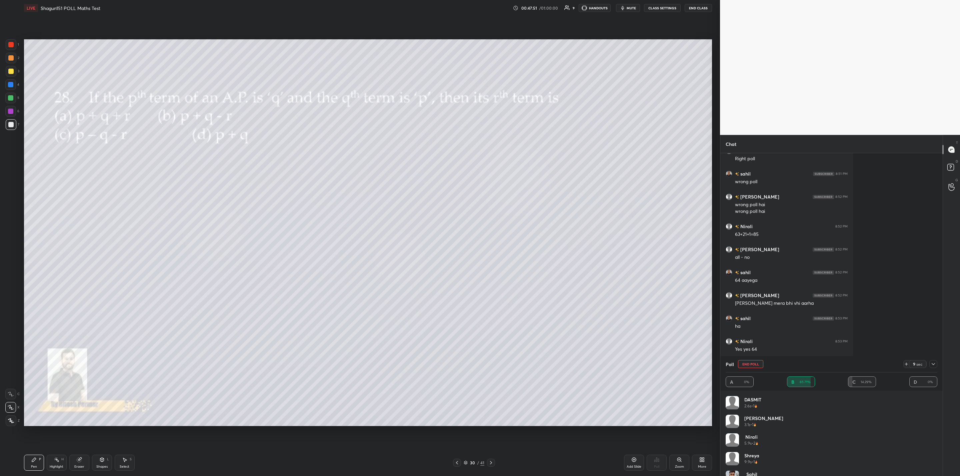
scroll to position [2337, 0]
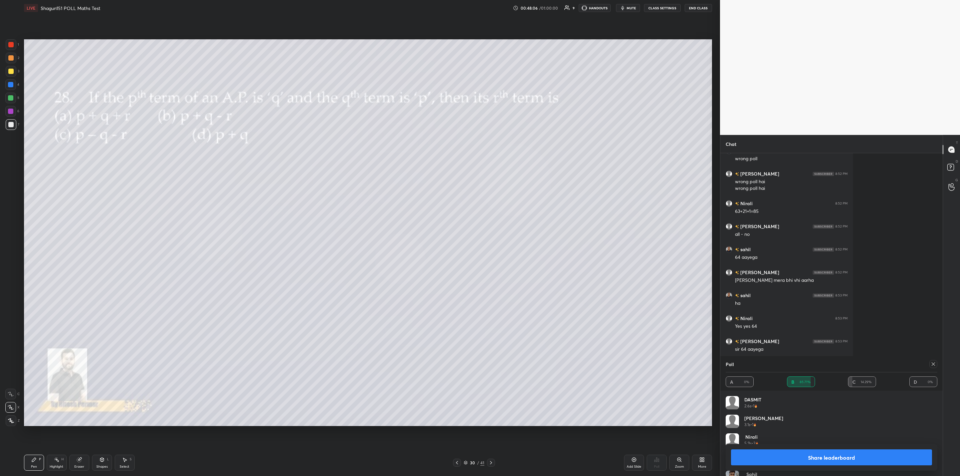
click at [790, 460] on button "Share leaderboard" at bounding box center [831, 458] width 201 height 16
type textarea "x"
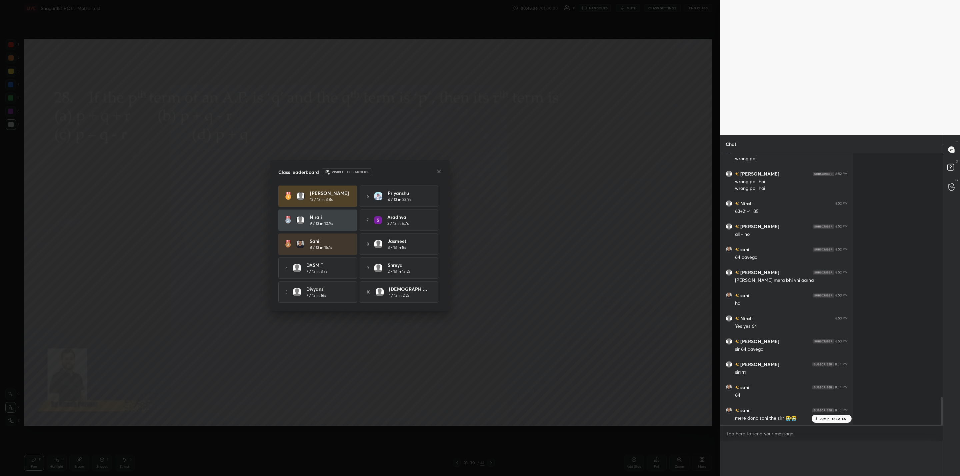
scroll to position [0, 0]
click at [440, 171] on icon at bounding box center [438, 171] width 5 height 5
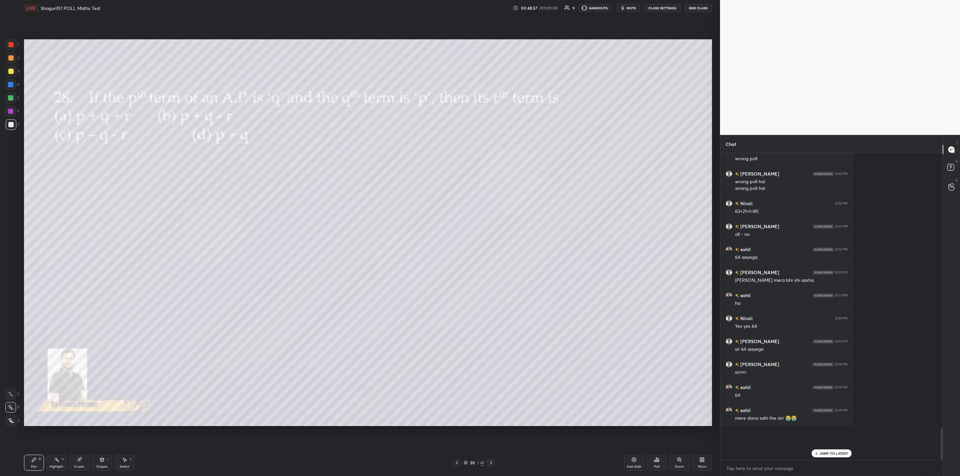
click at [487, 462] on div at bounding box center [491, 463] width 8 height 8
click at [459, 461] on icon at bounding box center [456, 462] width 5 height 5
click at [488, 463] on icon at bounding box center [490, 462] width 5 height 5
drag, startPoint x: 654, startPoint y: 465, endPoint x: 660, endPoint y: 466, distance: 6.1
click at [660, 466] on div "Poll" at bounding box center [657, 463] width 20 height 16
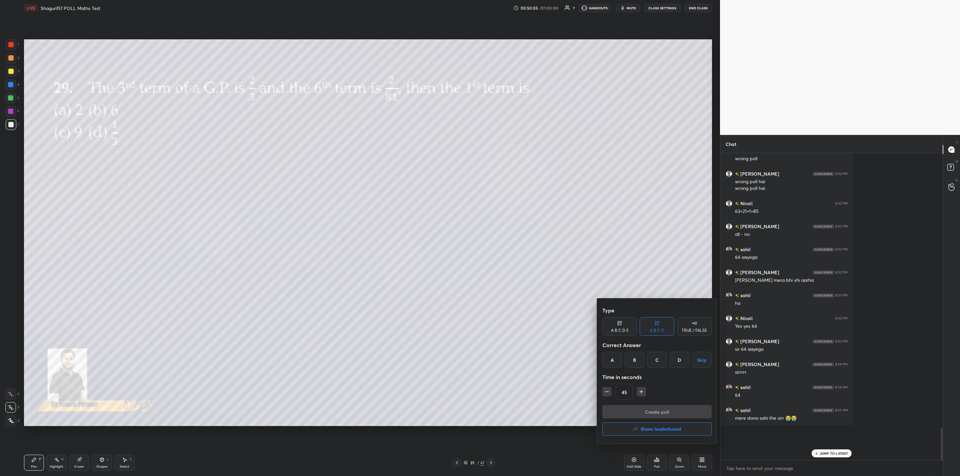
click at [676, 358] on div "D" at bounding box center [680, 360] width 20 height 16
drag, startPoint x: 641, startPoint y: 393, endPoint x: 643, endPoint y: 398, distance: 5.2
click at [642, 395] on button "button" at bounding box center [641, 391] width 9 height 9
type input "60"
click at [647, 409] on button "Create poll" at bounding box center [656, 411] width 109 height 13
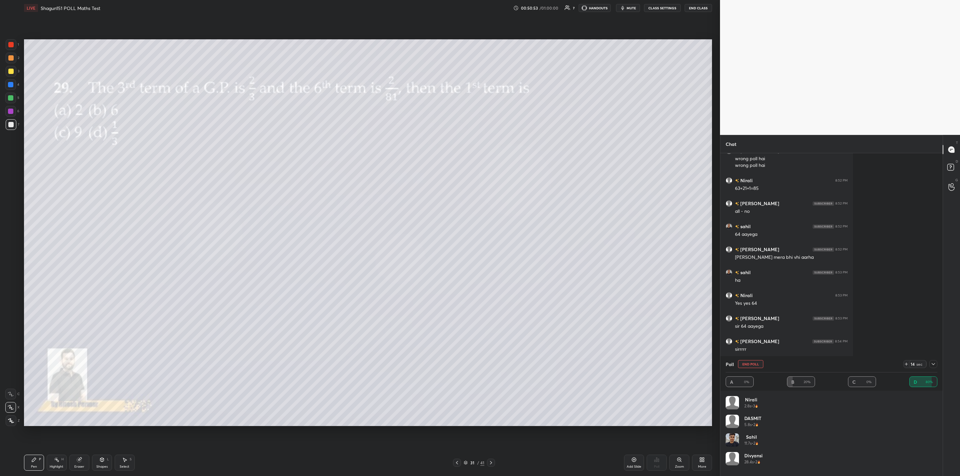
scroll to position [2376, 0]
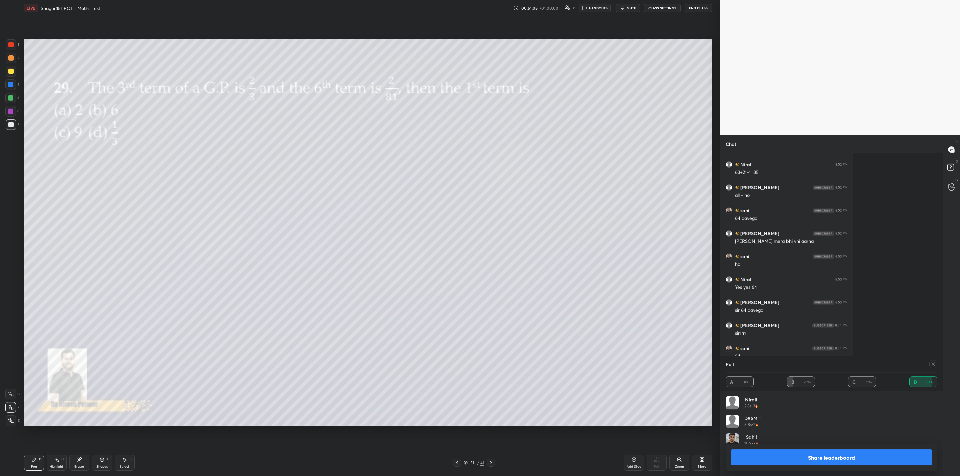
click at [799, 459] on button "Share leaderboard" at bounding box center [831, 458] width 201 height 16
type textarea "x"
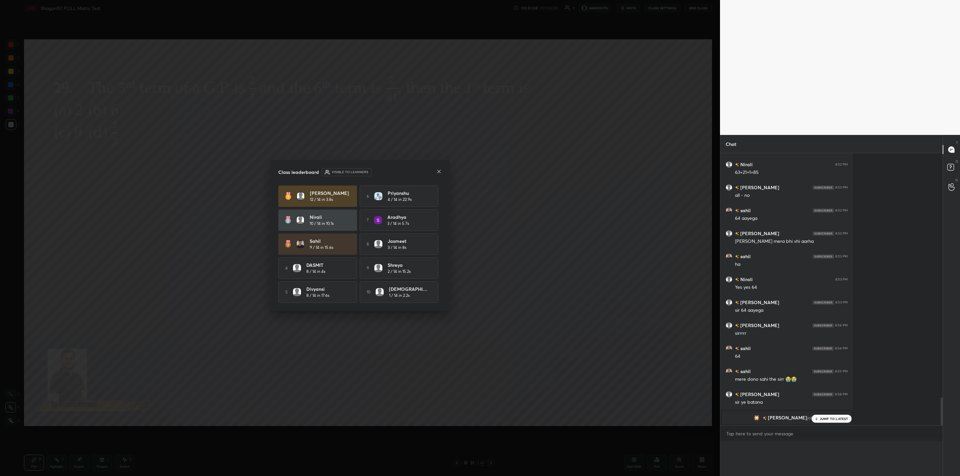
scroll to position [0, 0]
click at [438, 169] on icon at bounding box center [438, 171] width 5 height 5
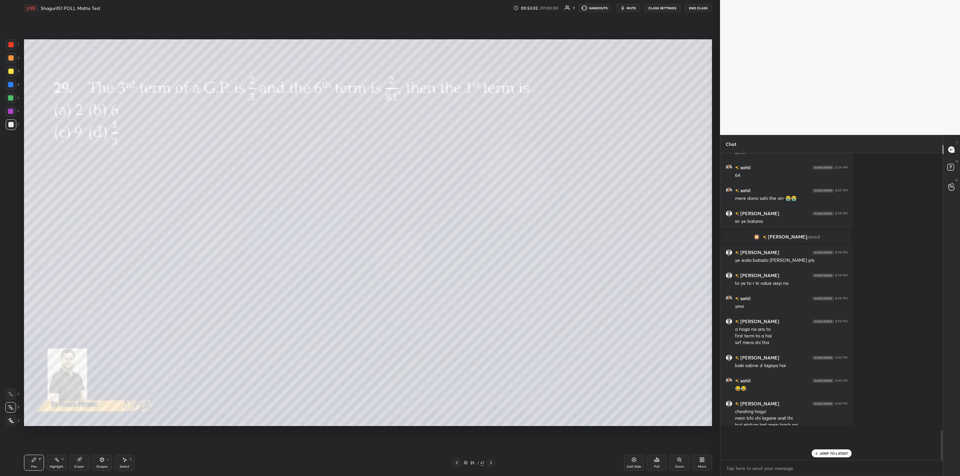
scroll to position [2564, 0]
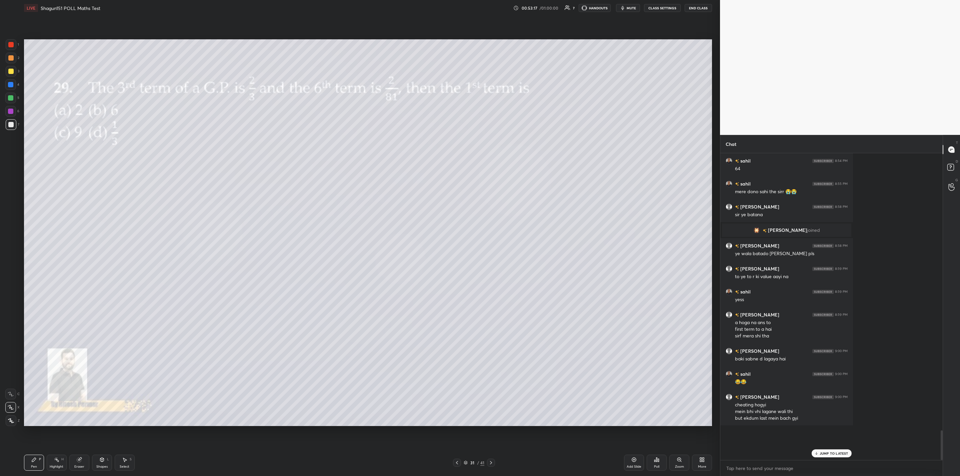
drag, startPoint x: 487, startPoint y: 457, endPoint x: 497, endPoint y: 466, distance: 13.5
click at [487, 458] on div "Pen P Highlight H Eraser Shapes L Select S 31 / 41 Add Slide Poll Zoom More" at bounding box center [368, 463] width 688 height 27
click at [489, 467] on div at bounding box center [491, 463] width 8 height 8
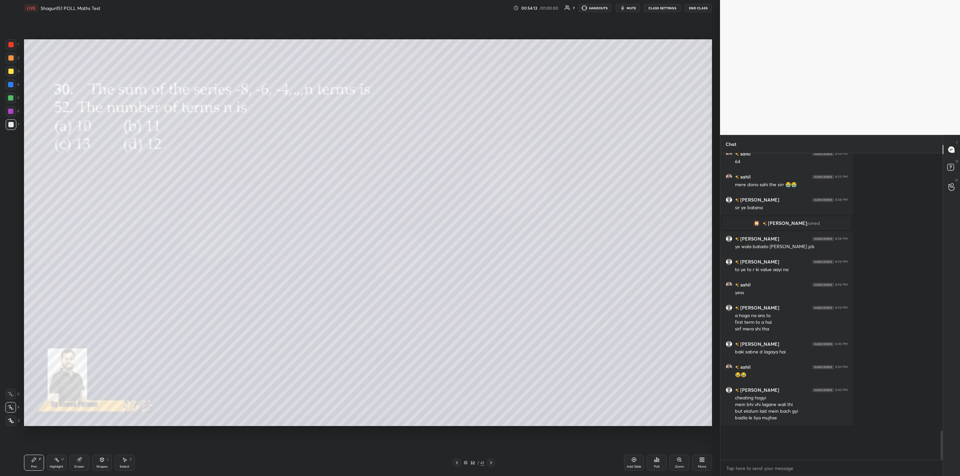
scroll to position [2594, 0]
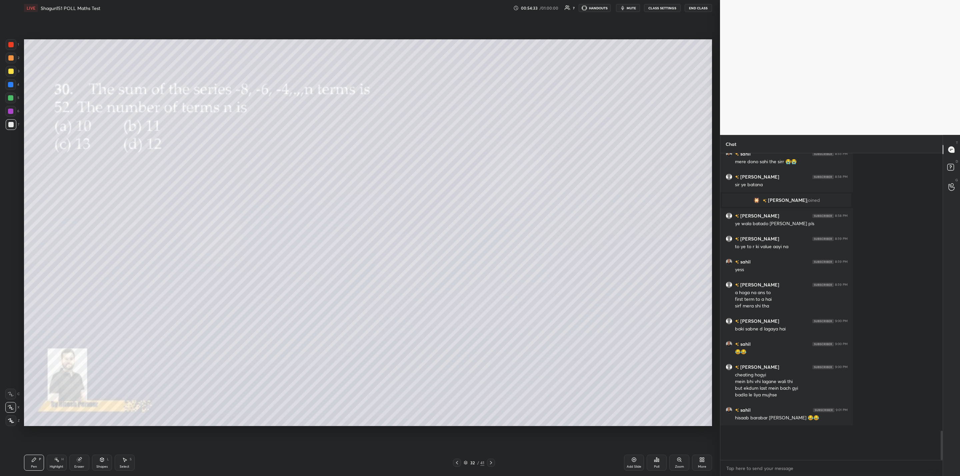
click at [658, 460] on div "Poll" at bounding box center [657, 463] width 20 height 16
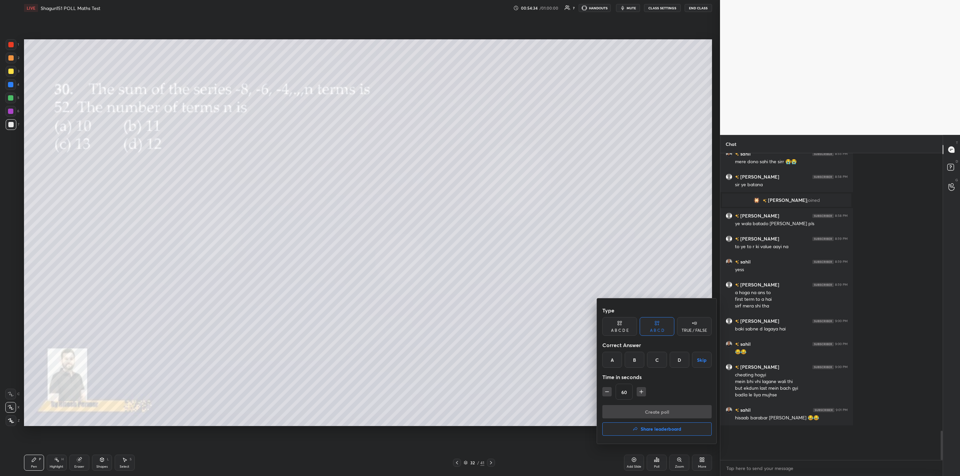
click at [657, 358] on div "C" at bounding box center [657, 360] width 20 height 16
drag, startPoint x: 605, startPoint y: 390, endPoint x: 623, endPoint y: 397, distance: 19.5
click at [605, 391] on icon "button" at bounding box center [607, 392] width 7 height 7
type input "45"
click at [645, 410] on button "Create poll" at bounding box center [656, 411] width 109 height 13
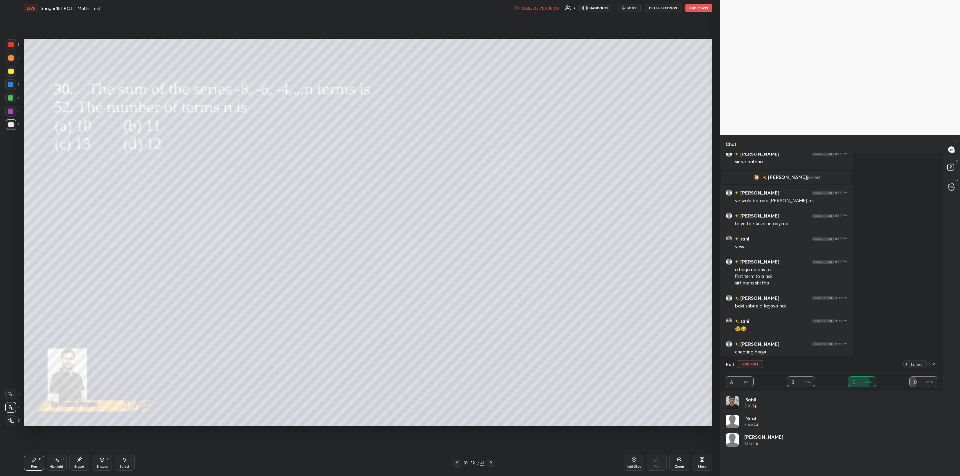
scroll to position [2623, 0]
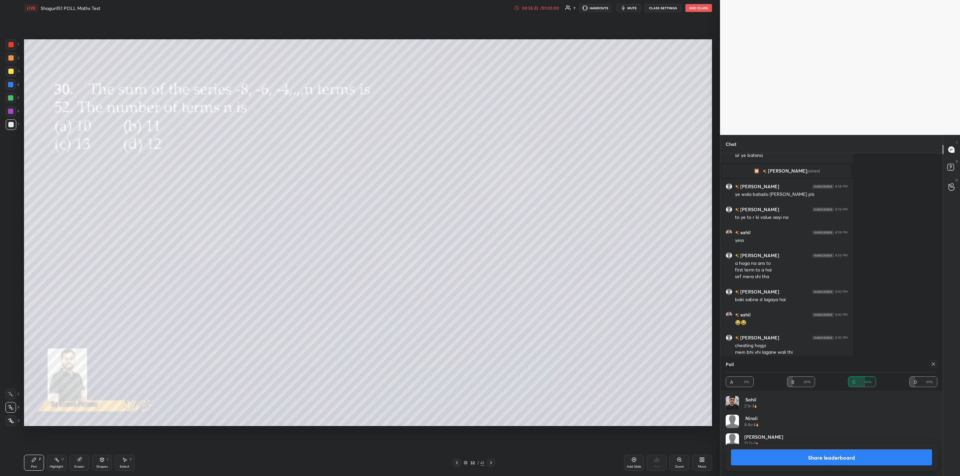
click at [804, 461] on button "Share leaderboard" at bounding box center [831, 458] width 201 height 16
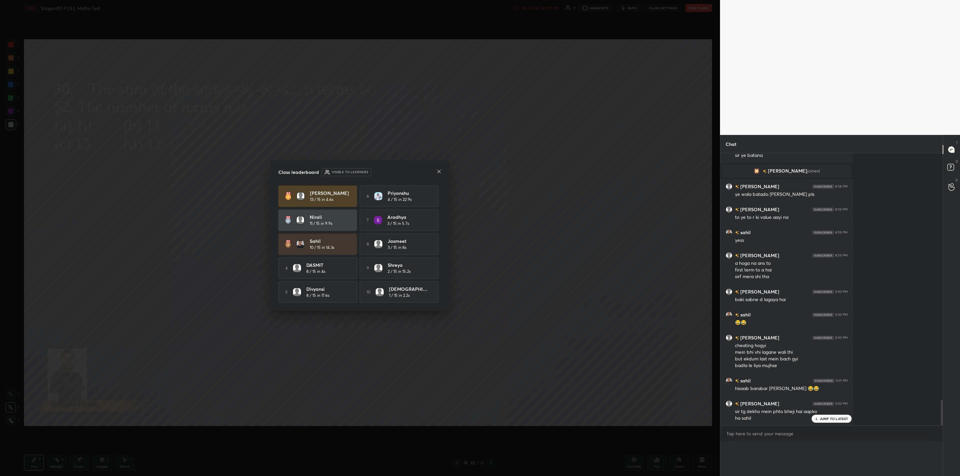
scroll to position [0, 2]
click at [437, 170] on icon at bounding box center [438, 171] width 5 height 5
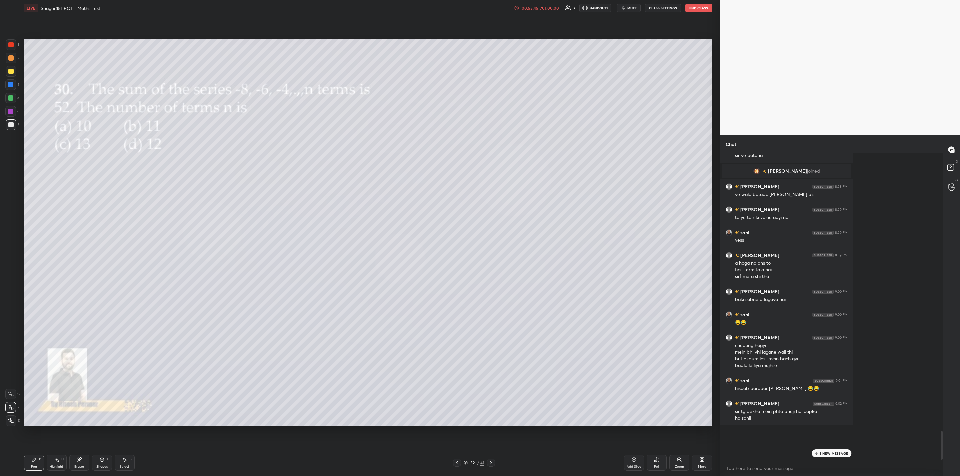
scroll to position [2646, 0]
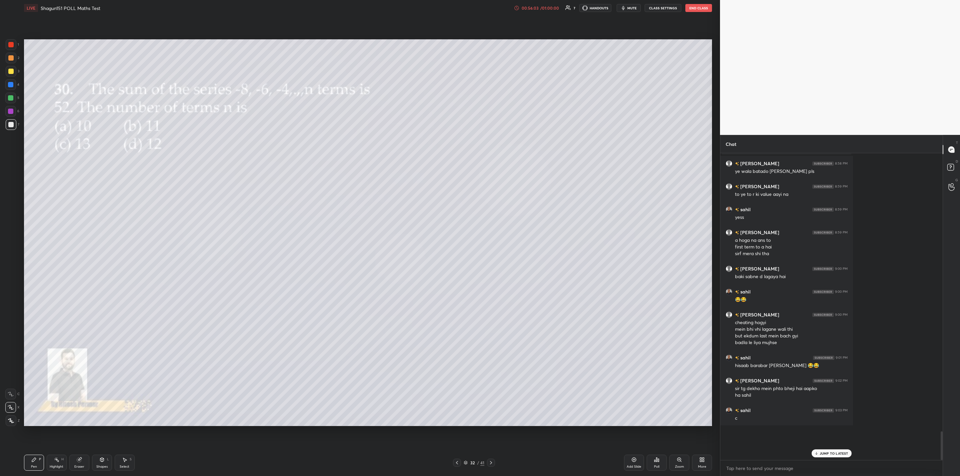
click at [656, 466] on div "Poll" at bounding box center [656, 466] width 5 height 3
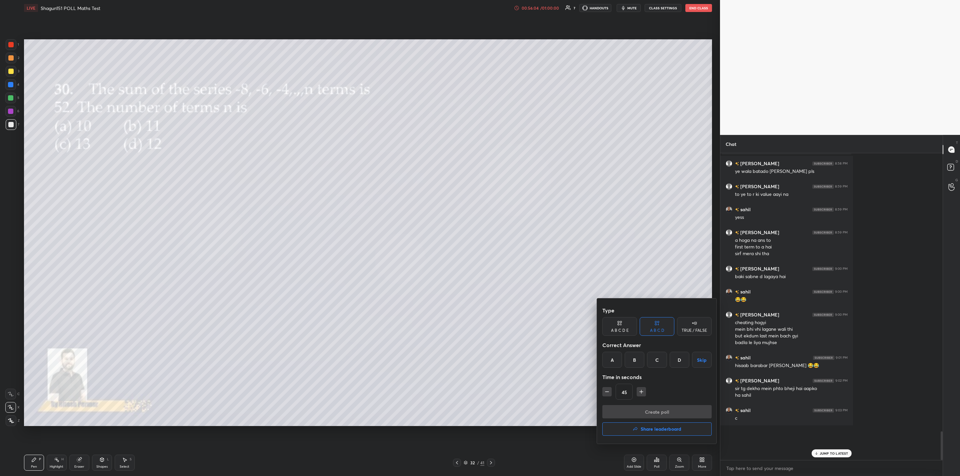
click at [647, 428] on h4 "Share leaderboard" at bounding box center [661, 429] width 41 height 5
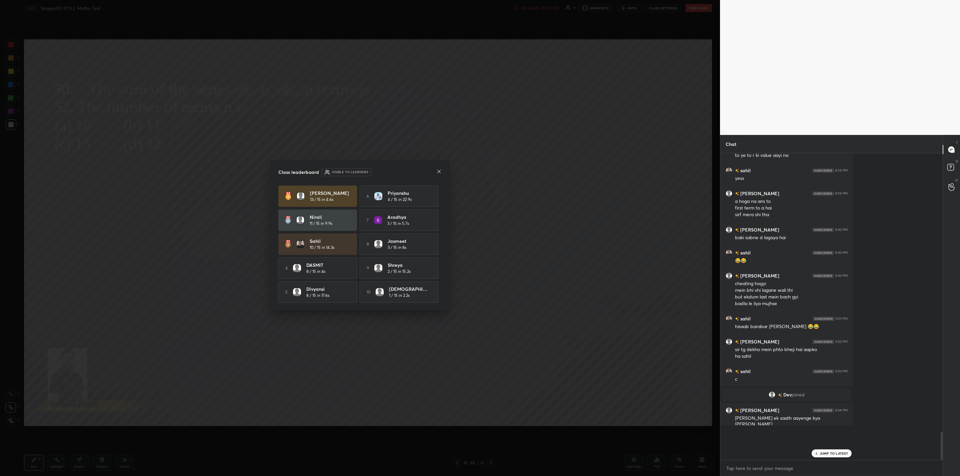
scroll to position [2692, 0]
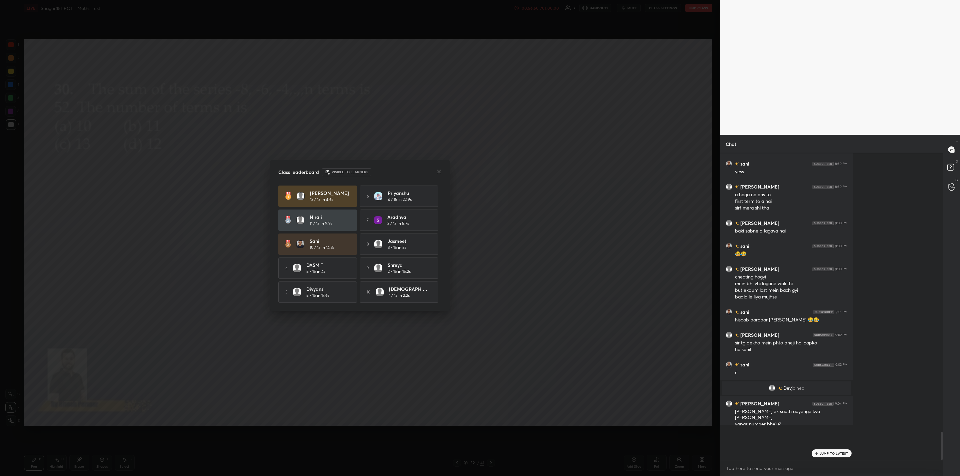
click at [436, 169] on icon at bounding box center [438, 171] width 5 height 5
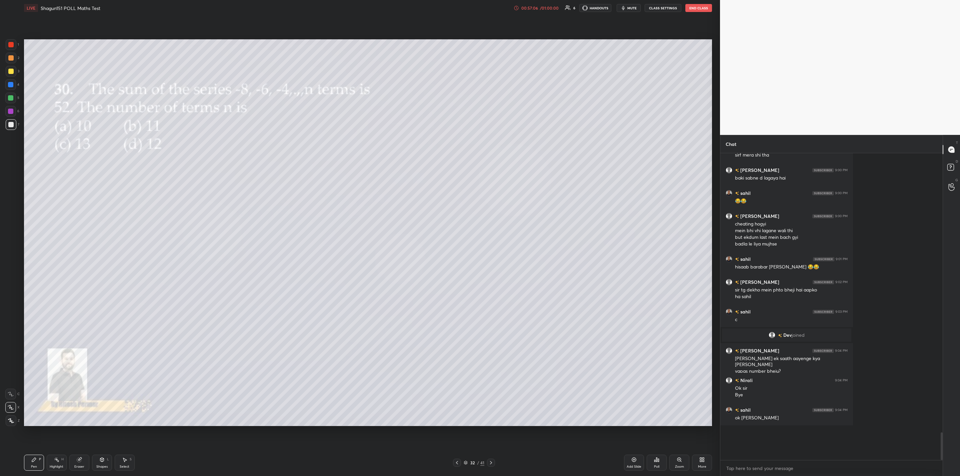
scroll to position [2768, 0]
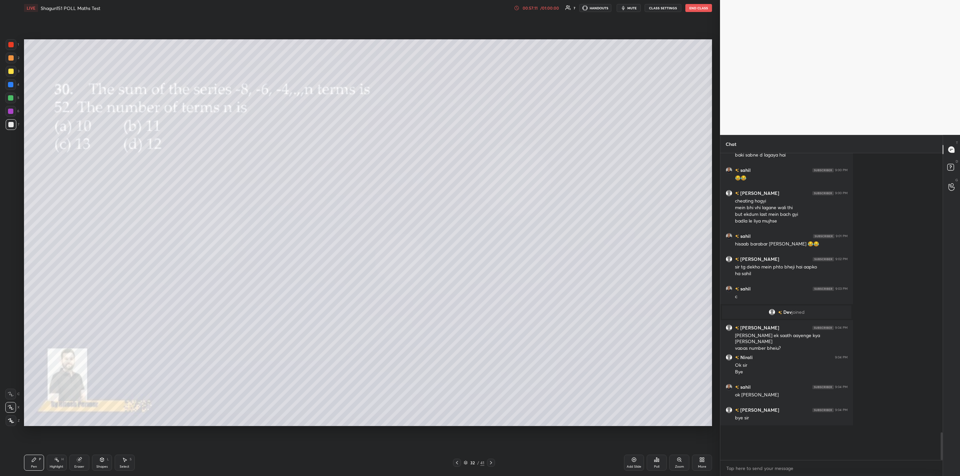
click at [698, 5] on button "End Class" at bounding box center [698, 8] width 27 height 8
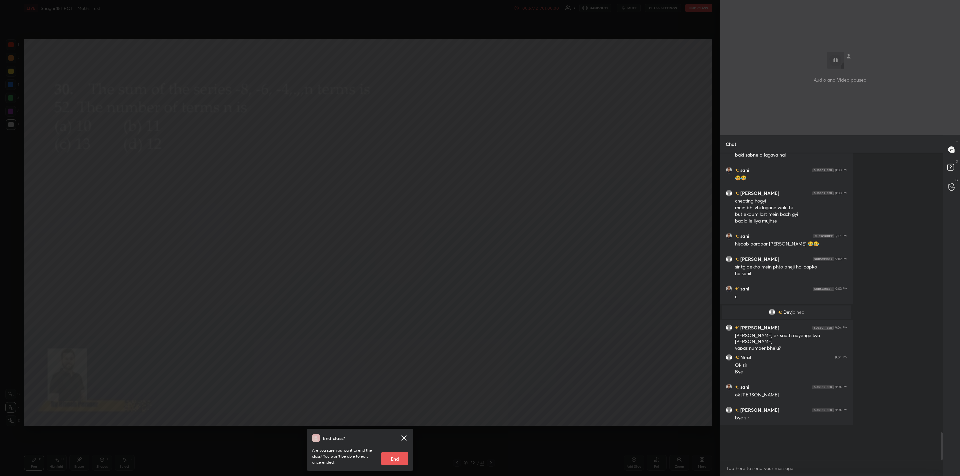
click at [395, 466] on div "End class? Are you sure you want to end the class? You won’t be able to edit on…" at bounding box center [360, 450] width 107 height 42
drag, startPoint x: 396, startPoint y: 461, endPoint x: 401, endPoint y: 462, distance: 5.1
click at [397, 462] on button "End" at bounding box center [394, 458] width 27 height 13
type textarea "x"
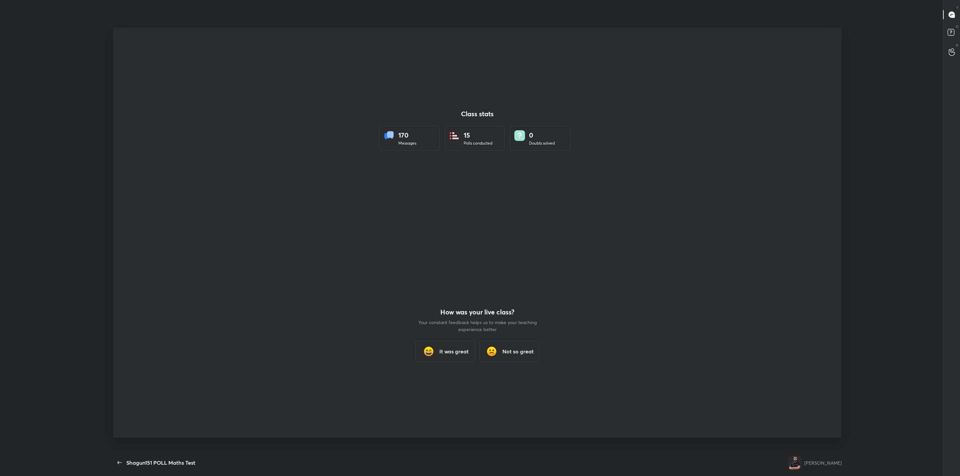
scroll to position [32906, 32453]
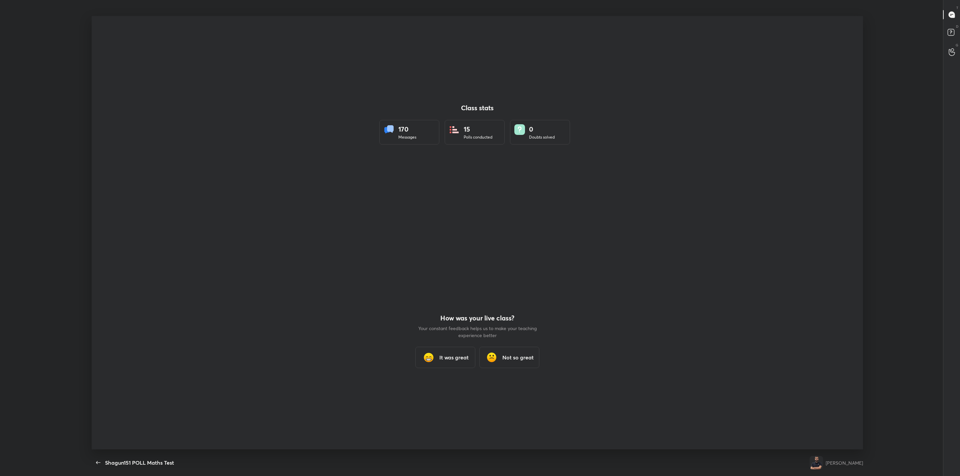
drag, startPoint x: 456, startPoint y: 358, endPoint x: 464, endPoint y: 354, distance: 9.2
click at [457, 358] on h3 "It was great" at bounding box center [453, 358] width 29 height 8
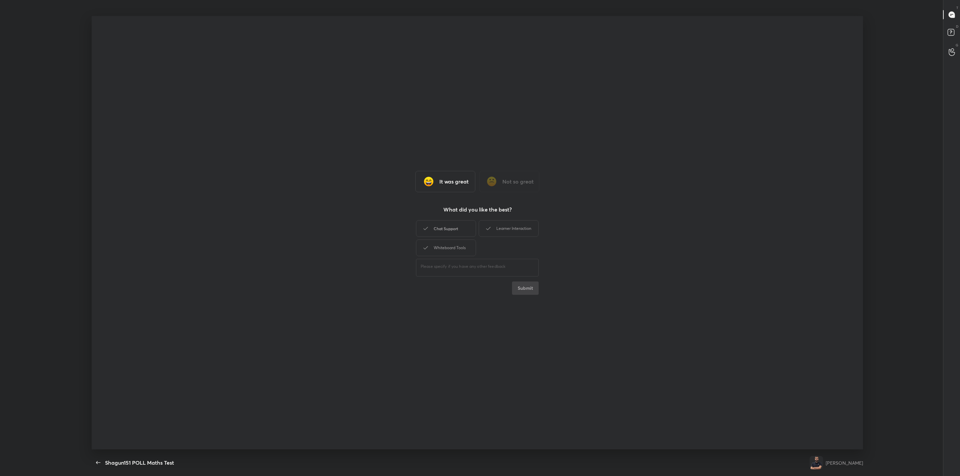
drag, startPoint x: 455, startPoint y: 227, endPoint x: 468, endPoint y: 228, distance: 13.4
click at [462, 227] on div "Chat Support" at bounding box center [446, 228] width 60 height 17
drag, startPoint x: 507, startPoint y: 221, endPoint x: 488, endPoint y: 232, distance: 22.2
click at [505, 222] on div "Learner Interaction" at bounding box center [509, 228] width 60 height 17
drag, startPoint x: 449, startPoint y: 248, endPoint x: 457, endPoint y: 251, distance: 8.9
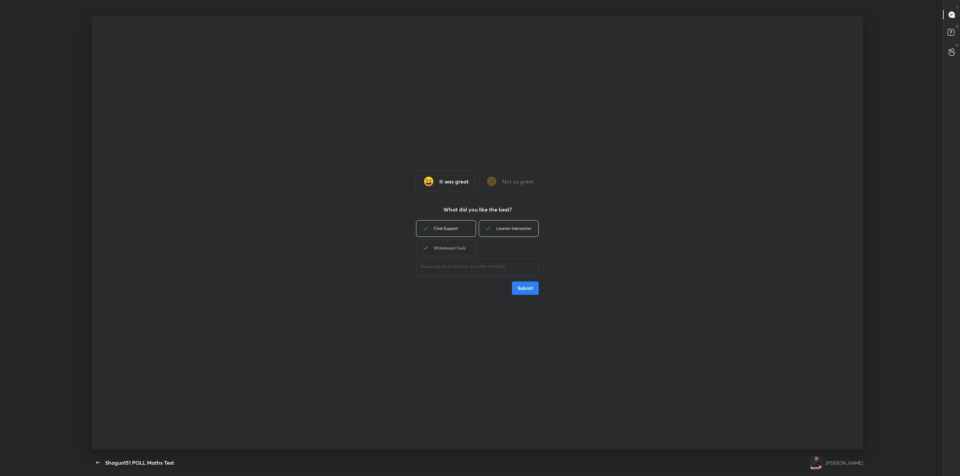
click at [451, 249] on div "Whiteboard Tools" at bounding box center [446, 248] width 60 height 17
drag, startPoint x: 520, startPoint y: 290, endPoint x: 524, endPoint y: 288, distance: 4.0
click at [522, 289] on button "Submit" at bounding box center [525, 288] width 27 height 13
